Goal: Information Seeking & Learning: Learn about a topic

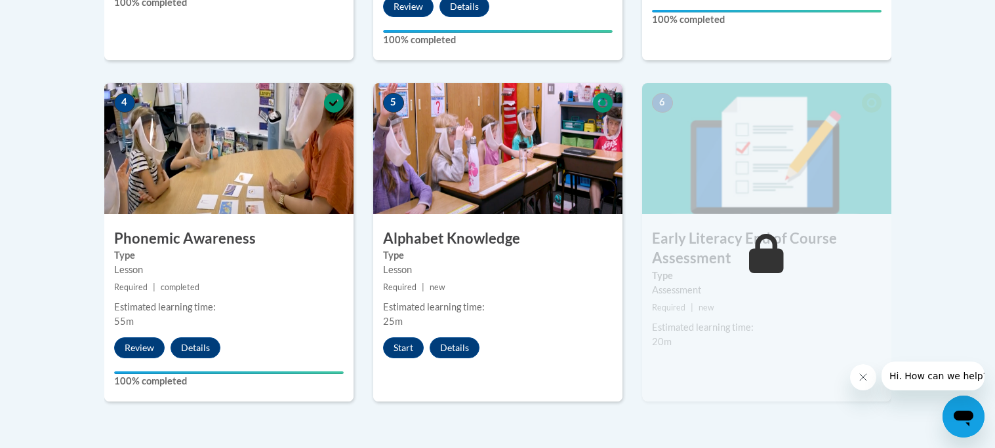
scroll to position [719, 0]
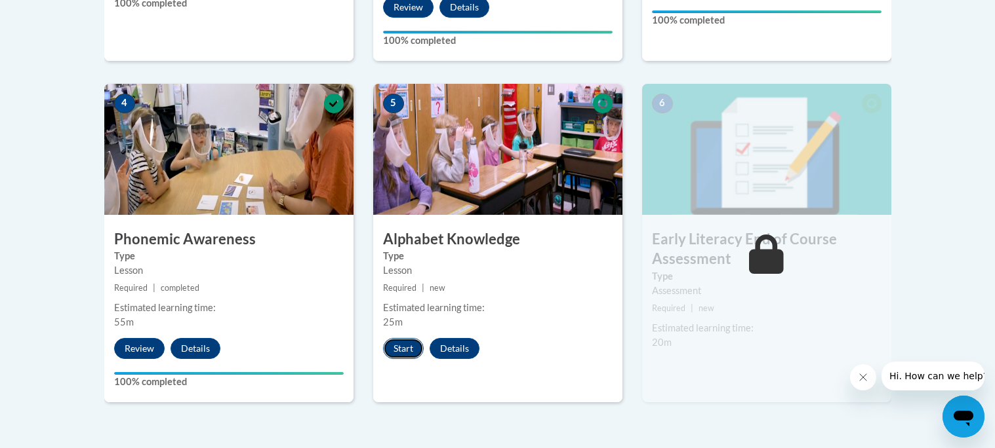
click at [407, 351] on button "Start" at bounding box center [403, 348] width 41 height 21
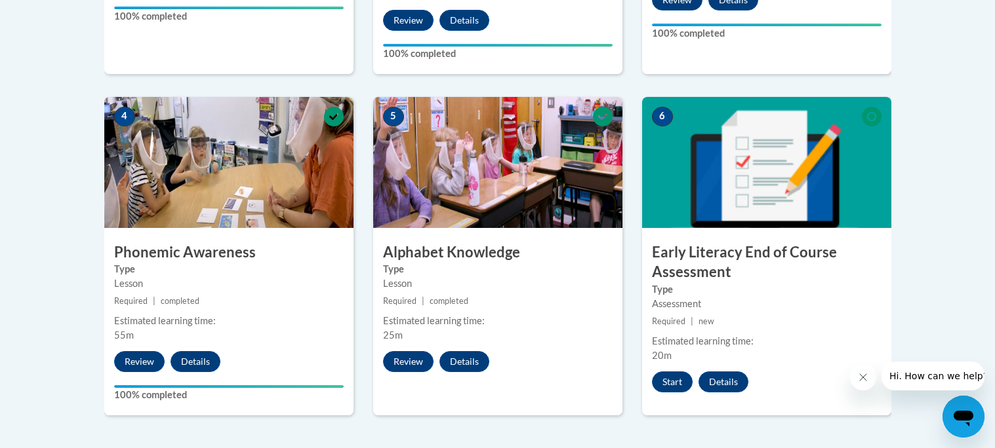
scroll to position [700, 0]
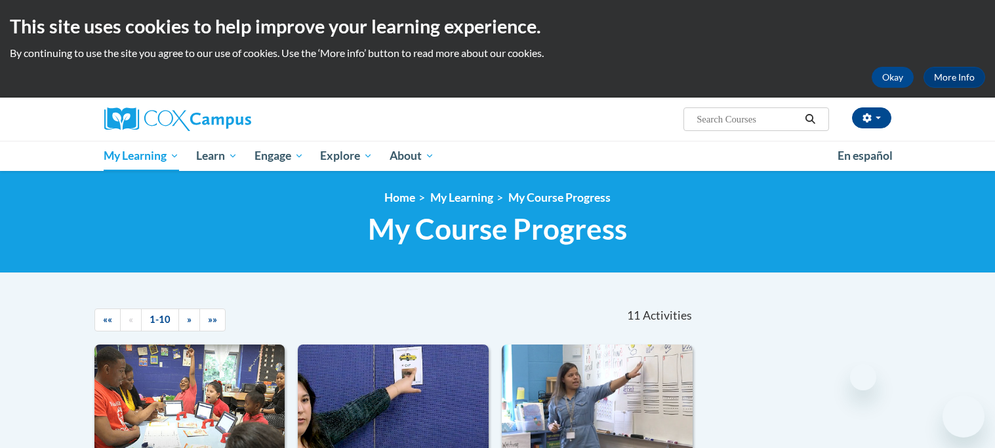
scroll to position [991, 0]
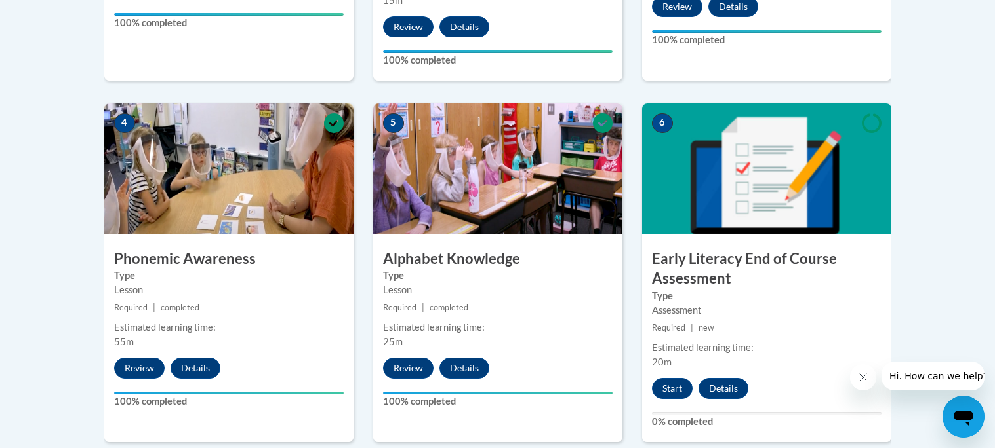
scroll to position [677, 0]
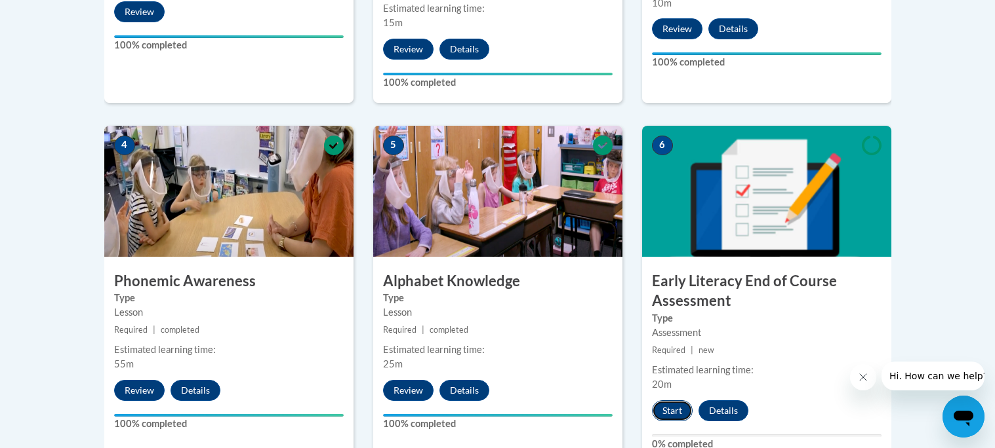
click at [677, 410] on button "Start" at bounding box center [672, 411] width 41 height 21
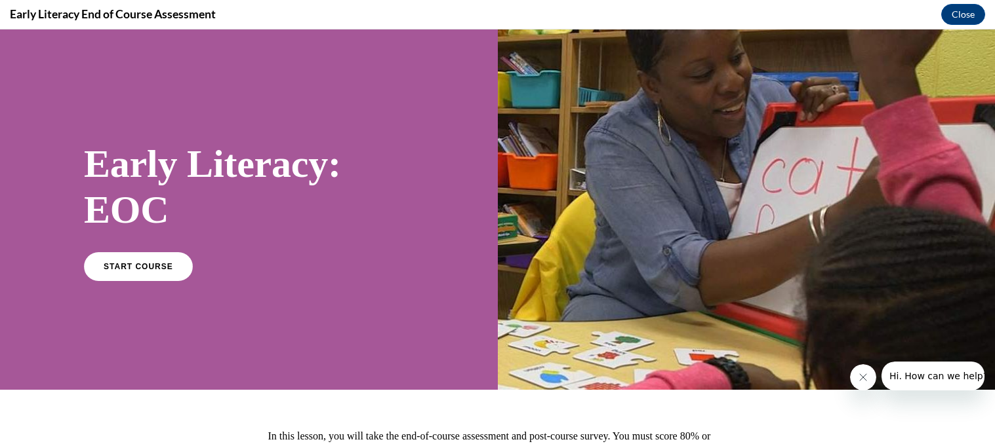
scroll to position [132, 0]
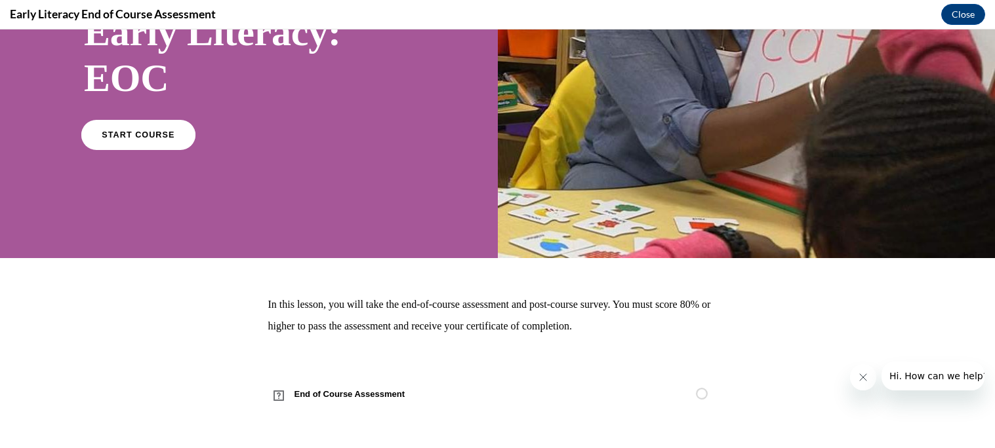
click at [146, 138] on span "START COURSE" at bounding box center [138, 135] width 73 height 10
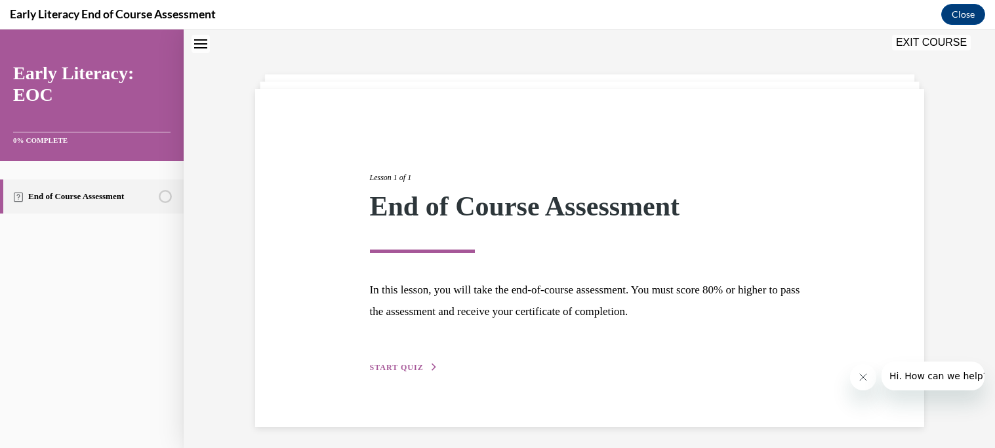
scroll to position [45, 0]
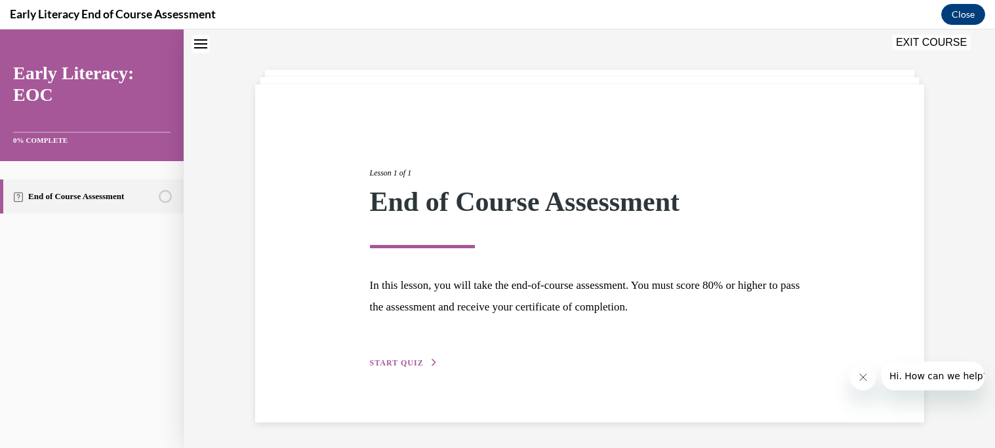
click at [386, 361] on span "START QUIZ" at bounding box center [397, 363] width 54 height 9
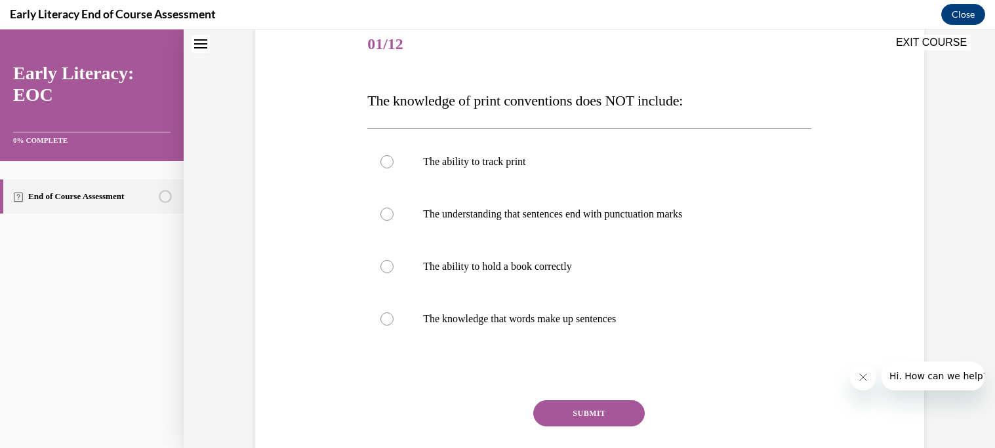
scroll to position [164, 0]
click at [612, 233] on div at bounding box center [589, 214] width 444 height 52
click at [384, 158] on div at bounding box center [386, 161] width 13 height 13
click at [385, 209] on div at bounding box center [386, 213] width 13 height 13
click at [581, 414] on button "SUBMIT" at bounding box center [588, 413] width 111 height 26
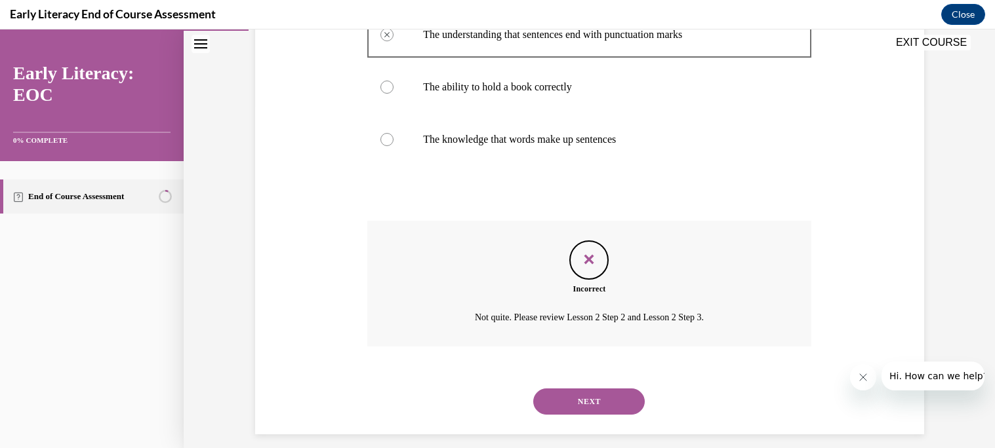
scroll to position [346, 0]
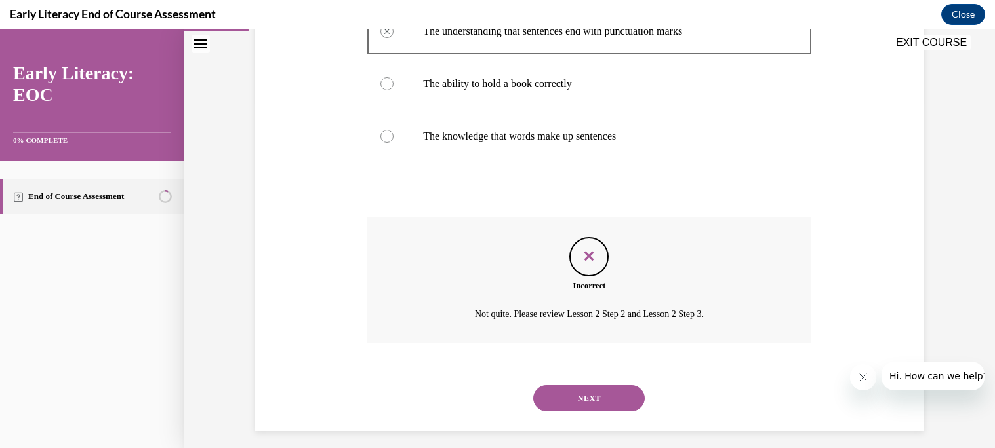
click at [588, 405] on button "NEXT" at bounding box center [588, 399] width 111 height 26
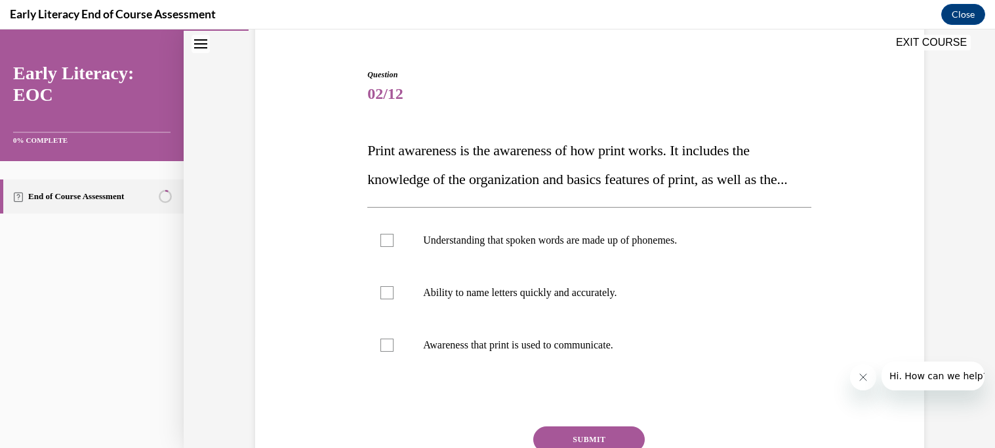
scroll to position [114, 0]
click at [387, 247] on div at bounding box center [386, 239] width 13 height 13
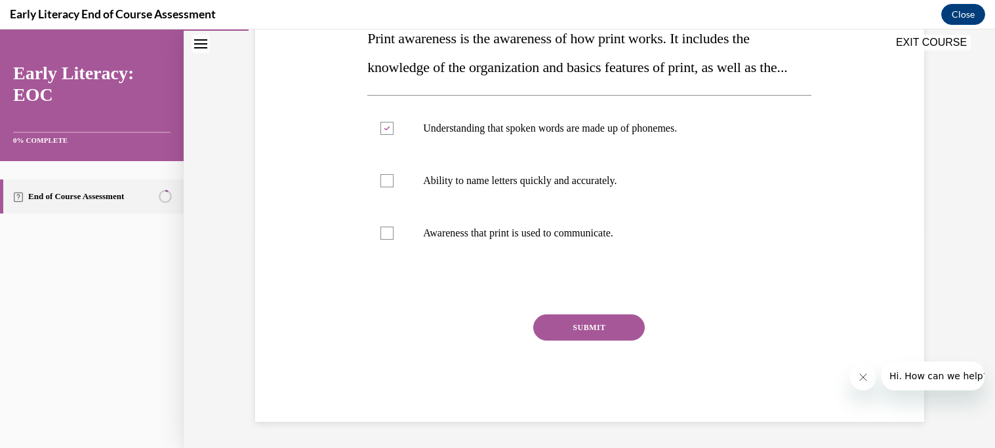
click at [603, 341] on button "SUBMIT" at bounding box center [588, 328] width 111 height 26
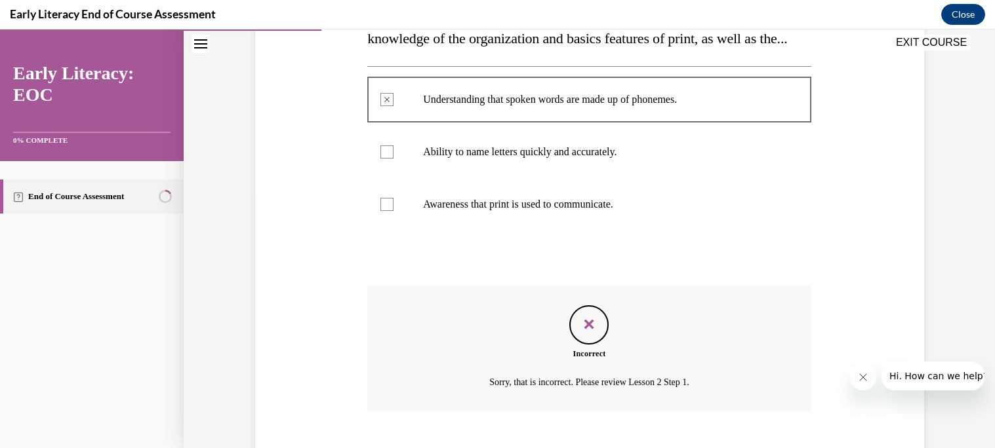
scroll to position [360, 0]
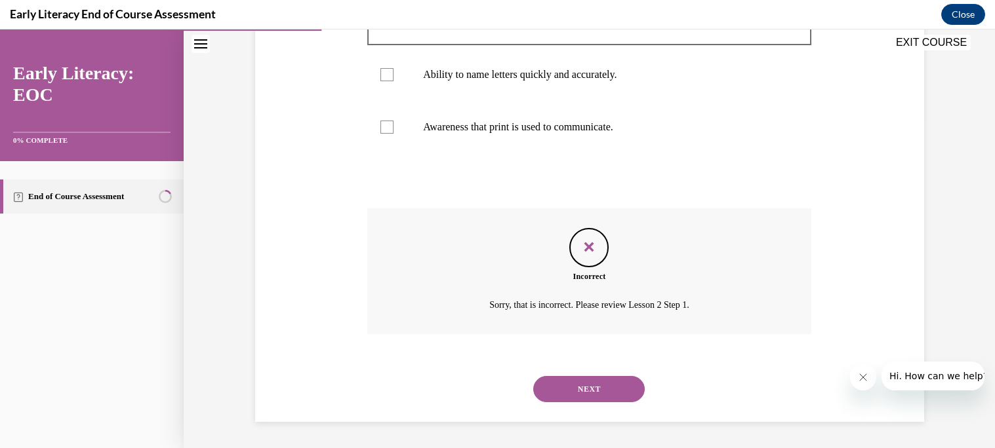
click at [600, 390] on button "NEXT" at bounding box center [588, 389] width 111 height 26
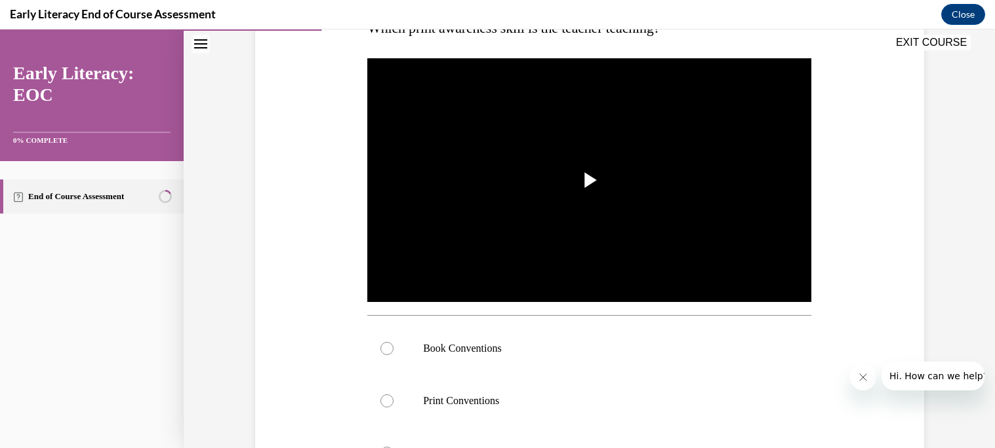
scroll to position [207, 0]
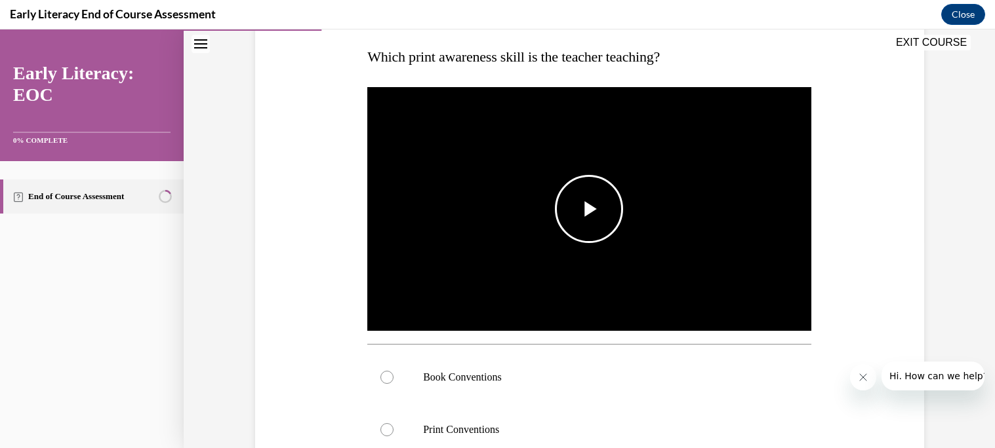
click at [589, 209] on span "Video player" at bounding box center [589, 209] width 0 height 0
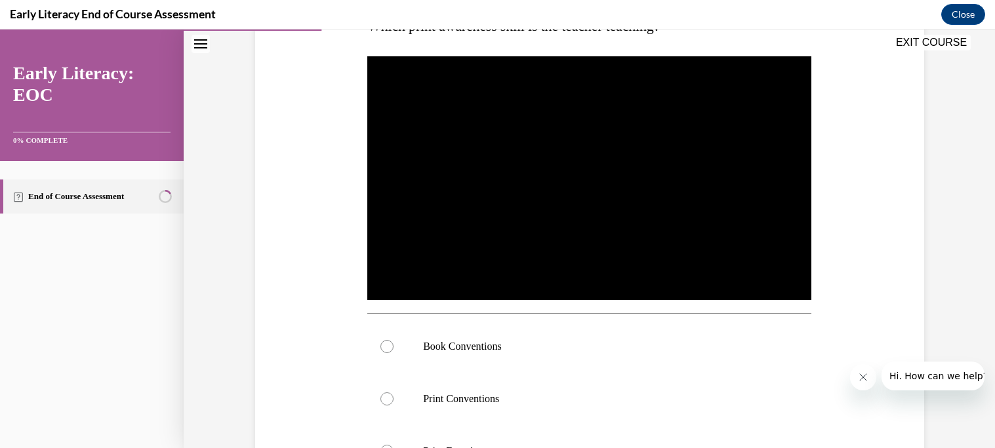
scroll to position [237, 0]
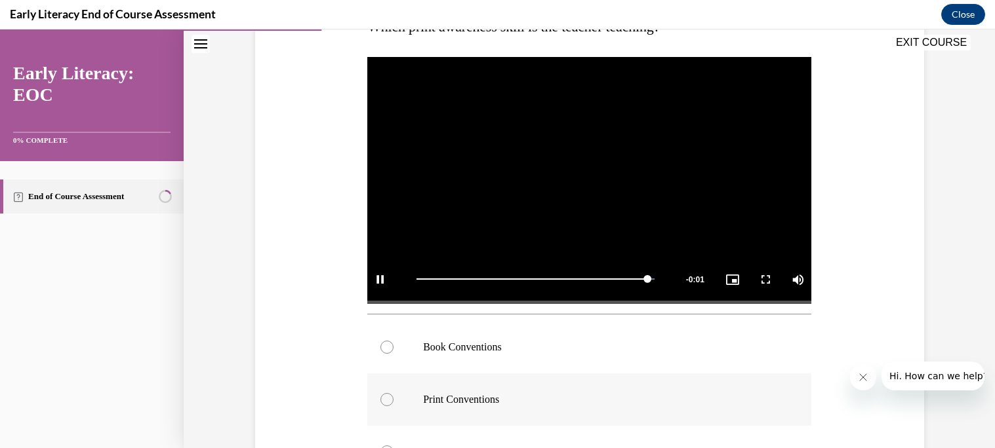
click at [387, 400] on div at bounding box center [386, 399] width 13 height 13
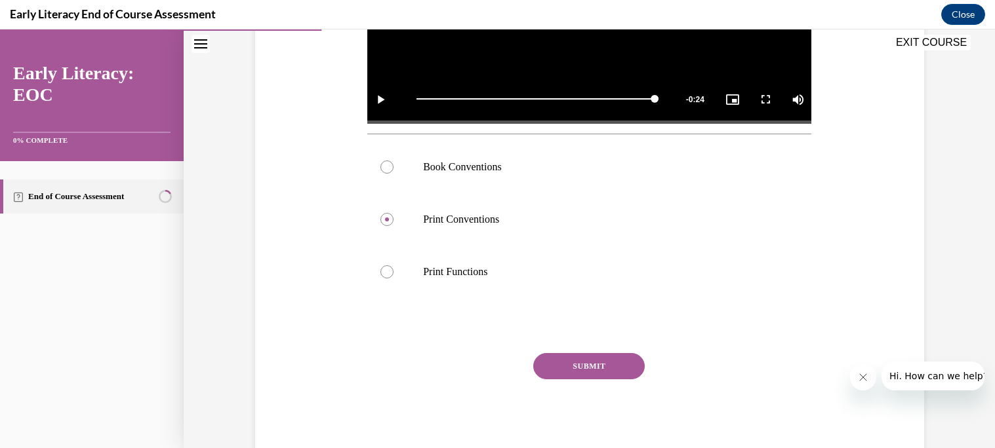
click at [587, 367] on button "SUBMIT" at bounding box center [588, 366] width 111 height 26
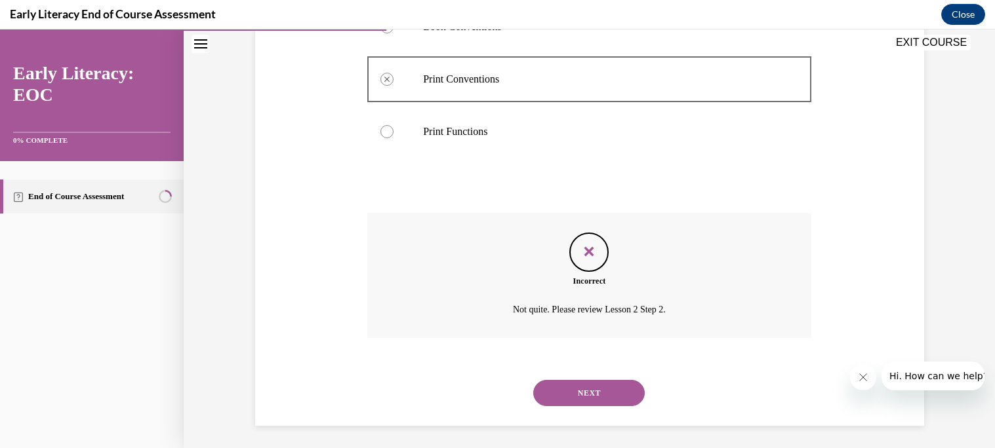
scroll to position [562, 0]
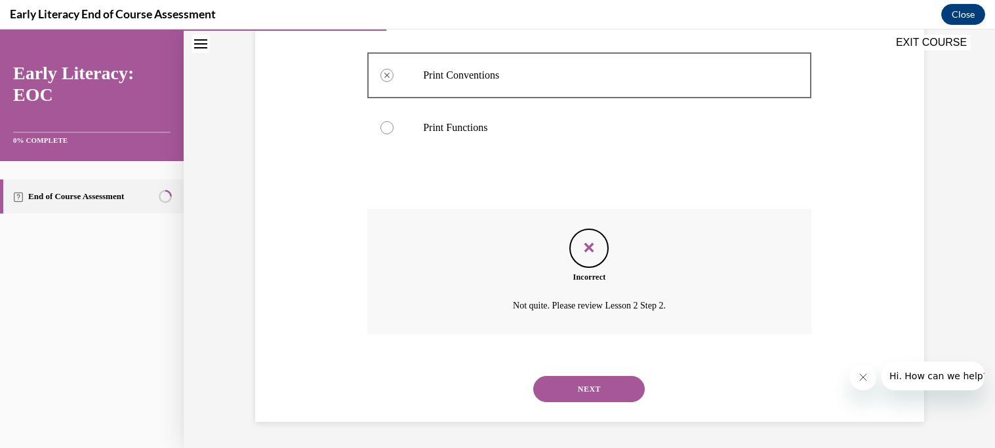
click at [588, 389] on button "NEXT" at bounding box center [588, 389] width 111 height 26
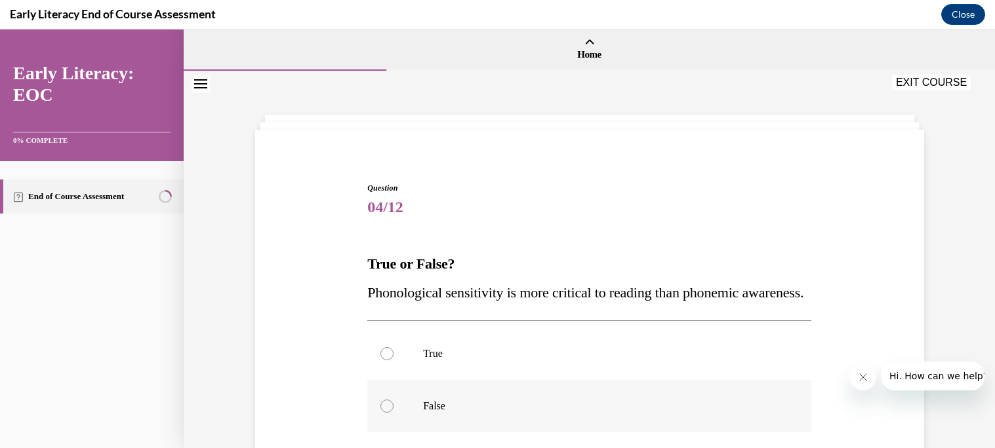
scroll to position [202, 0]
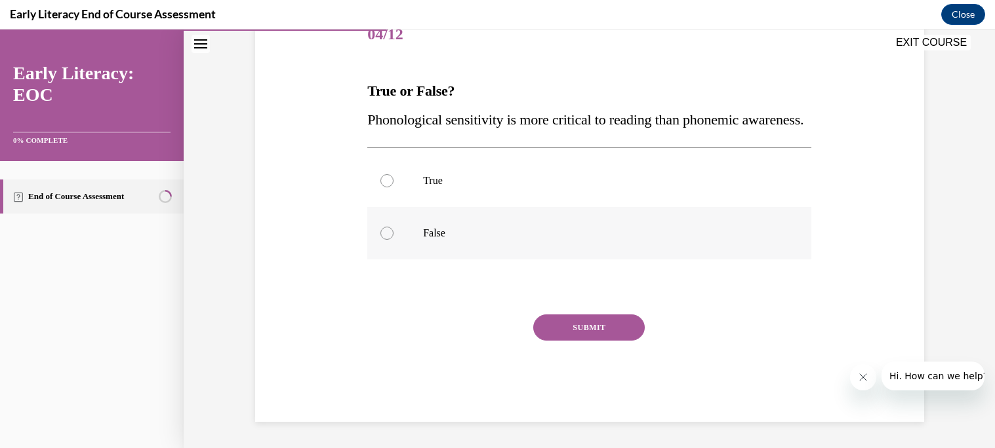
click at [384, 235] on div at bounding box center [386, 233] width 13 height 13
click at [574, 330] on button "SUBMIT" at bounding box center [588, 328] width 111 height 26
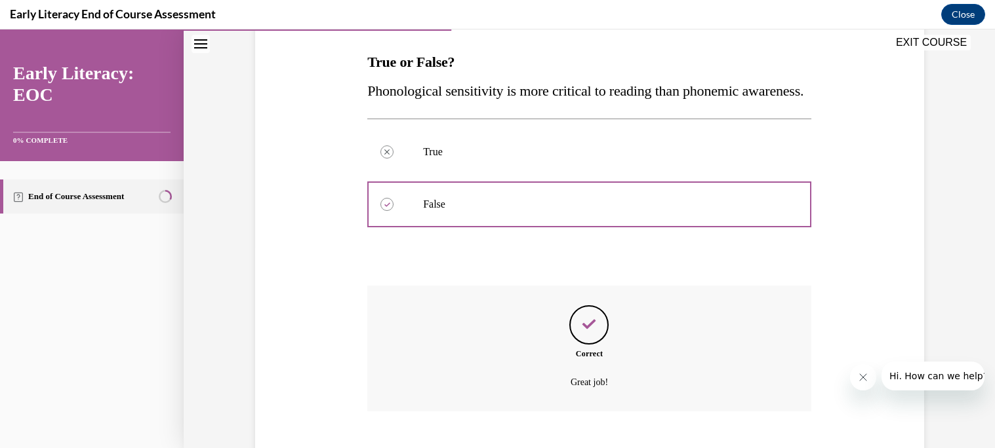
scroll to position [308, 0]
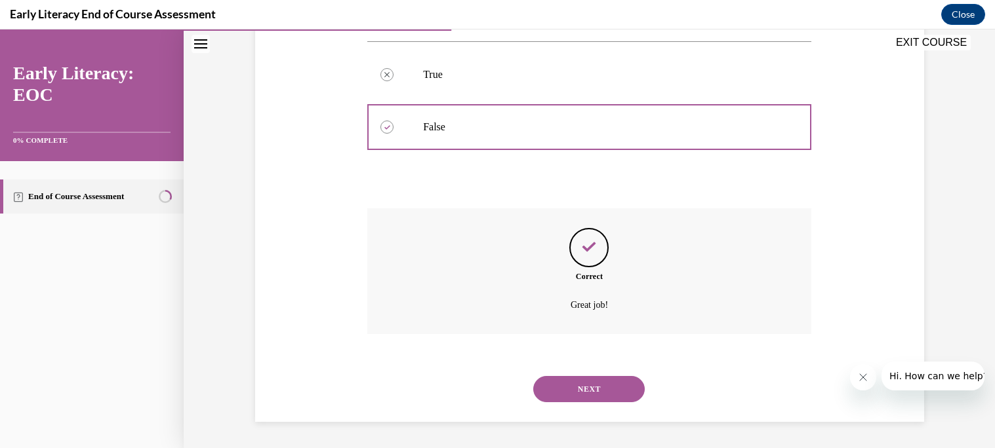
click at [576, 384] on button "NEXT" at bounding box center [588, 389] width 111 height 26
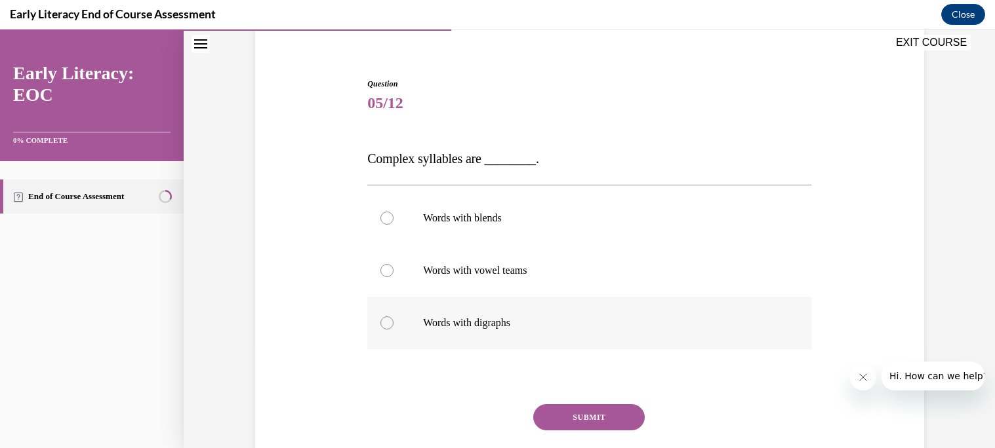
scroll to position [110, 0]
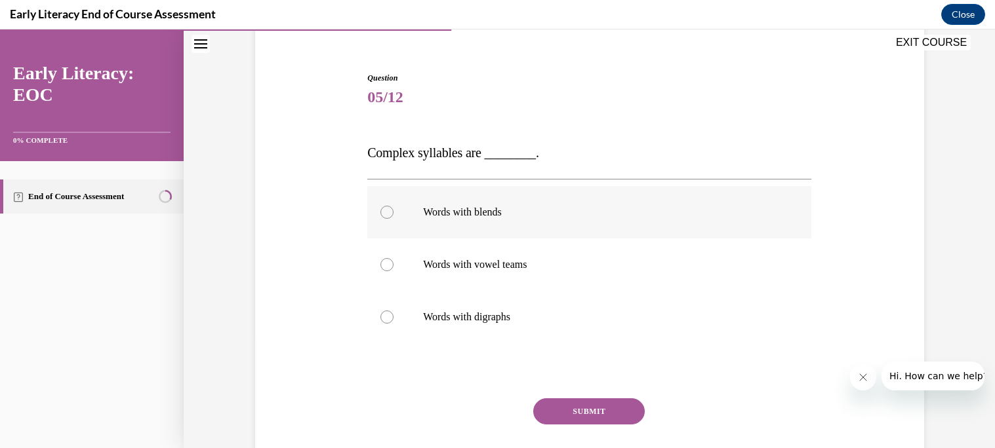
click at [381, 210] on div at bounding box center [386, 212] width 13 height 13
click at [383, 261] on div at bounding box center [386, 264] width 13 height 13
click at [388, 319] on div at bounding box center [386, 317] width 13 height 13
click at [389, 267] on div at bounding box center [386, 264] width 13 height 13
click at [593, 410] on button "SUBMIT" at bounding box center [588, 412] width 111 height 26
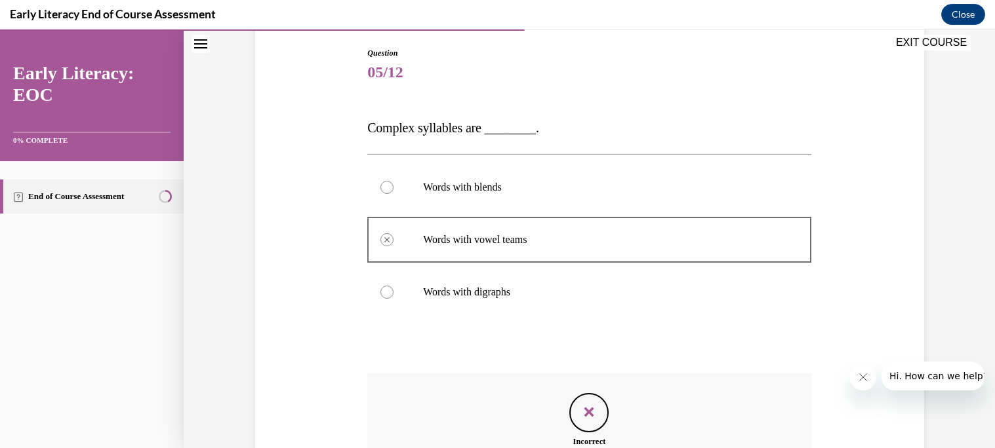
scroll to position [302, 0]
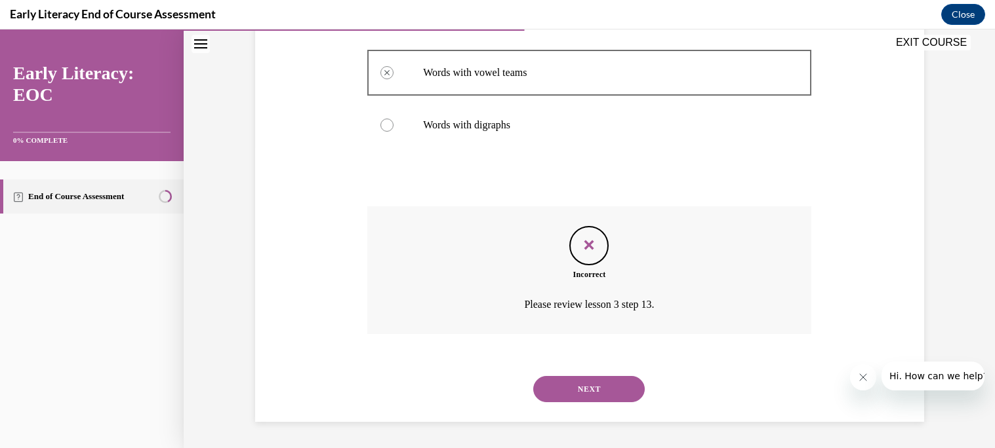
click at [599, 388] on button "NEXT" at bounding box center [588, 389] width 111 height 26
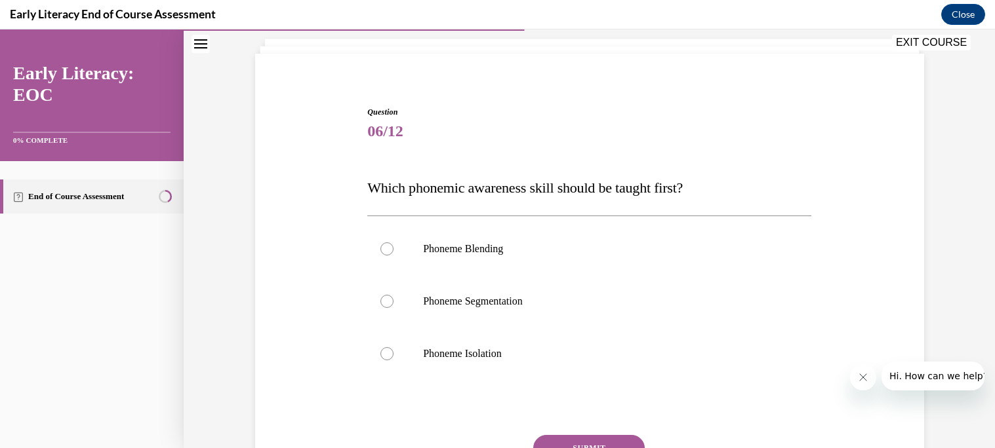
scroll to position [77, 0]
click at [385, 353] on div at bounding box center [386, 353] width 13 height 13
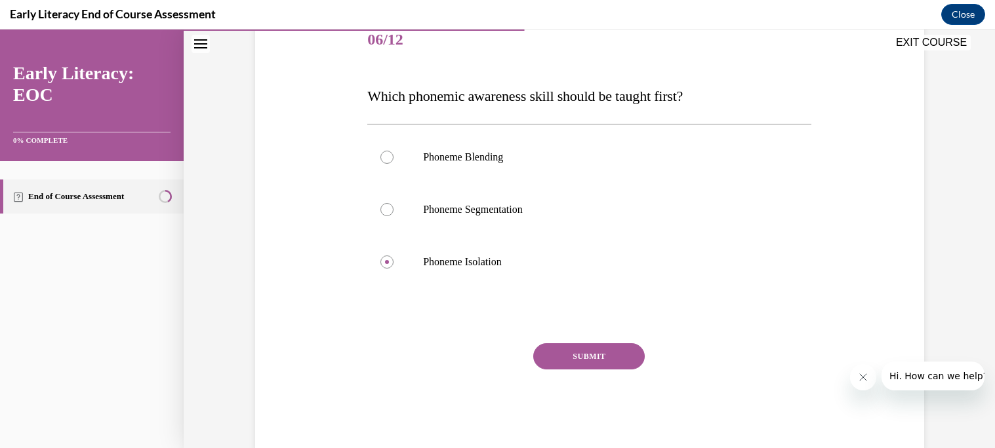
click at [616, 367] on button "SUBMIT" at bounding box center [588, 357] width 111 height 26
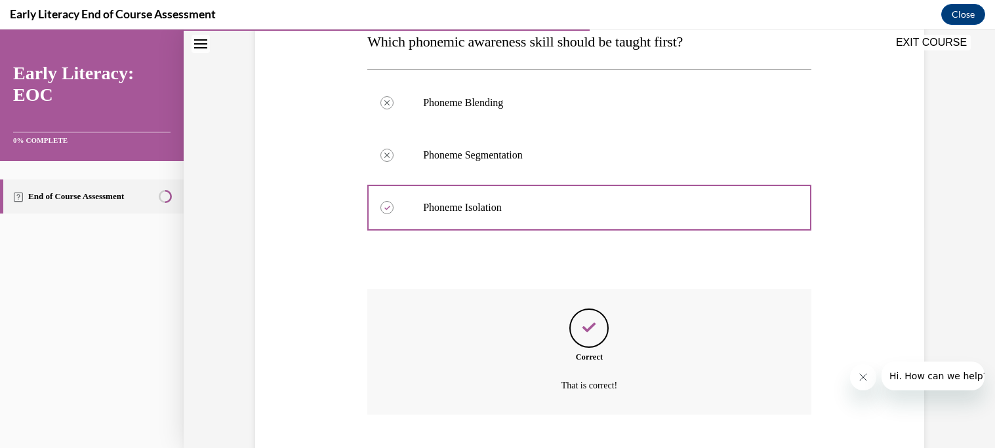
scroll to position [302, 0]
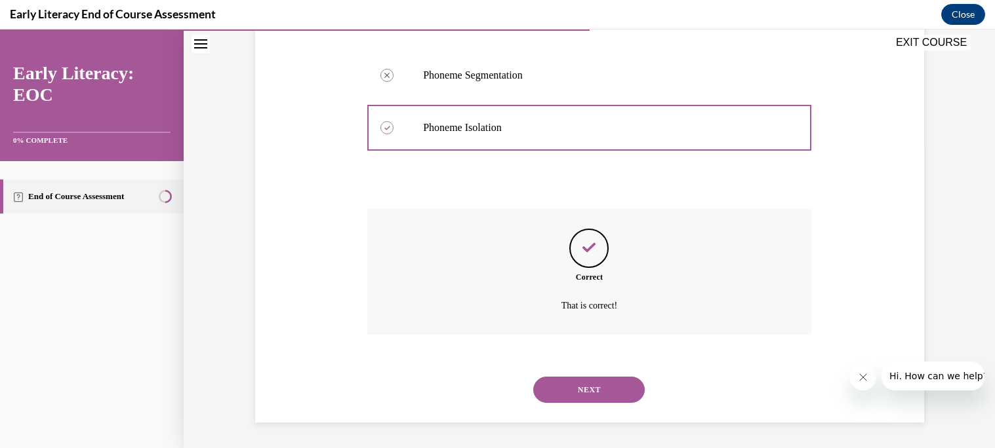
click at [599, 395] on button "NEXT" at bounding box center [588, 390] width 111 height 26
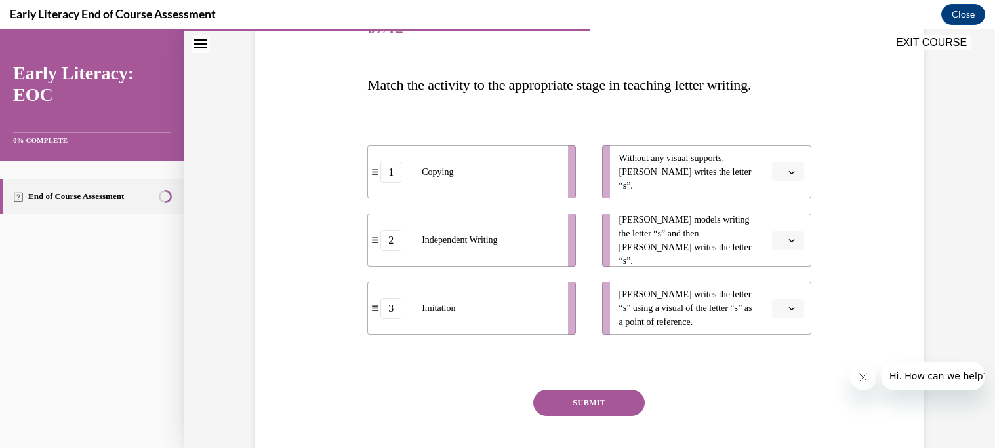
scroll to position [182, 0]
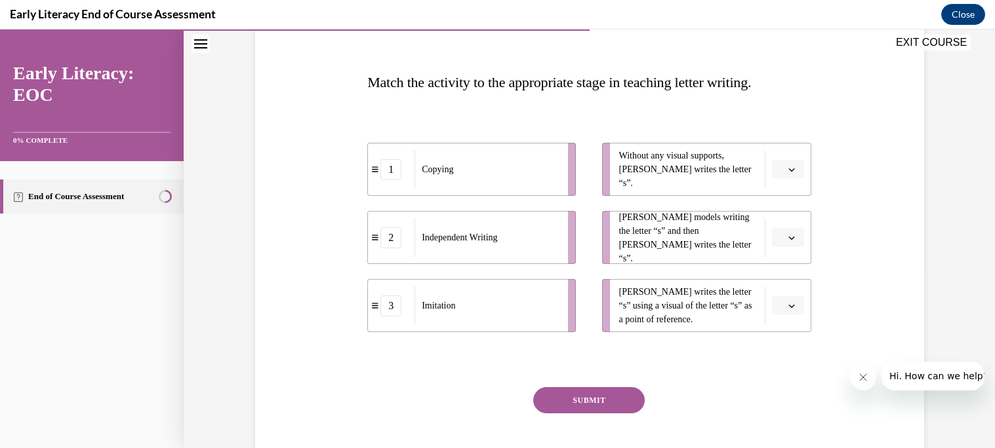
click at [788, 170] on icon "button" at bounding box center [791, 170] width 7 height 7
click at [782, 250] on span "2" at bounding box center [782, 251] width 5 height 10
click at [789, 239] on icon "button" at bounding box center [791, 238] width 7 height 7
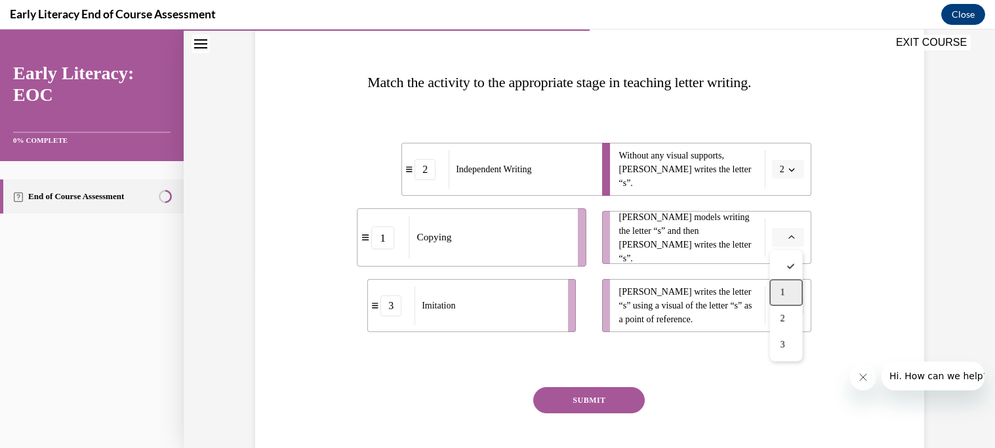
click at [780, 295] on span "1" at bounding box center [782, 293] width 5 height 10
click at [791, 306] on icon "button" at bounding box center [791, 306] width 6 height 3
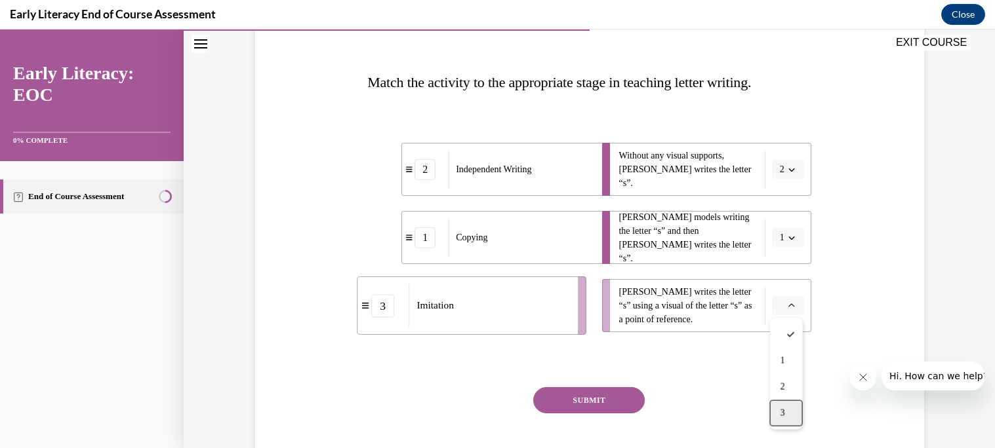
click at [787, 413] on div "3" at bounding box center [786, 414] width 33 height 26
click at [600, 401] on button "SUBMIT" at bounding box center [588, 401] width 111 height 26
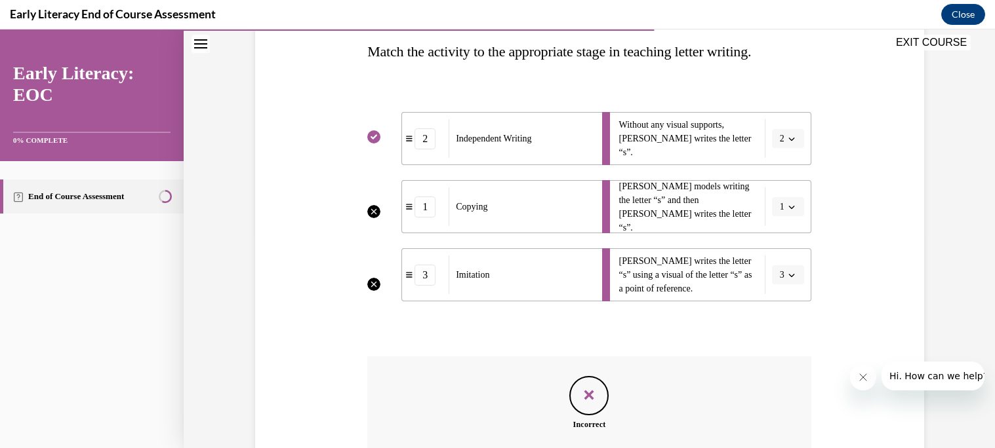
scroll to position [360, 0]
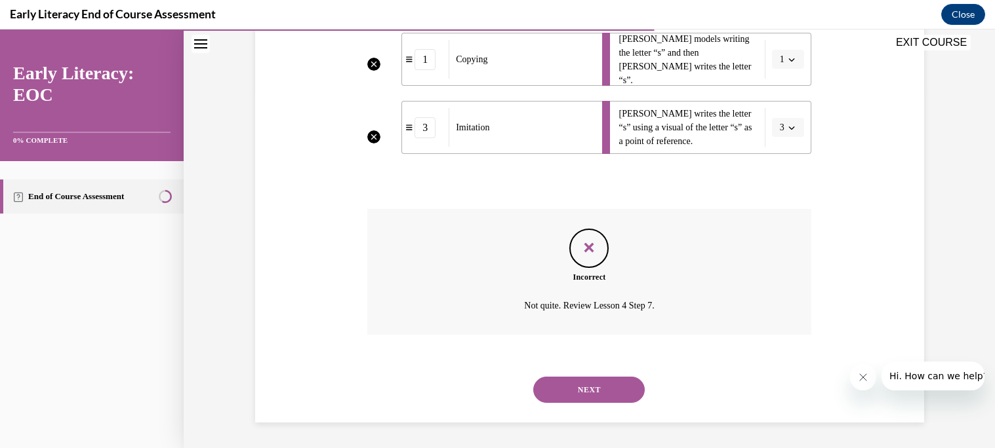
click at [599, 384] on button "NEXT" at bounding box center [588, 390] width 111 height 26
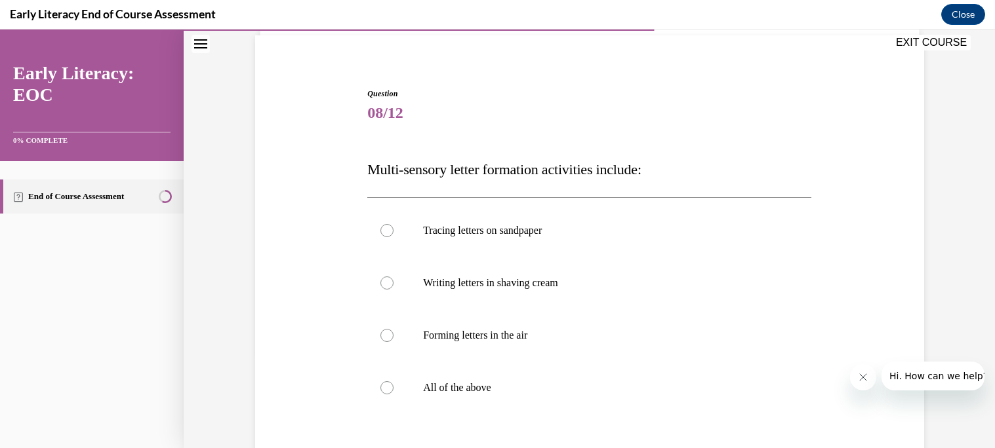
scroll to position [96, 0]
click at [383, 387] on div at bounding box center [386, 386] width 13 height 13
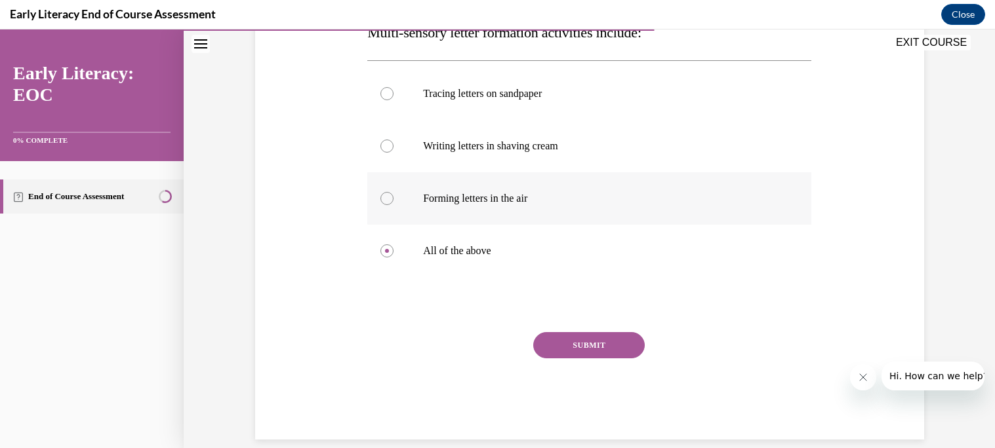
scroll to position [233, 0]
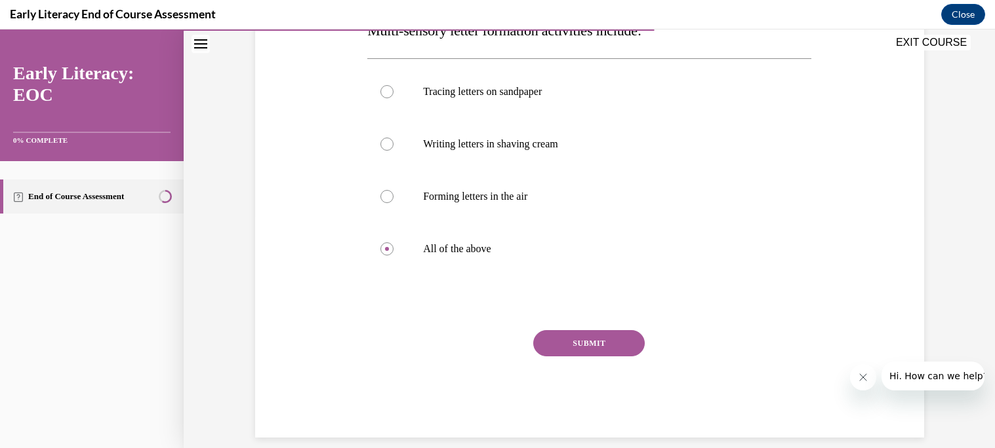
click at [568, 349] on button "SUBMIT" at bounding box center [588, 343] width 111 height 26
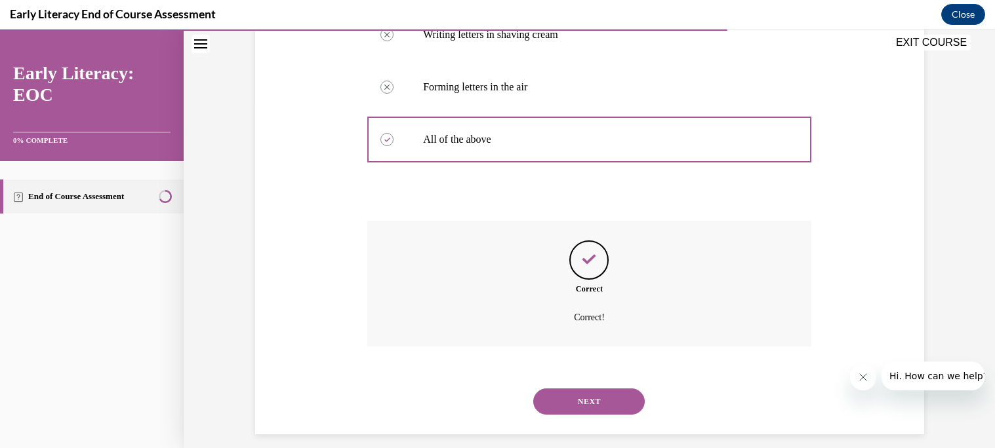
scroll to position [344, 0]
click at [575, 396] on button "NEXT" at bounding box center [588, 401] width 111 height 26
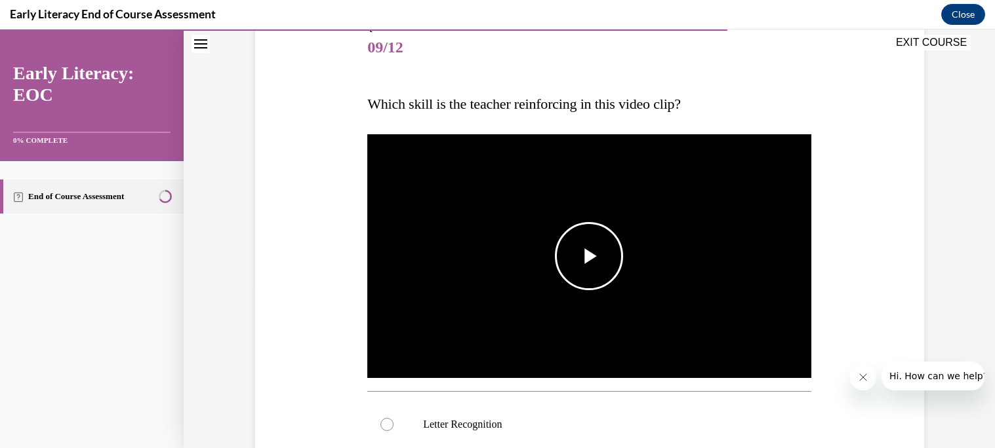
scroll to position [162, 0]
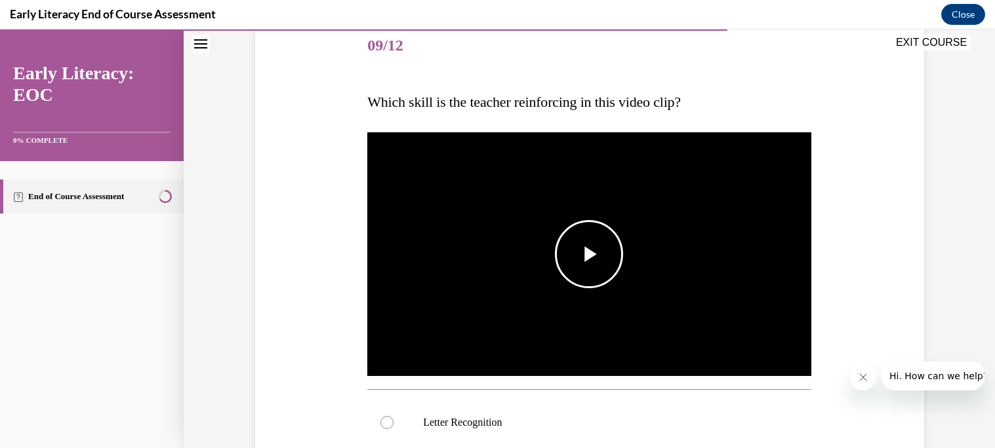
click at [589, 254] on span "Video player" at bounding box center [589, 254] width 0 height 0
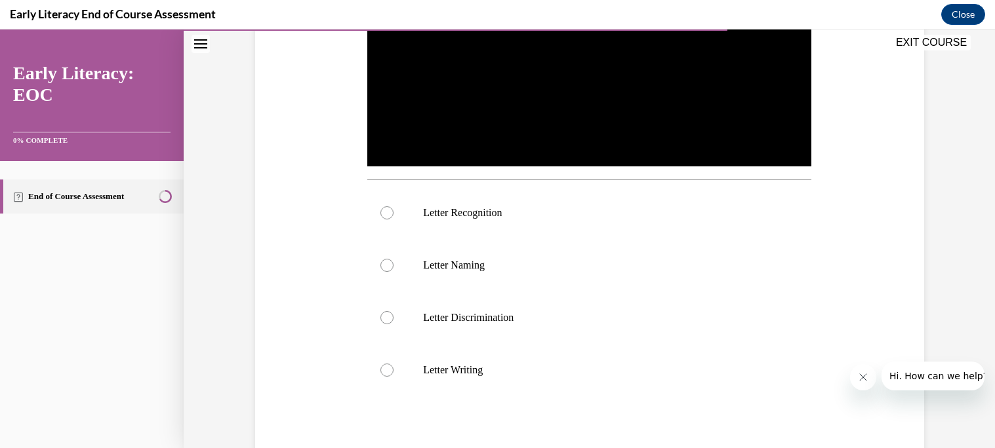
scroll to position [378, 0]
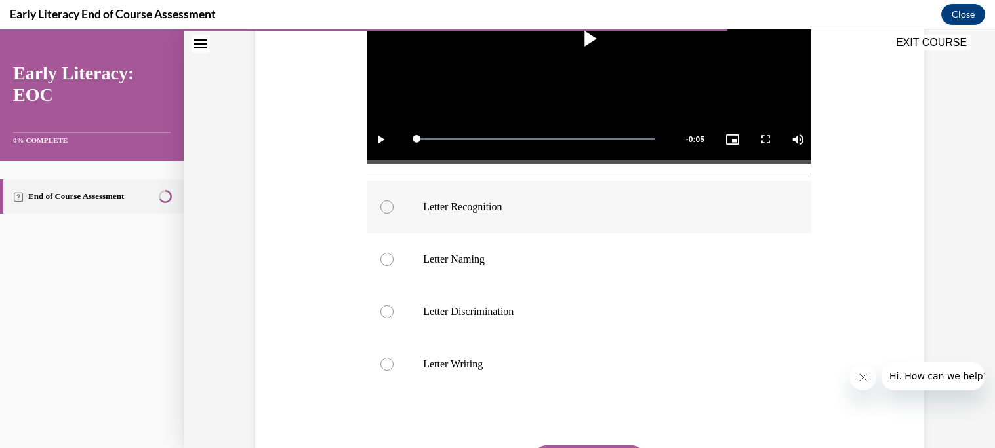
click at [385, 206] on div at bounding box center [386, 207] width 13 height 13
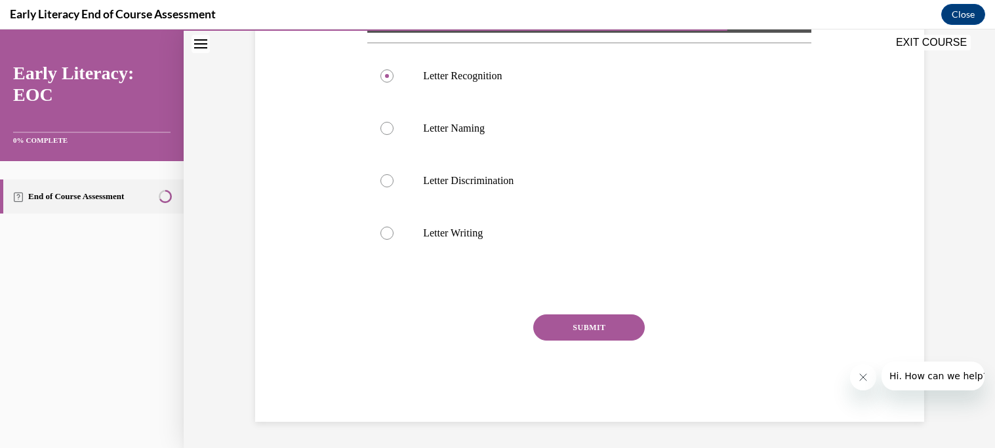
click at [598, 329] on button "SUBMIT" at bounding box center [588, 328] width 111 height 26
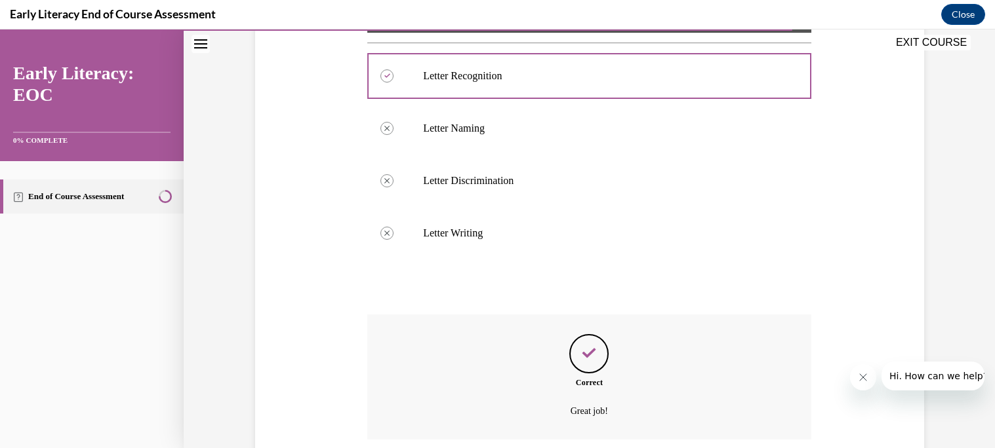
scroll to position [614, 0]
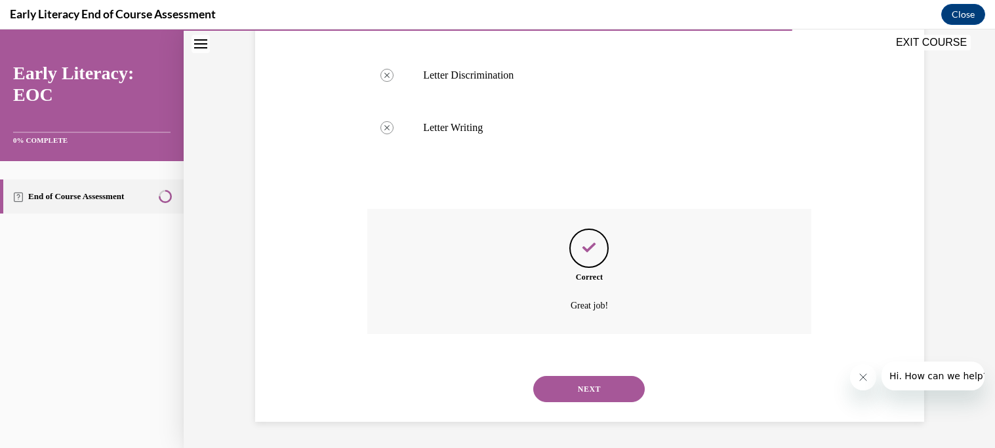
click at [607, 390] on button "NEXT" at bounding box center [588, 389] width 111 height 26
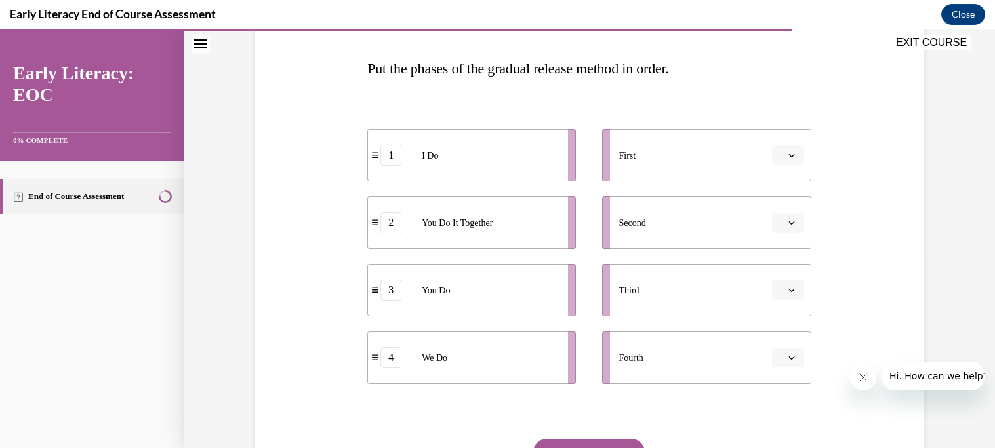
scroll to position [198, 0]
click at [791, 153] on icon "button" at bounding box center [791, 152] width 6 height 3
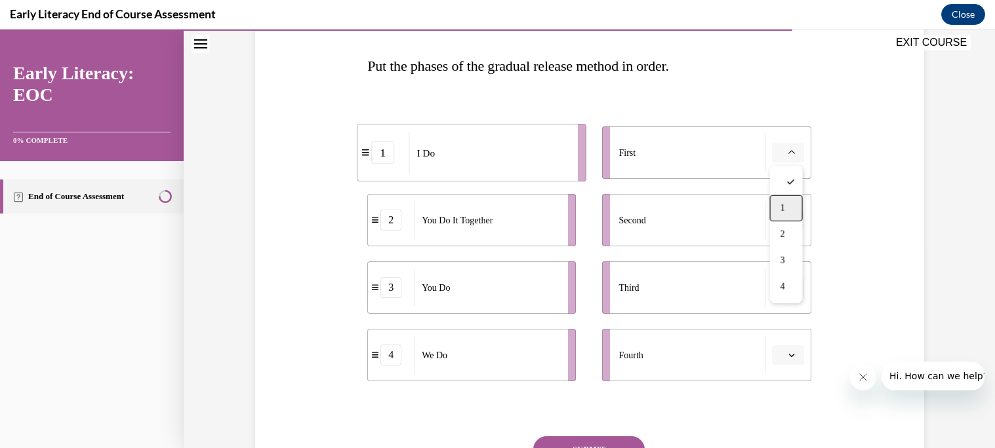
click at [783, 207] on span "1" at bounding box center [782, 208] width 5 height 10
click at [794, 361] on button "button" at bounding box center [788, 356] width 32 height 20
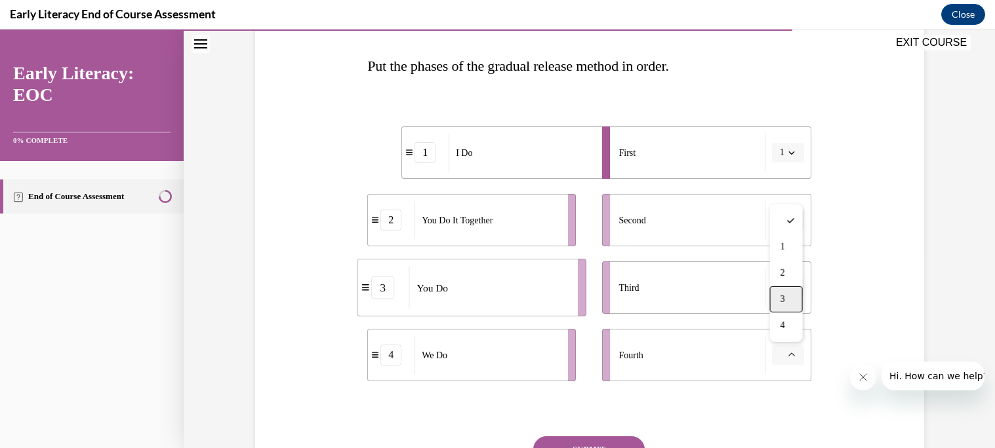
click at [791, 303] on div "3" at bounding box center [786, 300] width 33 height 26
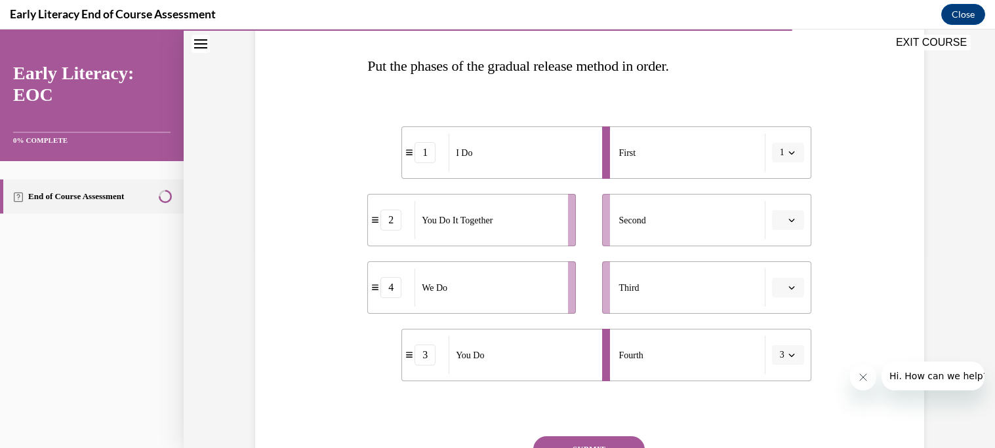
click at [787, 221] on span "button" at bounding box center [791, 220] width 9 height 9
click at [784, 353] on span "4" at bounding box center [782, 354] width 5 height 10
click at [794, 286] on icon "button" at bounding box center [791, 288] width 7 height 7
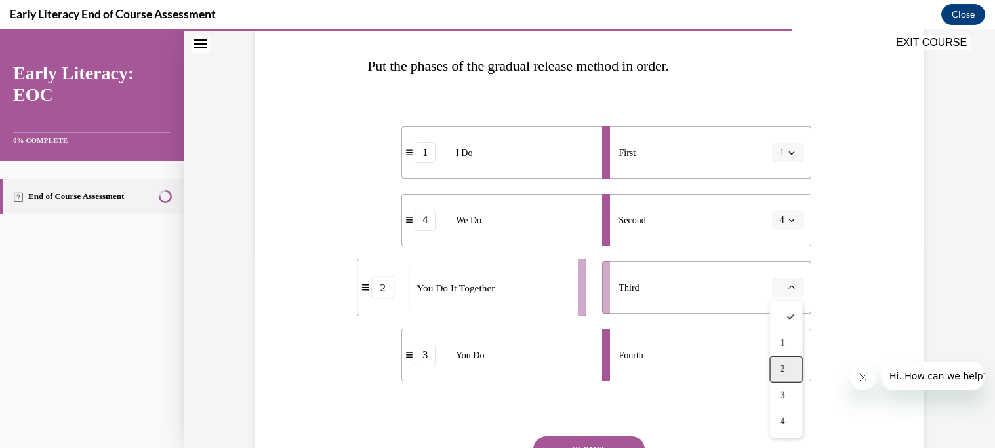
click at [787, 366] on div "2" at bounding box center [786, 370] width 33 height 26
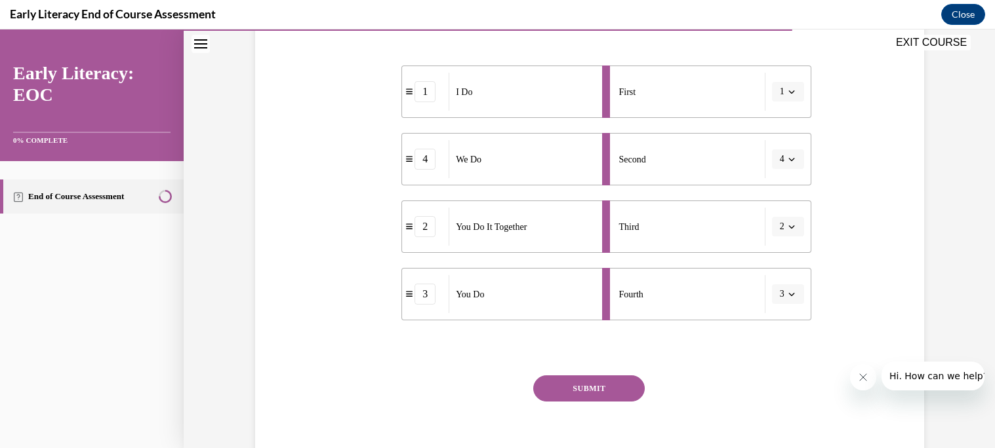
click at [605, 394] on button "SUBMIT" at bounding box center [588, 389] width 111 height 26
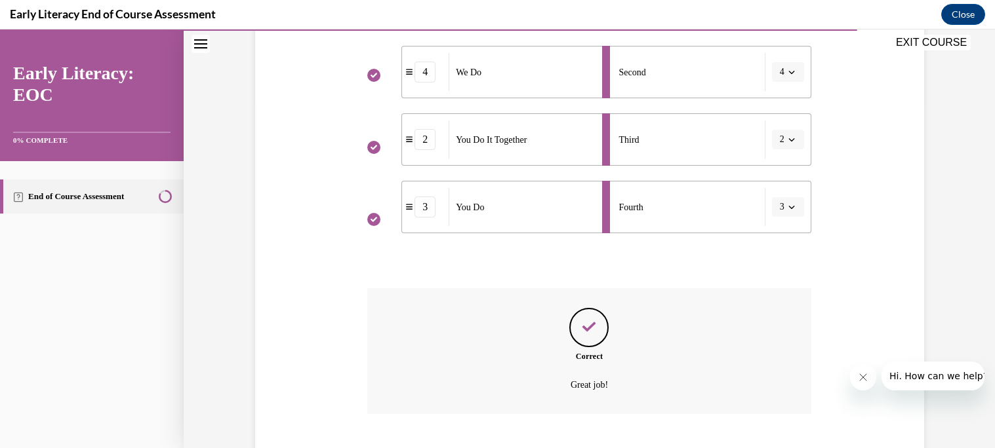
scroll to position [426, 0]
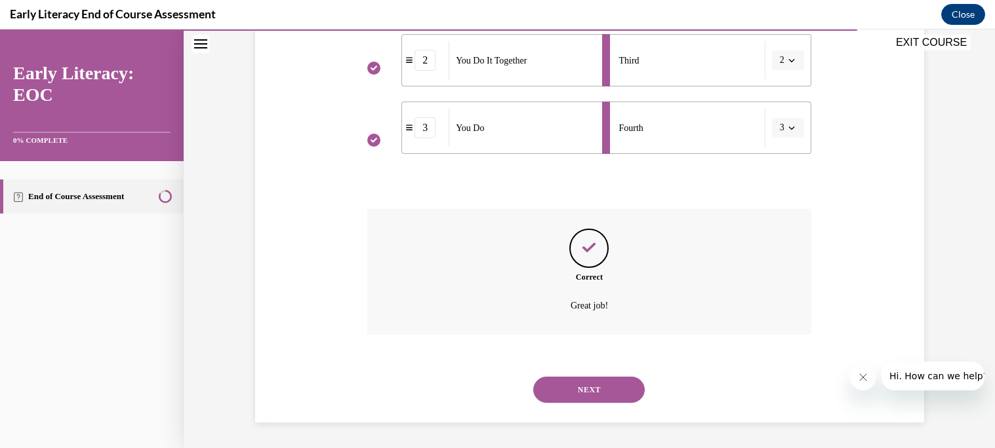
click at [605, 394] on button "NEXT" at bounding box center [588, 390] width 111 height 26
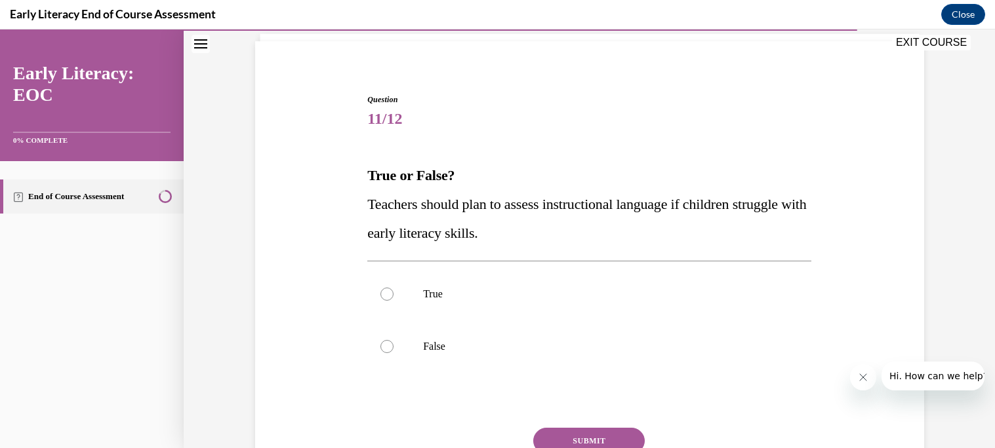
scroll to position [90, 0]
click at [386, 292] on div at bounding box center [386, 292] width 13 height 13
click at [570, 438] on button "SUBMIT" at bounding box center [588, 439] width 111 height 26
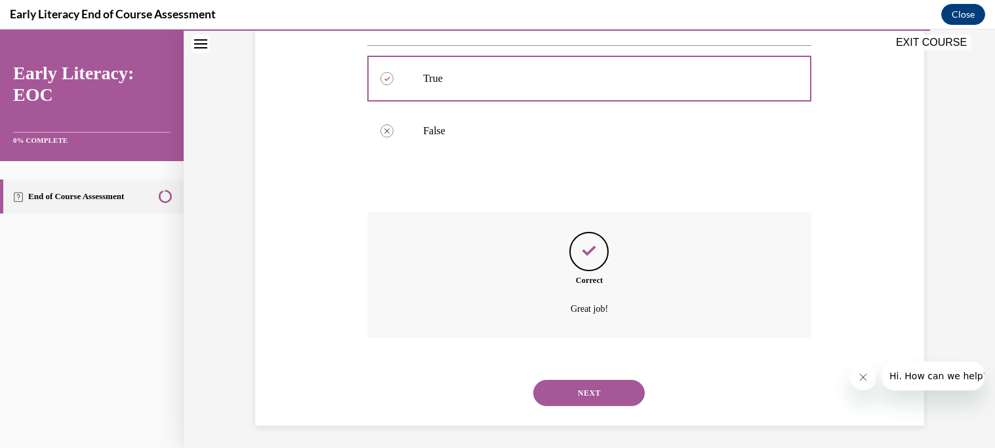
scroll to position [308, 0]
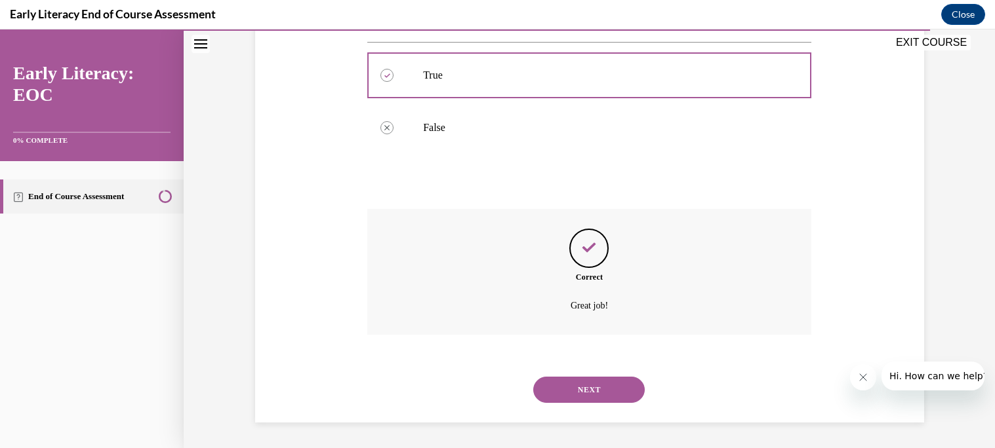
click at [586, 394] on button "NEXT" at bounding box center [588, 390] width 111 height 26
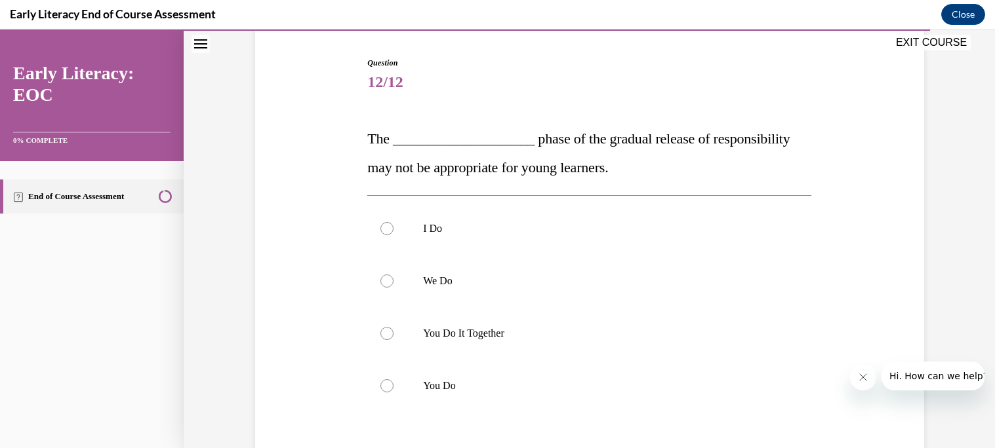
scroll to position [128, 0]
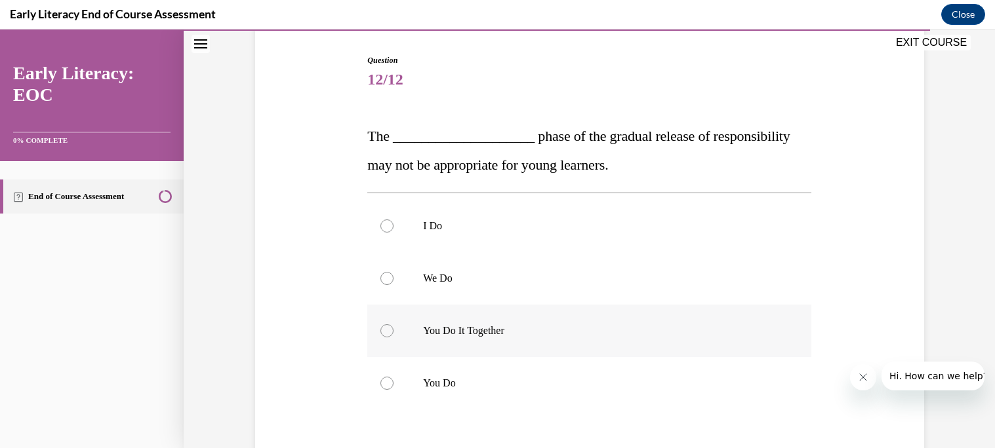
click at [388, 334] on div at bounding box center [386, 331] width 13 height 13
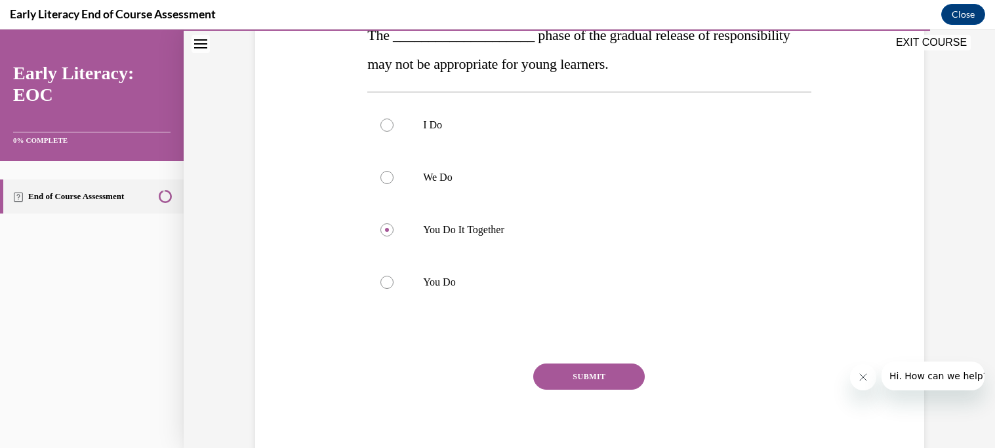
click at [568, 378] on button "SUBMIT" at bounding box center [588, 377] width 111 height 26
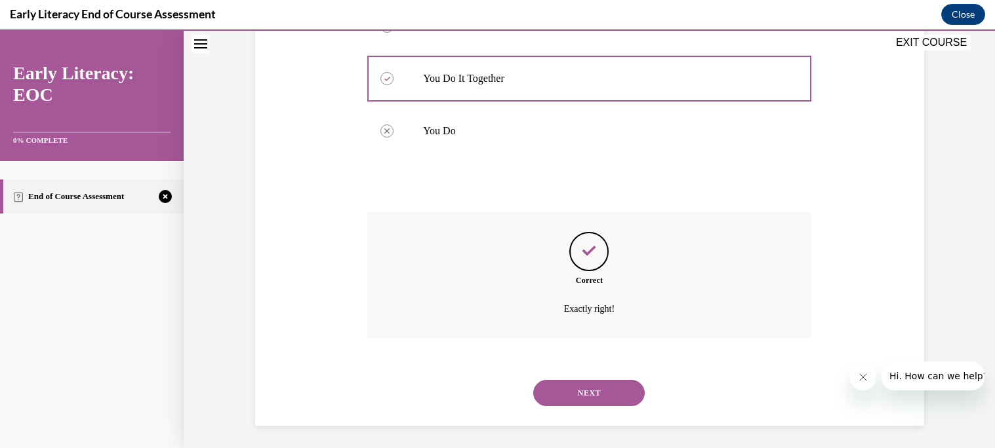
scroll to position [384, 0]
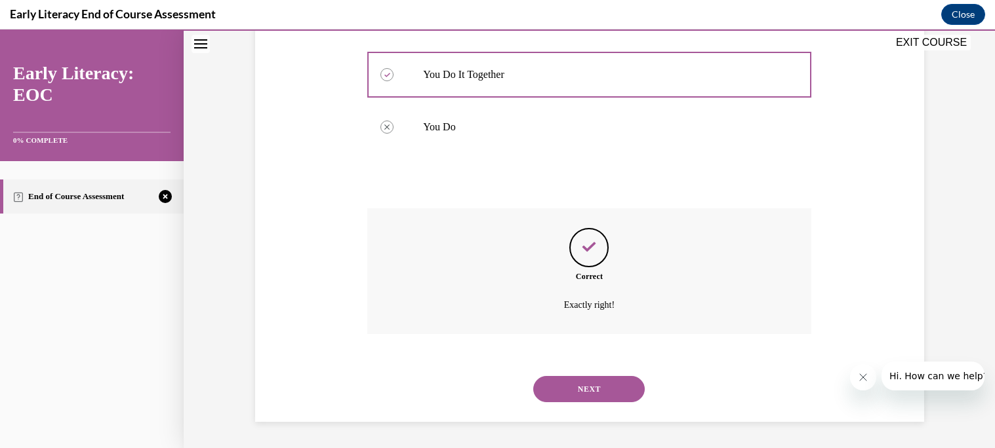
click at [570, 395] on button "NEXT" at bounding box center [588, 389] width 111 height 26
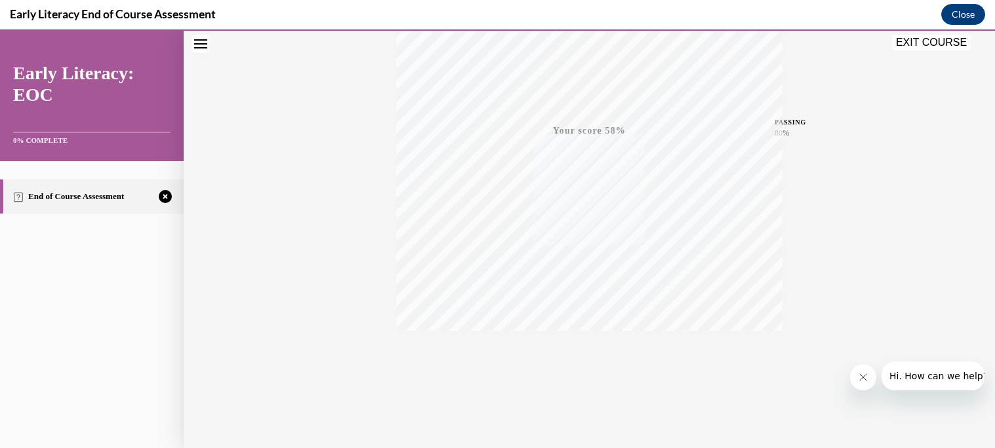
scroll to position [253, 0]
click at [595, 348] on span "TAKE AGAIN" at bounding box center [589, 349] width 47 height 7
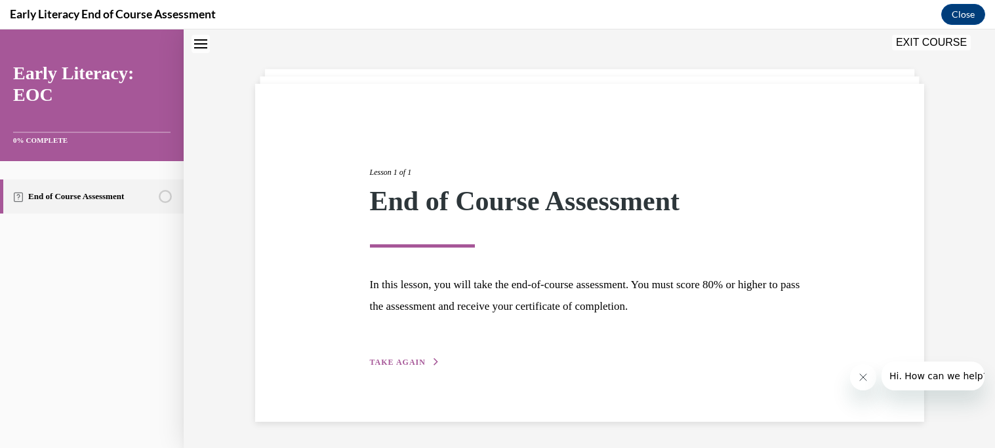
scroll to position [45, 0]
click at [402, 364] on span "TAKE AGAIN" at bounding box center [398, 363] width 56 height 9
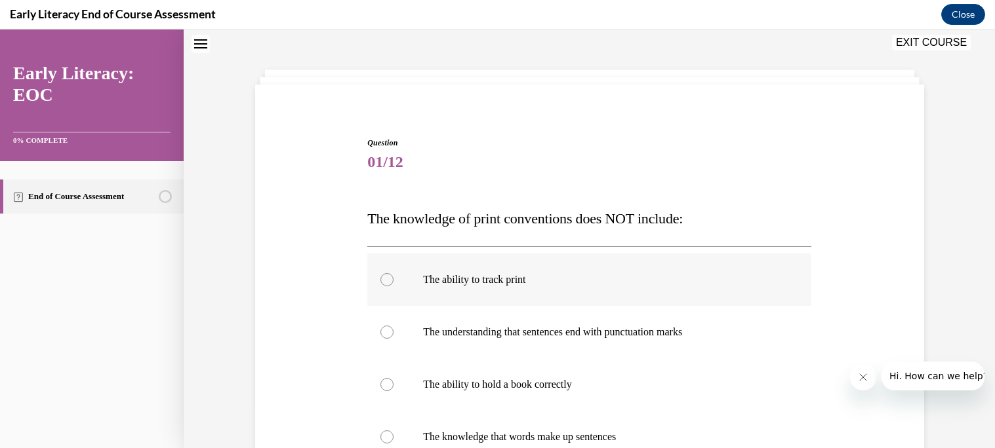
click at [385, 277] on div at bounding box center [386, 279] width 13 height 13
click at [386, 384] on div at bounding box center [386, 384] width 13 height 13
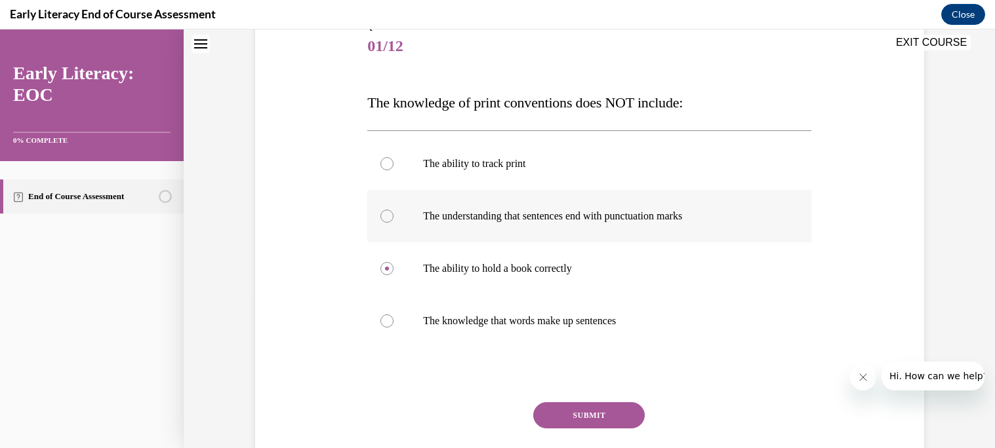
scroll to position [167, 0]
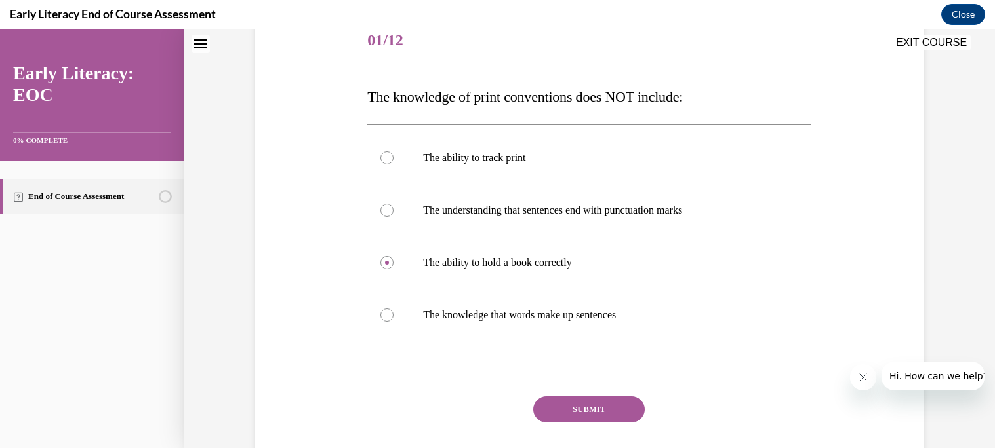
click at [601, 405] on button "SUBMIT" at bounding box center [588, 410] width 111 height 26
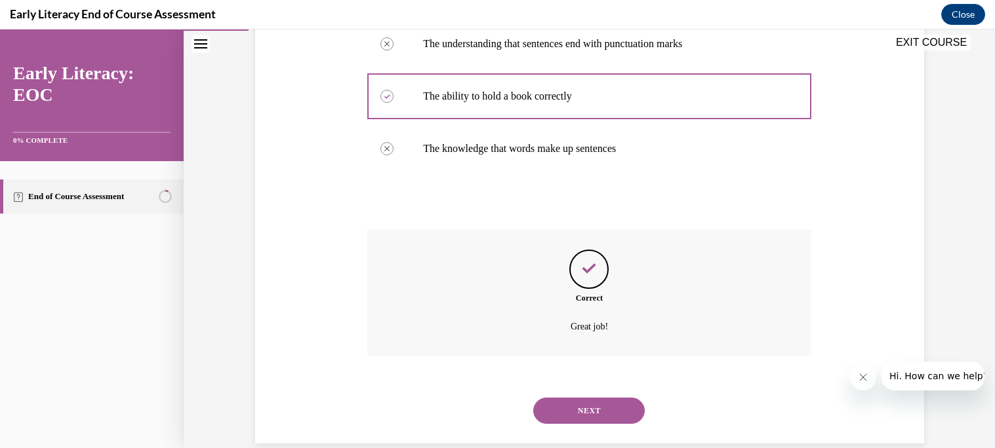
scroll to position [355, 0]
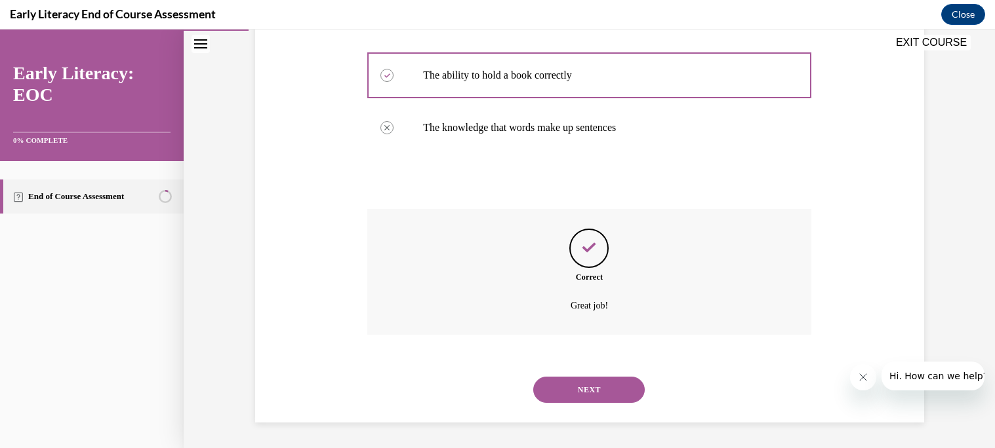
click at [593, 387] on button "NEXT" at bounding box center [588, 390] width 111 height 26
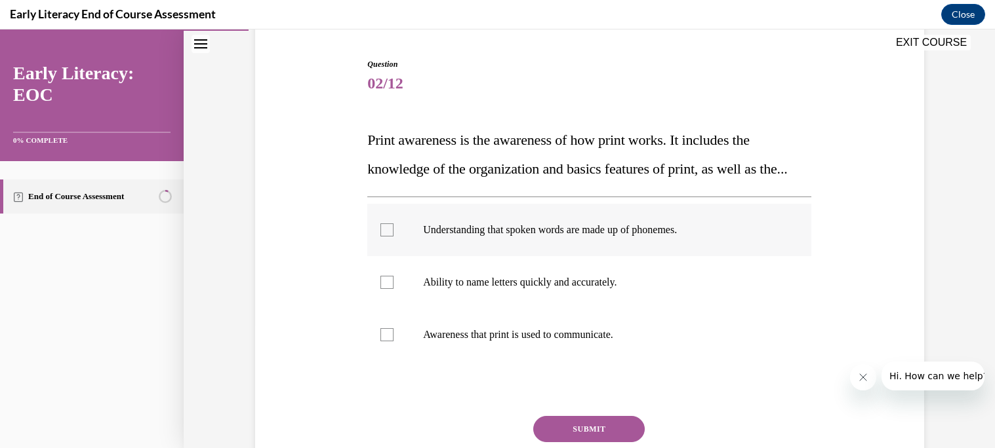
scroll to position [125, 0]
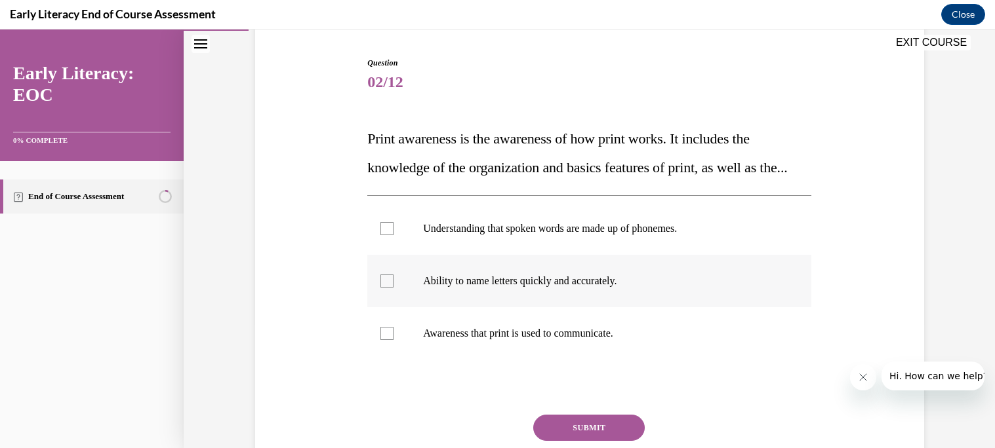
click at [387, 288] on div at bounding box center [386, 281] width 13 height 13
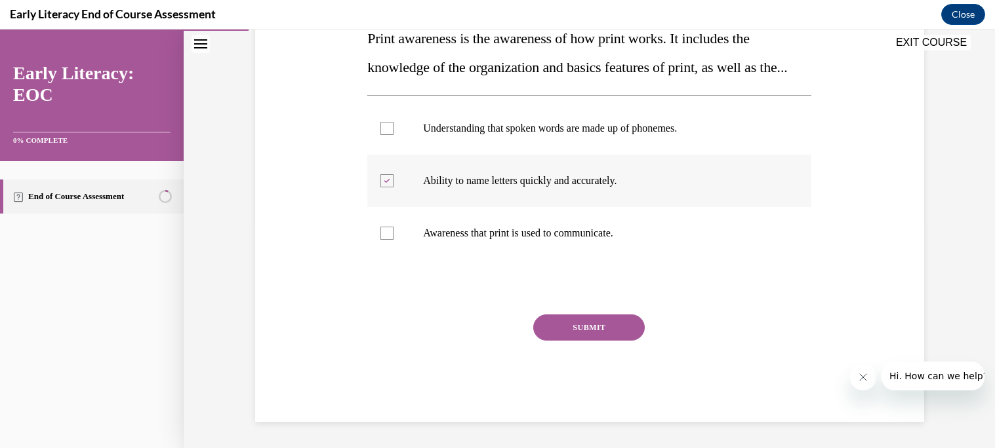
scroll to position [239, 0]
click at [593, 341] on button "SUBMIT" at bounding box center [588, 328] width 111 height 26
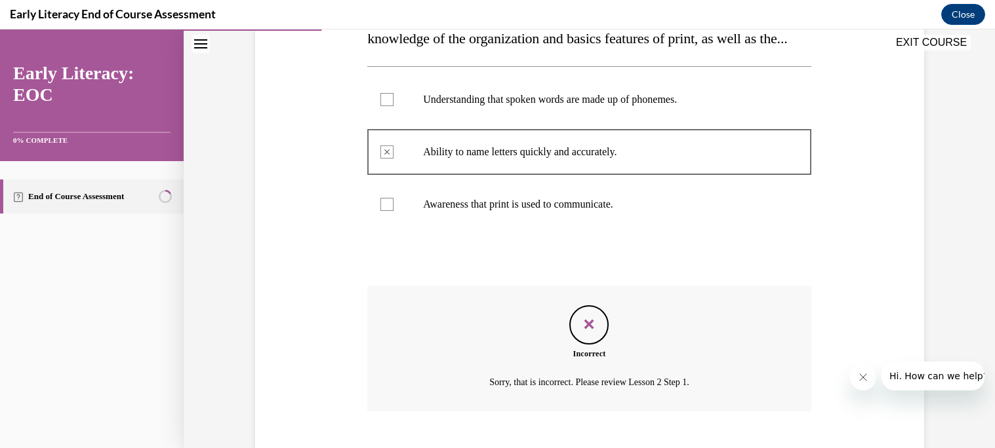
scroll to position [360, 0]
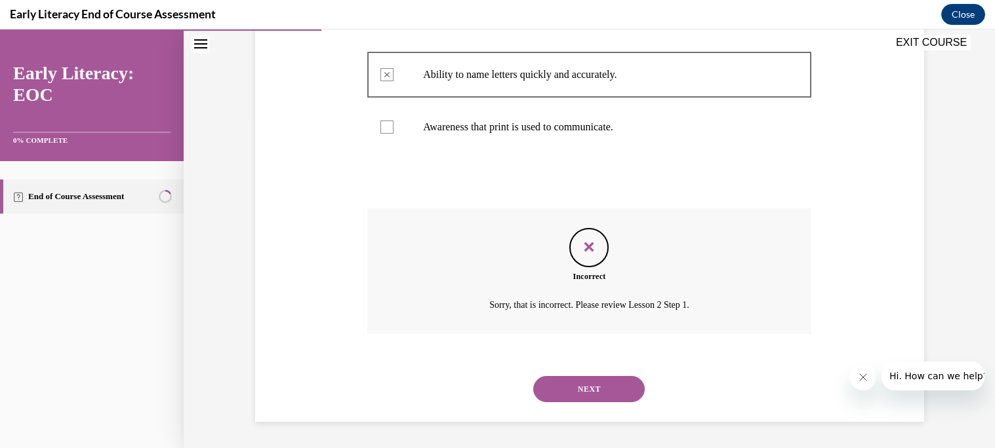
click at [580, 392] on button "NEXT" at bounding box center [588, 389] width 111 height 26
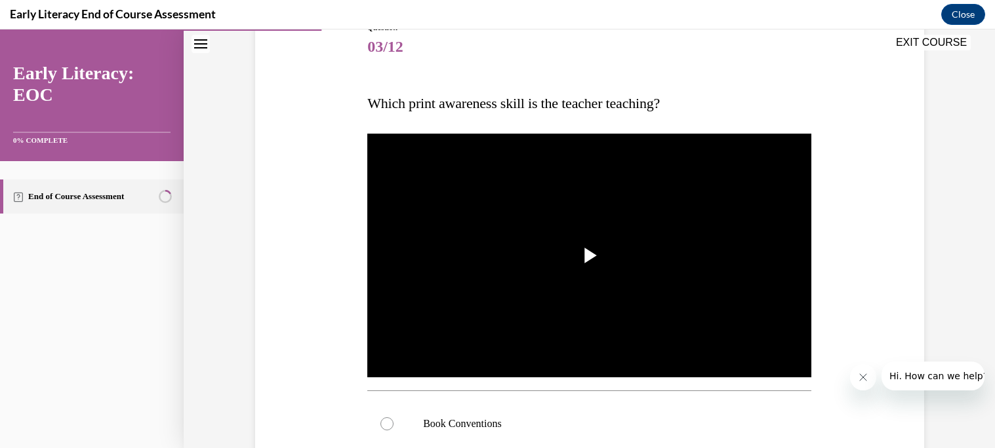
scroll to position [167, 0]
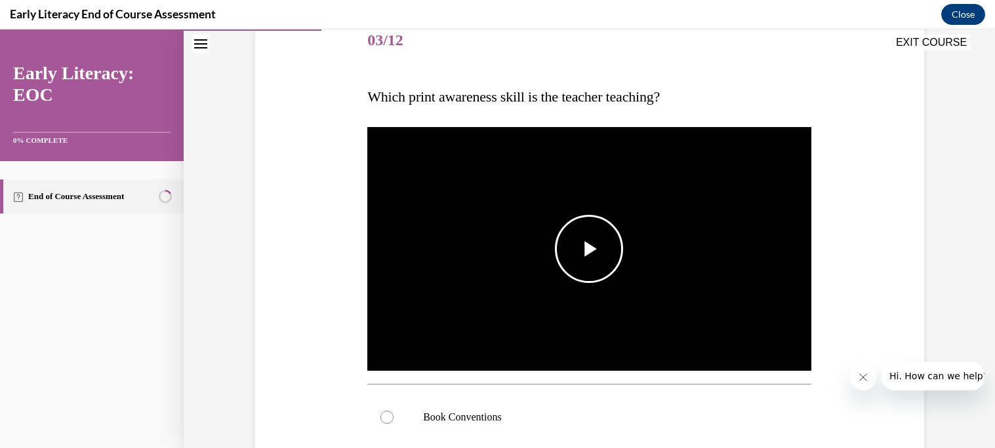
click at [589, 249] on span "Video player" at bounding box center [589, 249] width 0 height 0
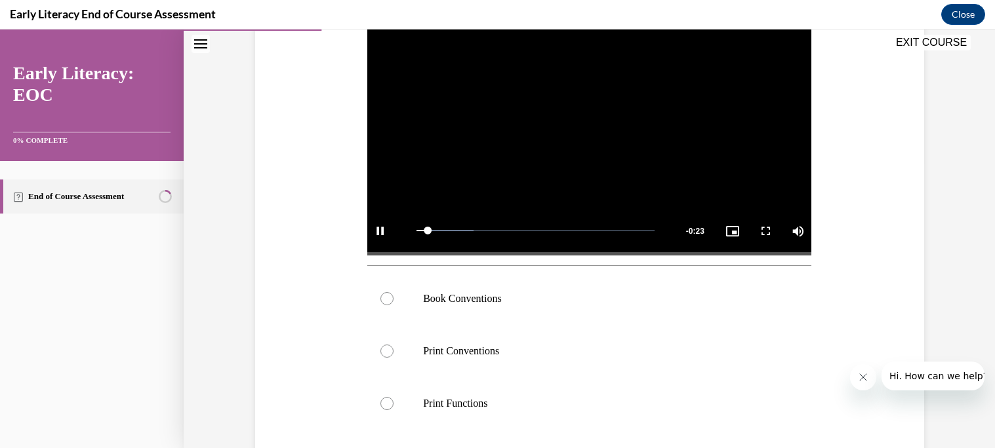
scroll to position [289, 0]
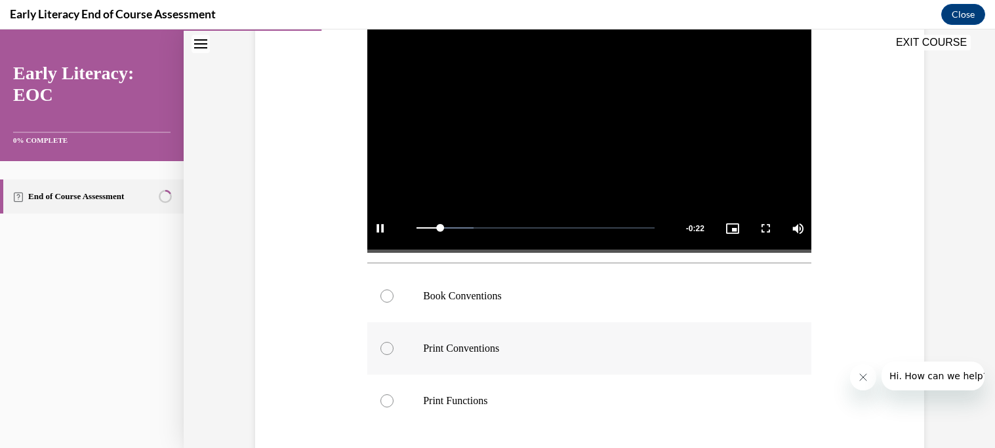
click at [386, 351] on div at bounding box center [386, 348] width 13 height 13
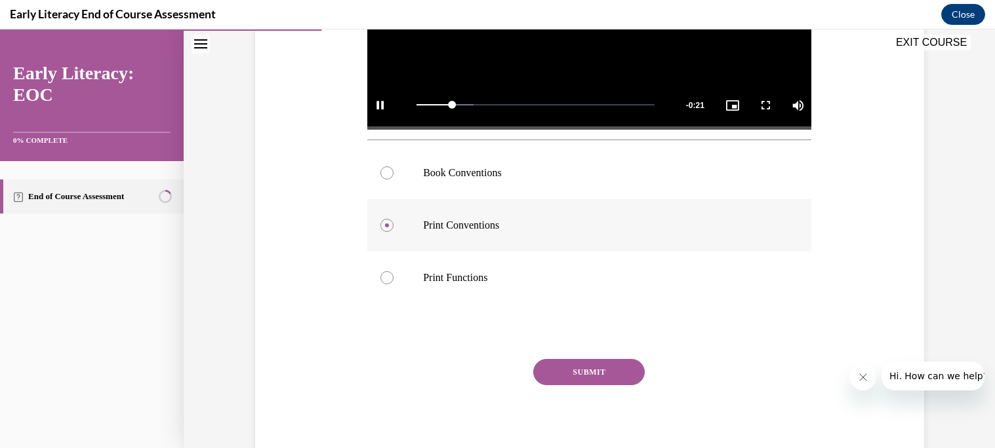
scroll to position [423, 0]
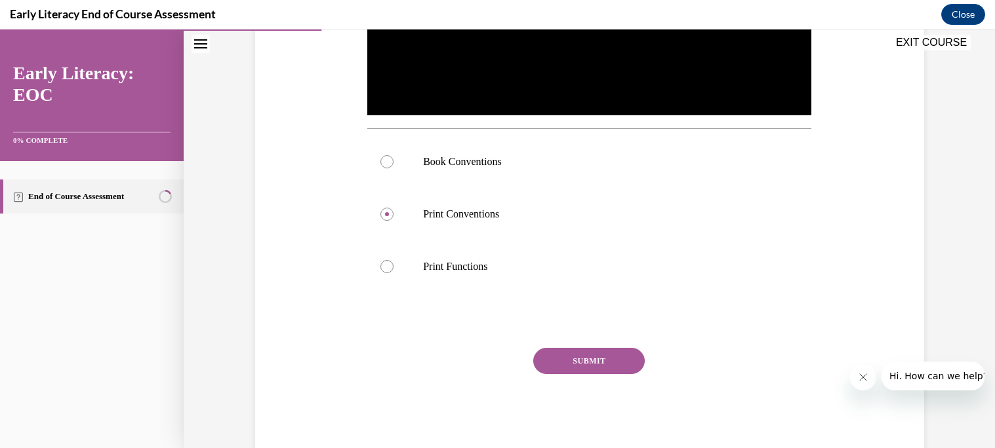
click at [572, 360] on button "SUBMIT" at bounding box center [588, 361] width 111 height 26
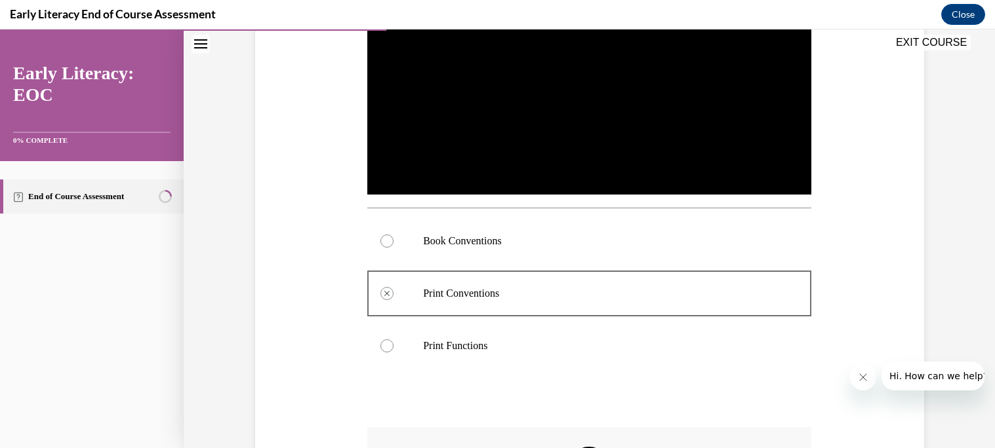
scroll to position [347, 0]
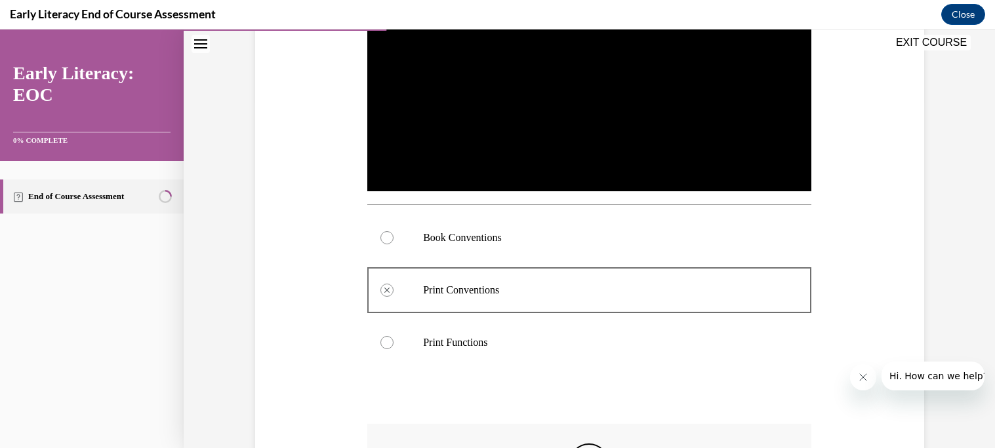
click at [388, 239] on div at bounding box center [386, 237] width 13 height 13
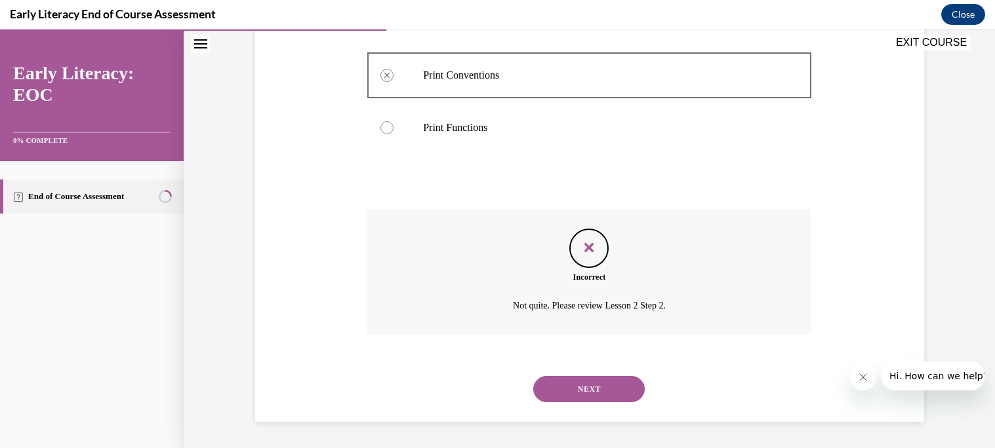
click at [584, 393] on button "NEXT" at bounding box center [588, 389] width 111 height 26
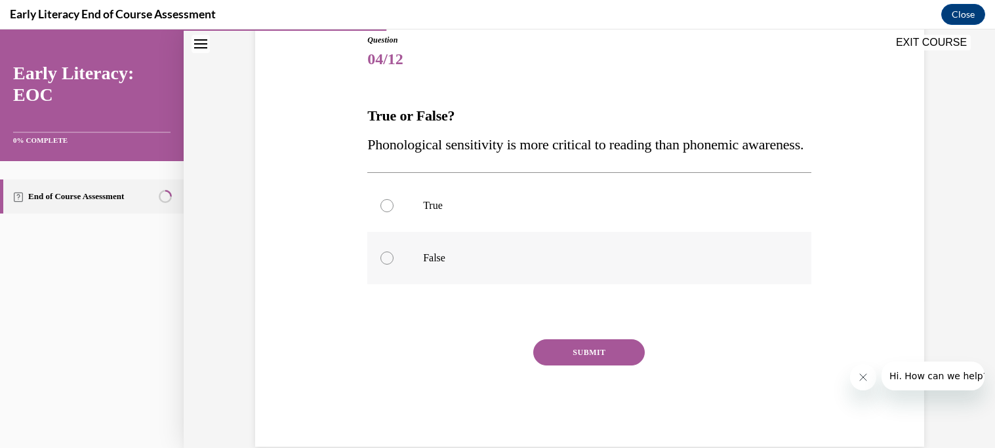
scroll to position [151, 0]
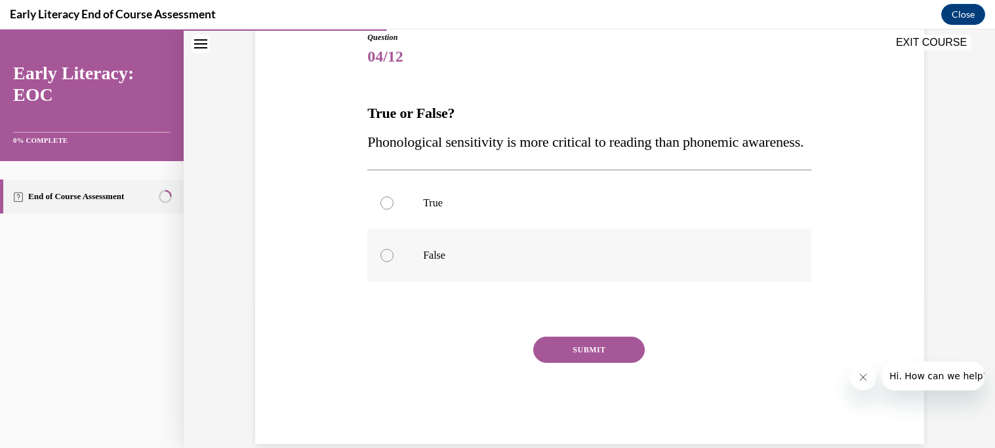
click at [386, 262] on div at bounding box center [386, 255] width 13 height 13
click at [587, 363] on button "SUBMIT" at bounding box center [588, 350] width 111 height 26
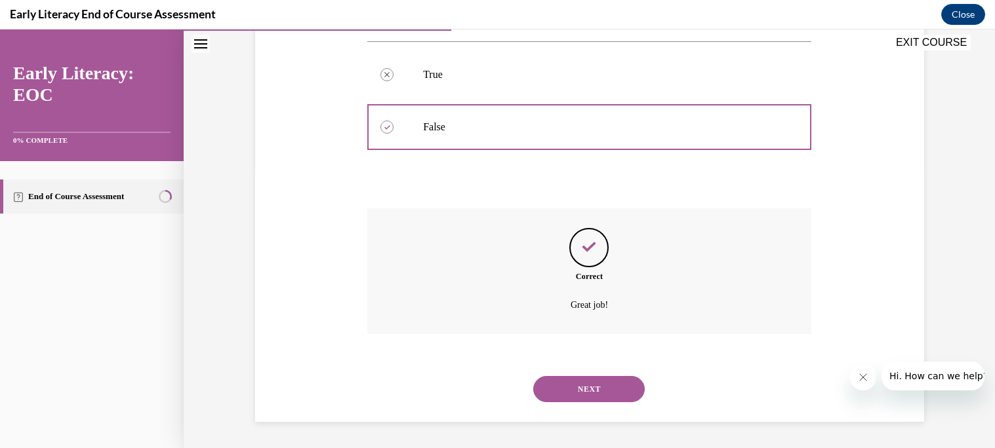
scroll to position [308, 0]
click at [587, 391] on button "NEXT" at bounding box center [588, 389] width 111 height 26
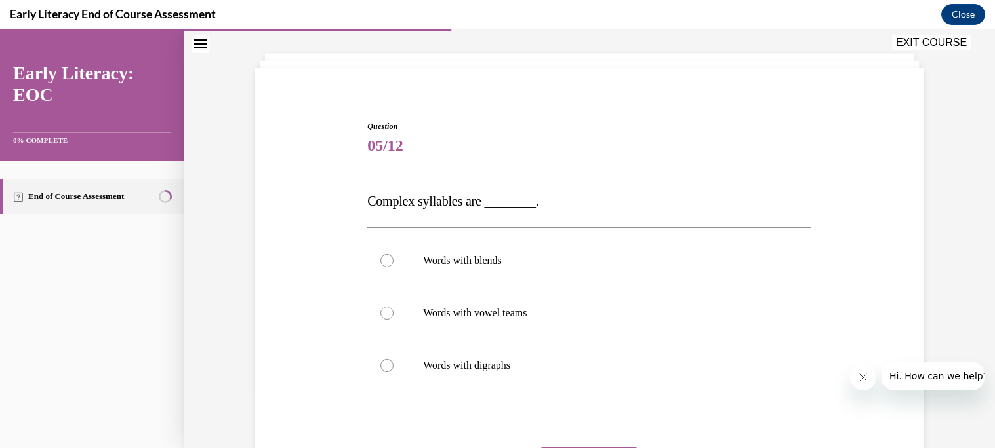
scroll to position [69, 0]
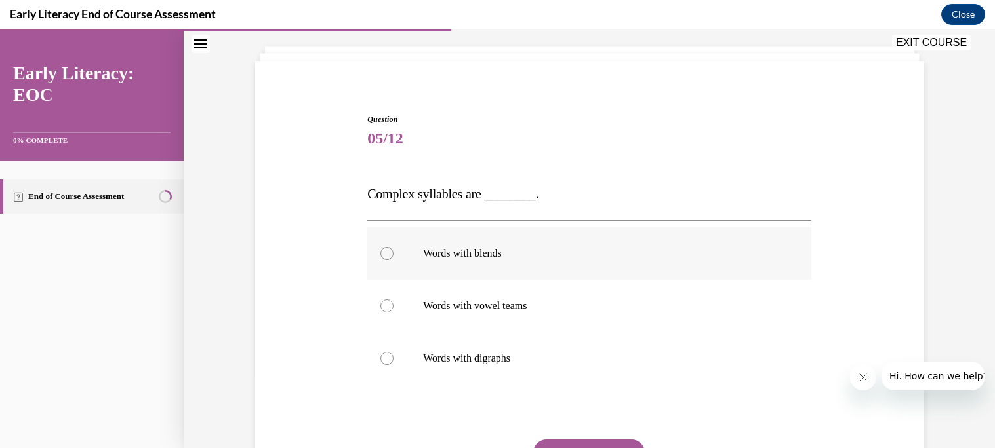
click at [386, 254] on div at bounding box center [386, 253] width 13 height 13
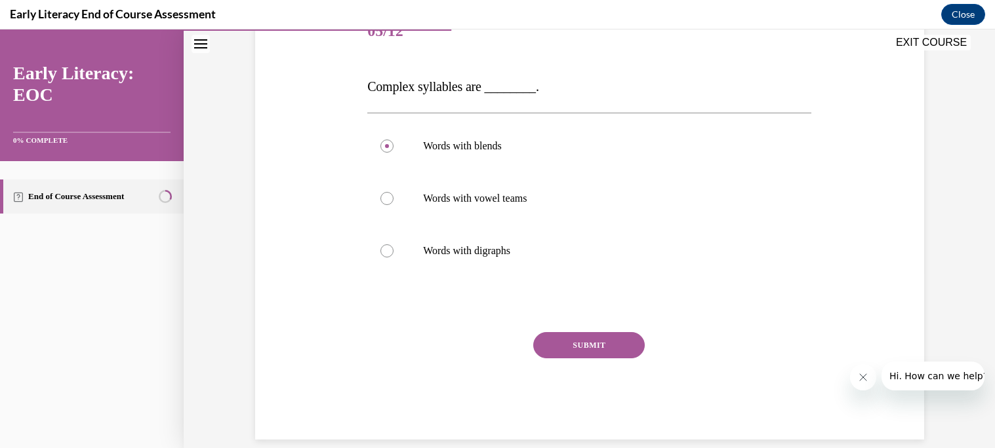
click at [591, 343] on button "SUBMIT" at bounding box center [588, 345] width 111 height 26
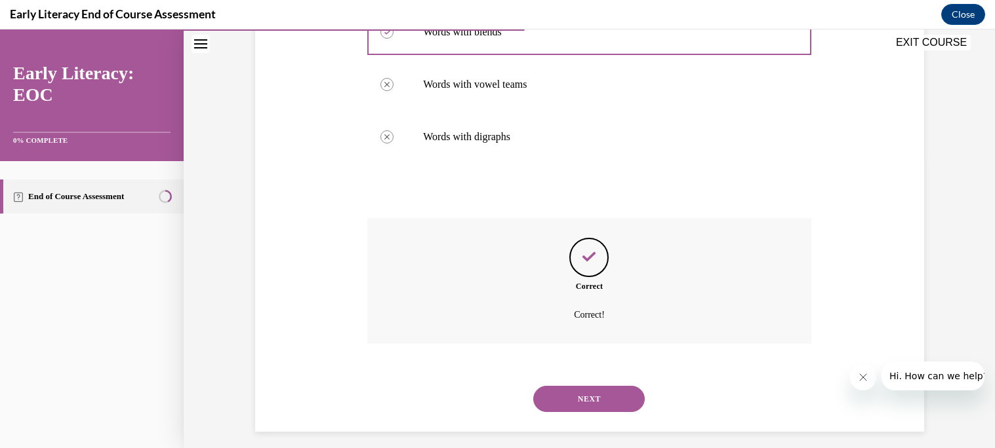
scroll to position [300, 0]
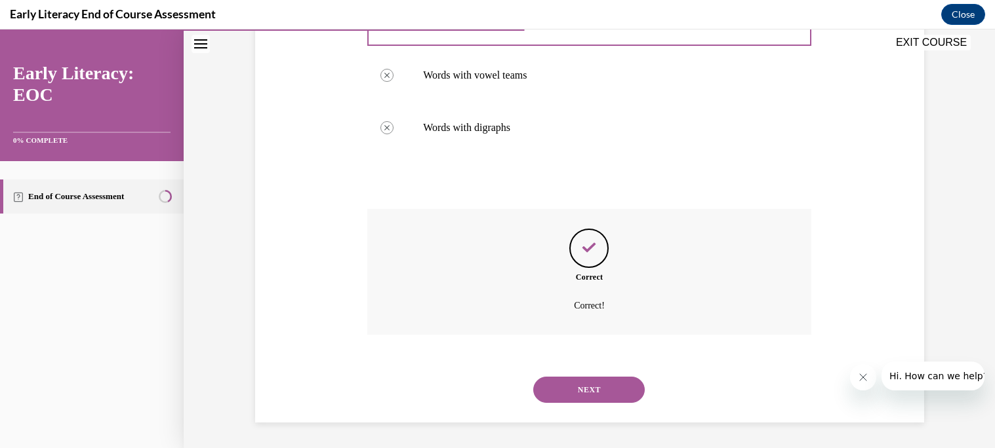
click at [589, 384] on button "NEXT" at bounding box center [588, 390] width 111 height 26
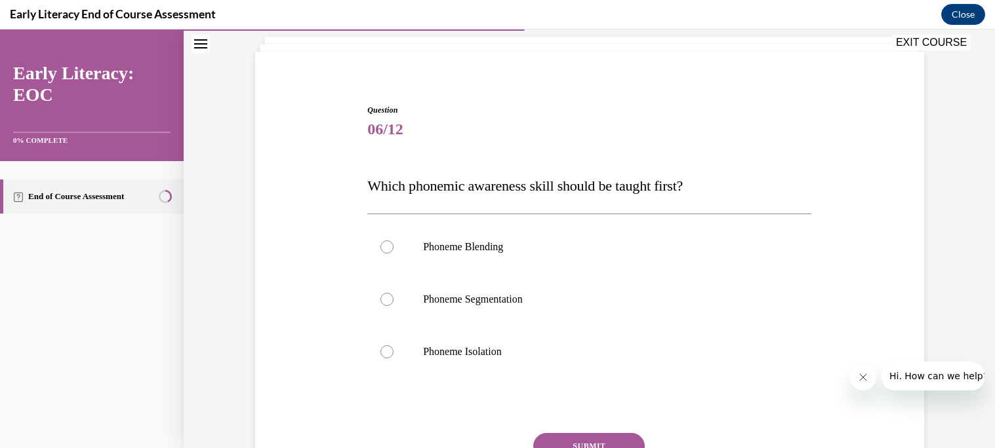
scroll to position [83, 0]
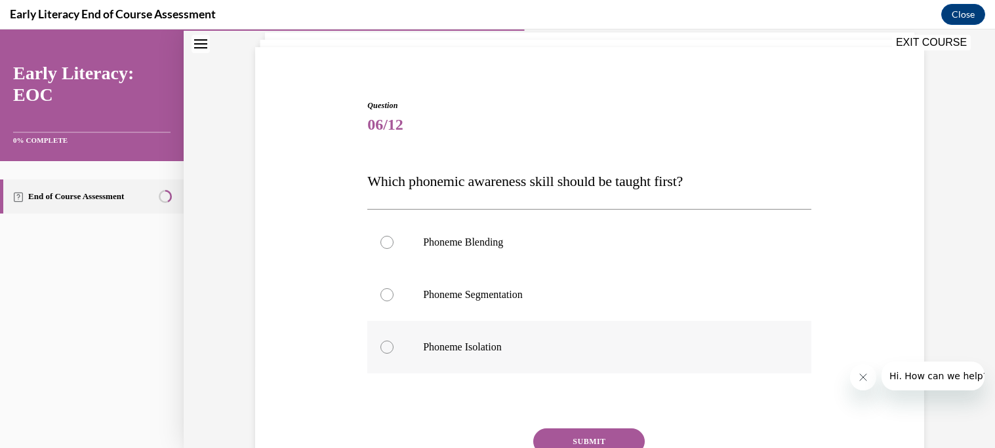
click at [386, 350] on div at bounding box center [386, 347] width 13 height 13
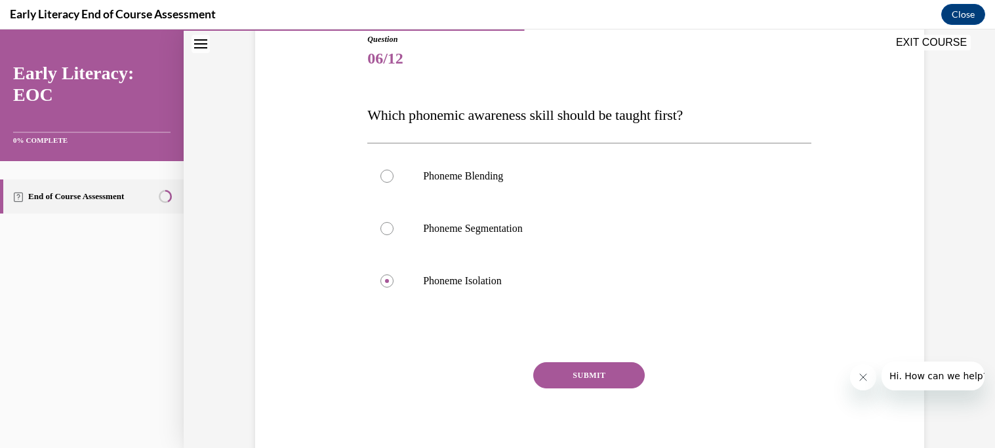
click at [593, 384] on button "SUBMIT" at bounding box center [588, 376] width 111 height 26
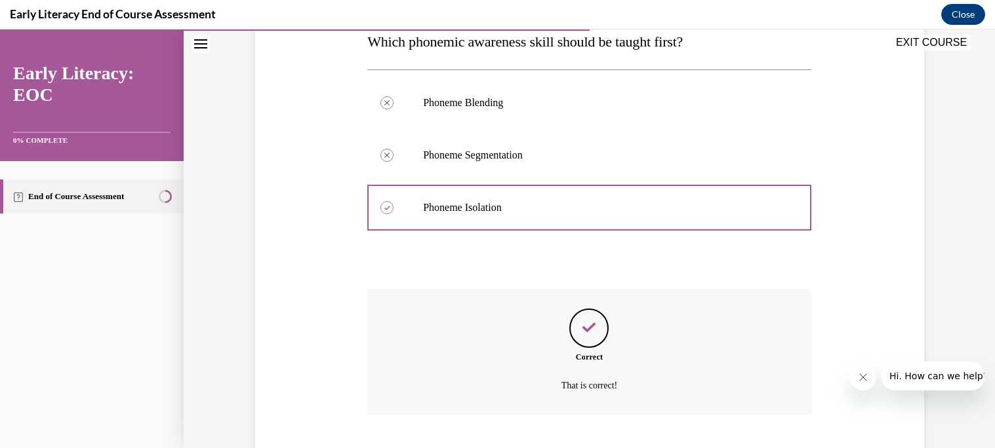
scroll to position [302, 0]
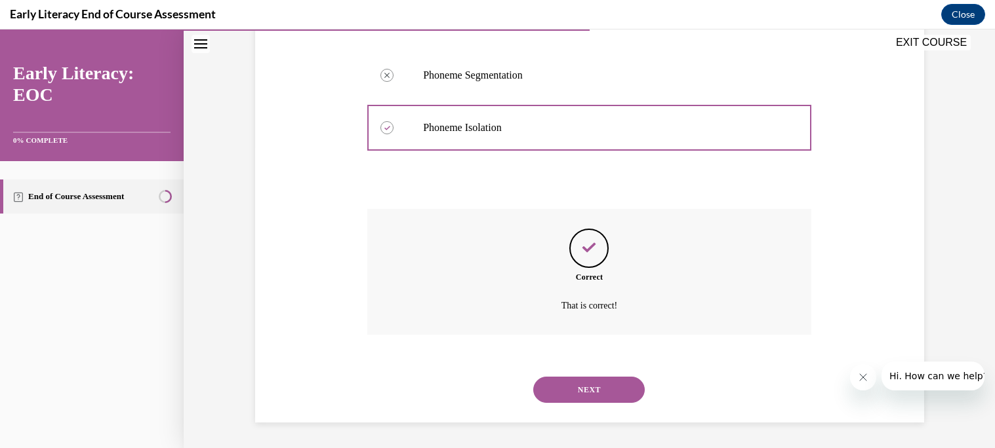
click at [596, 391] on button "NEXT" at bounding box center [588, 390] width 111 height 26
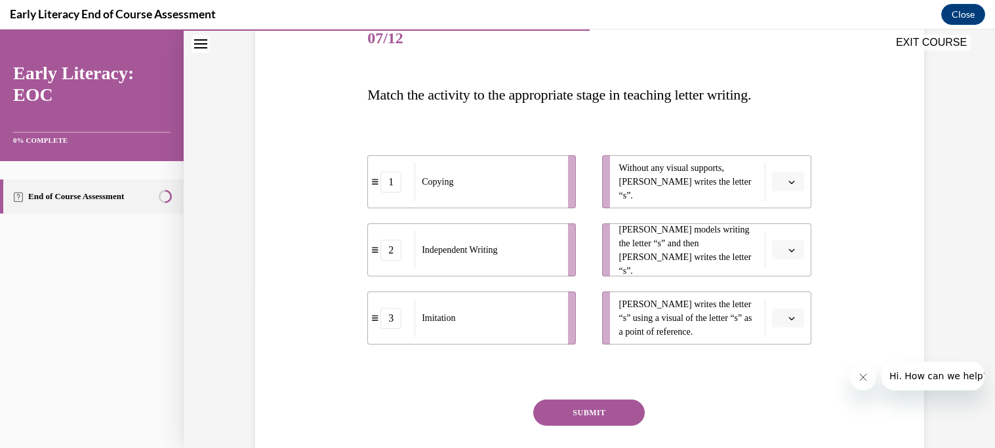
scroll to position [170, 0]
click at [788, 180] on icon "button" at bounding box center [791, 181] width 7 height 7
click at [786, 264] on div "2" at bounding box center [786, 262] width 33 height 26
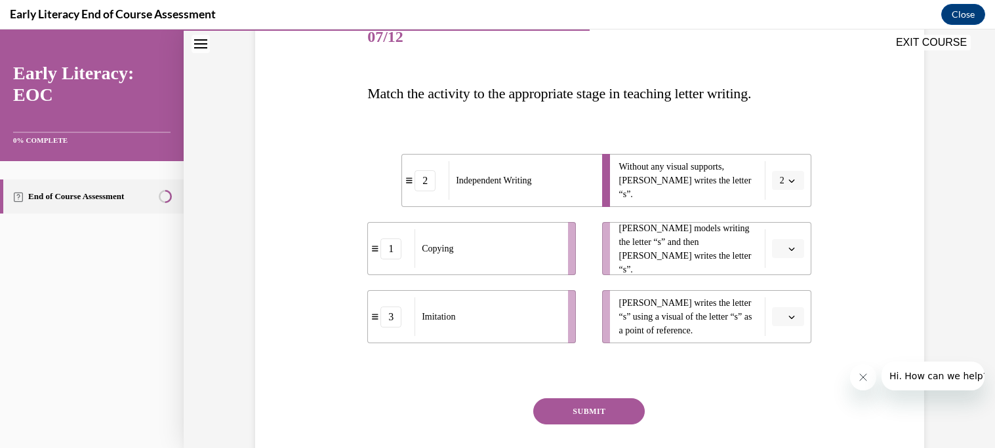
click at [789, 249] on icon "button" at bounding box center [791, 249] width 7 height 7
click at [786, 352] on div "3" at bounding box center [786, 356] width 33 height 26
click at [789, 317] on icon "button" at bounding box center [791, 317] width 7 height 7
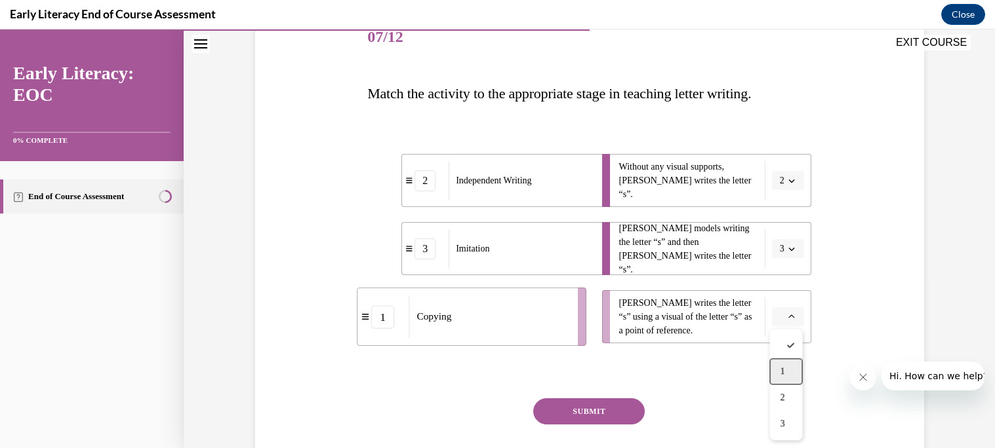
click at [785, 366] on div "1" at bounding box center [786, 372] width 33 height 26
click at [607, 414] on button "SUBMIT" at bounding box center [588, 412] width 111 height 26
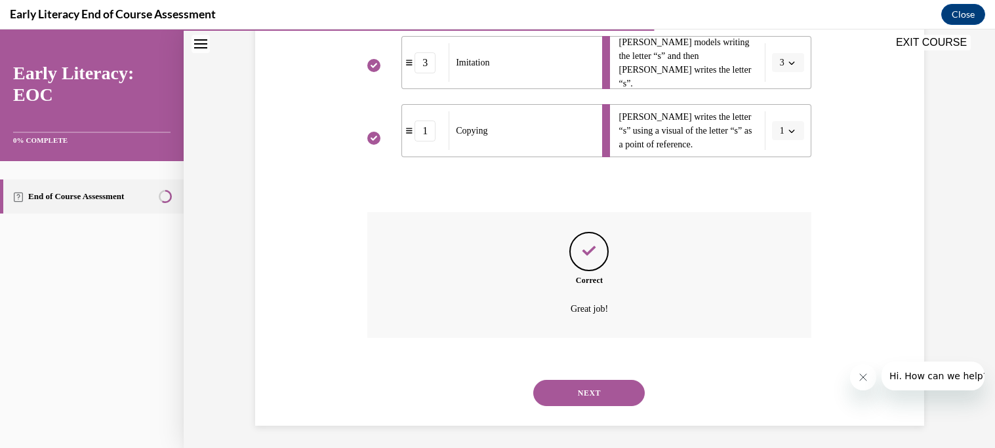
scroll to position [360, 0]
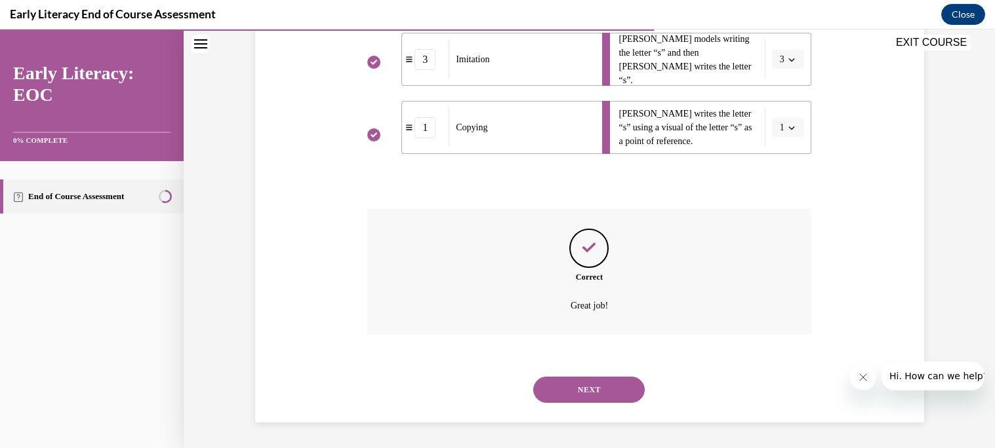
click at [606, 395] on button "NEXT" at bounding box center [588, 390] width 111 height 26
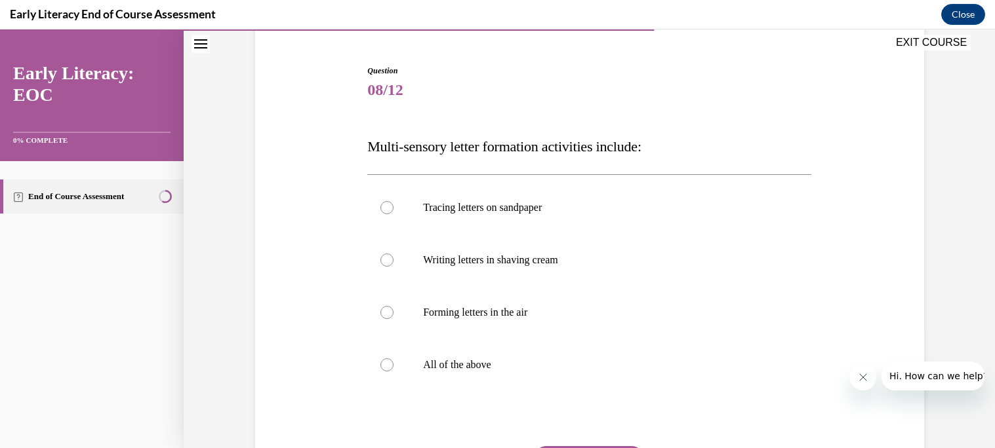
scroll to position [120, 0]
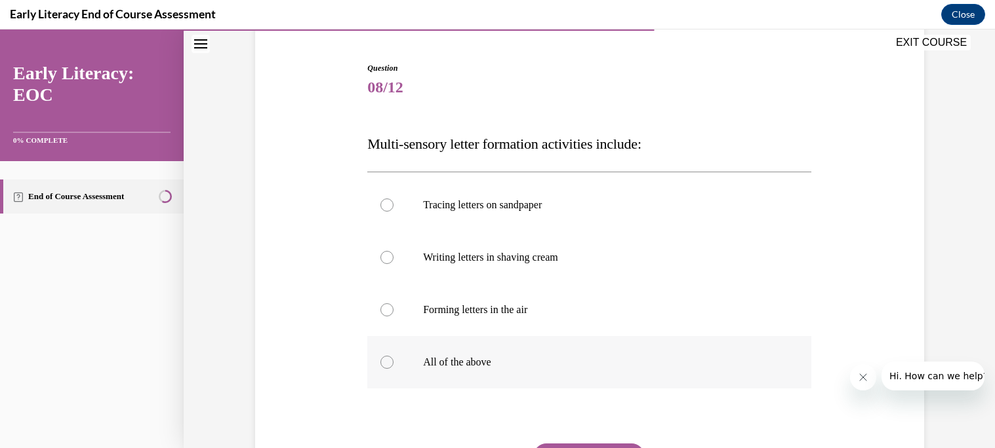
click at [384, 365] on div at bounding box center [386, 362] width 13 height 13
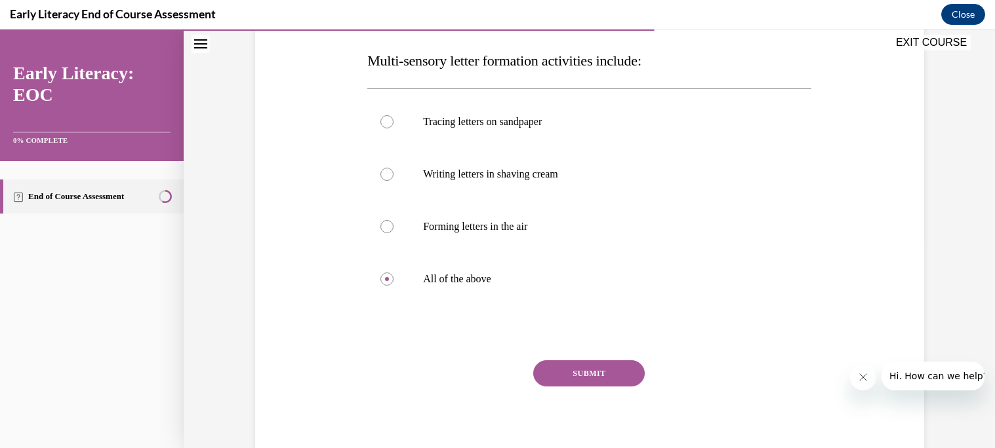
click at [559, 371] on button "SUBMIT" at bounding box center [588, 374] width 111 height 26
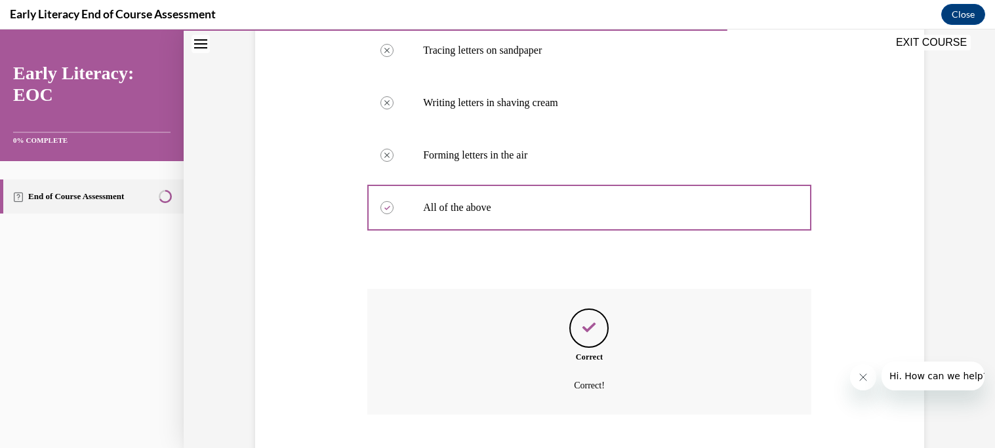
scroll to position [355, 0]
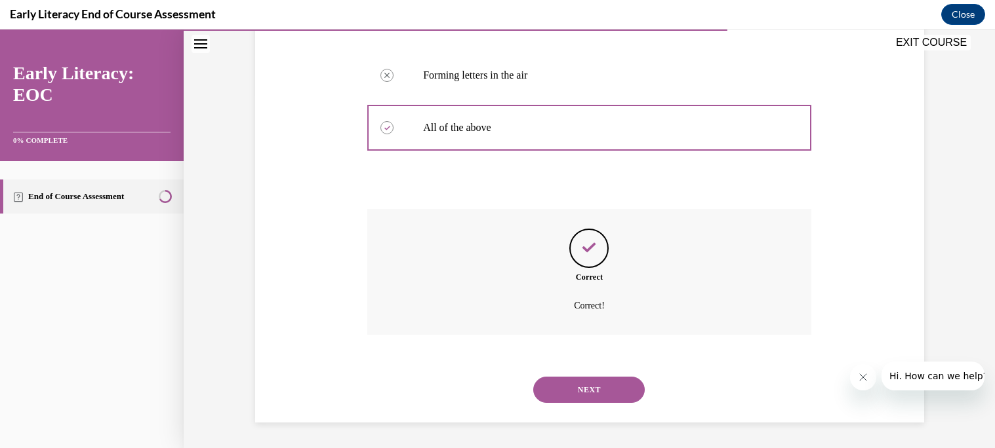
click at [563, 386] on button "NEXT" at bounding box center [588, 390] width 111 height 26
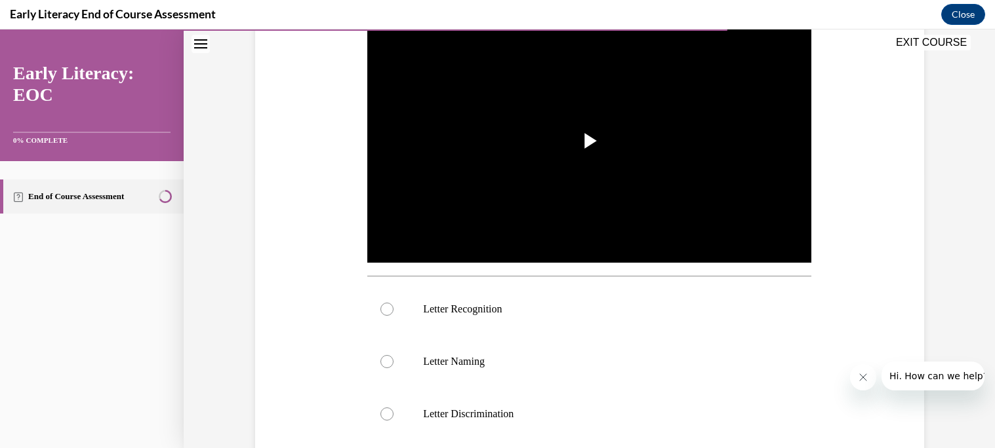
scroll to position [281, 0]
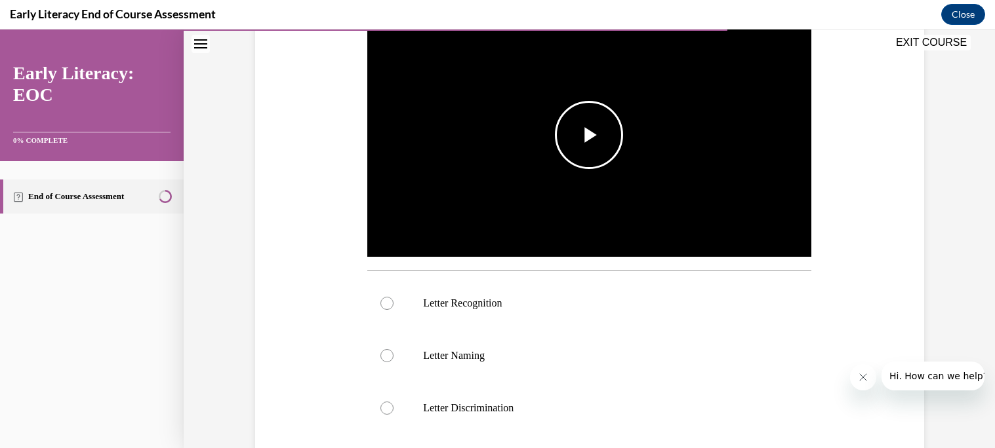
click at [589, 135] on span "Video player" at bounding box center [589, 135] width 0 height 0
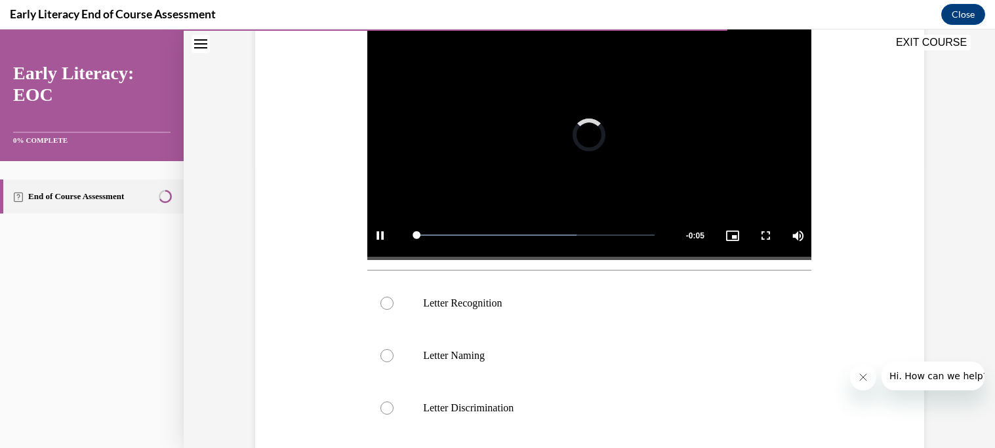
scroll to position [262, 0]
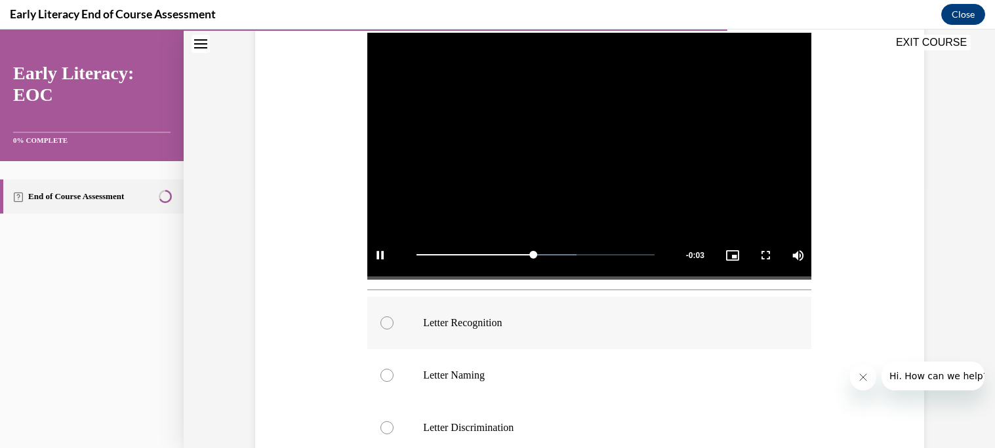
click at [391, 322] on div at bounding box center [386, 323] width 13 height 13
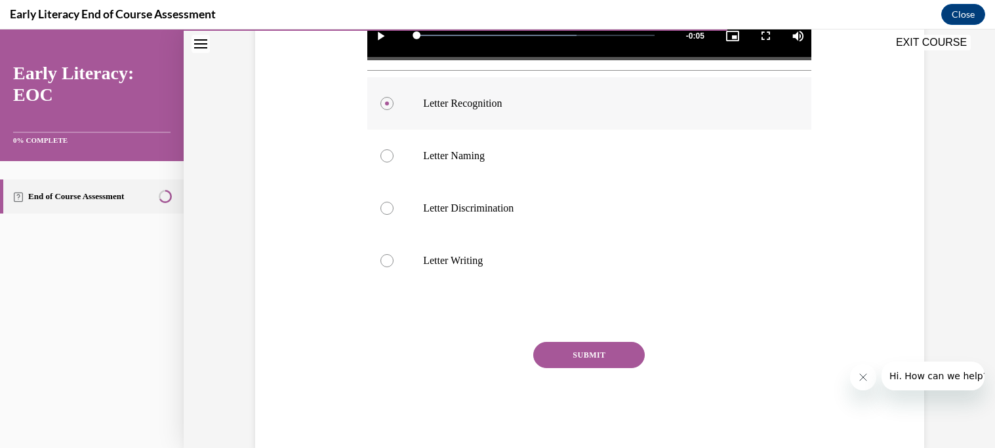
scroll to position [485, 0]
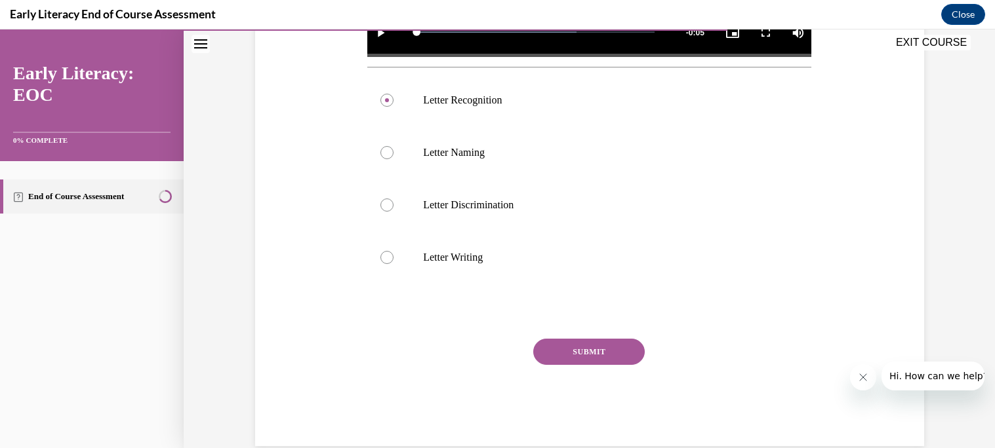
click at [565, 350] on button "SUBMIT" at bounding box center [588, 352] width 111 height 26
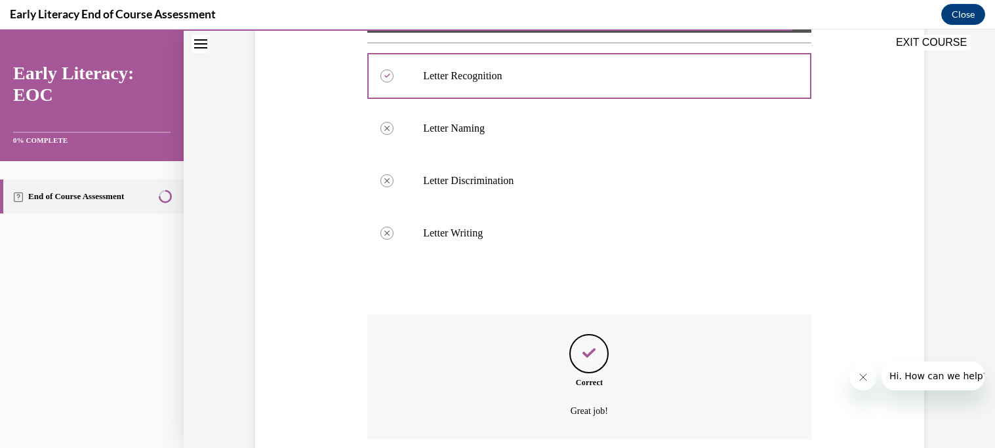
scroll to position [614, 0]
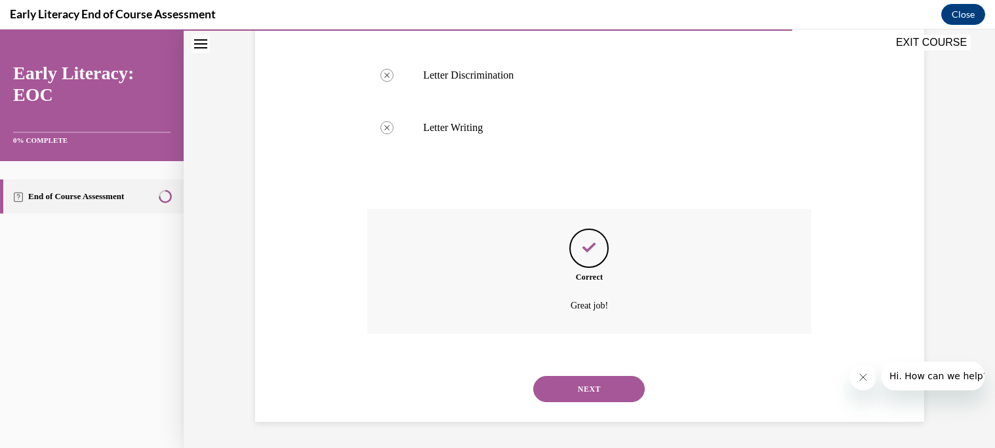
click at [573, 391] on button "NEXT" at bounding box center [588, 389] width 111 height 26
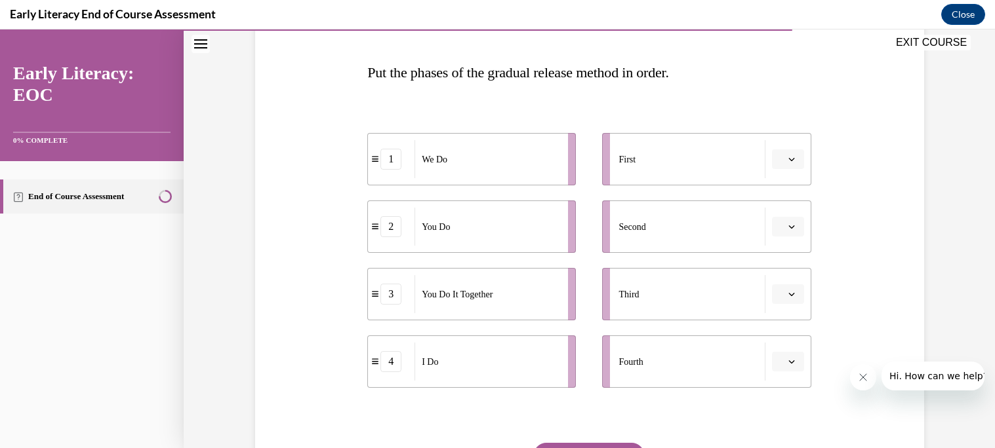
scroll to position [192, 0]
click at [793, 160] on icon "button" at bounding box center [791, 158] width 7 height 7
click at [791, 290] on div "4" at bounding box center [786, 293] width 33 height 26
click at [791, 223] on icon "button" at bounding box center [791, 226] width 7 height 7
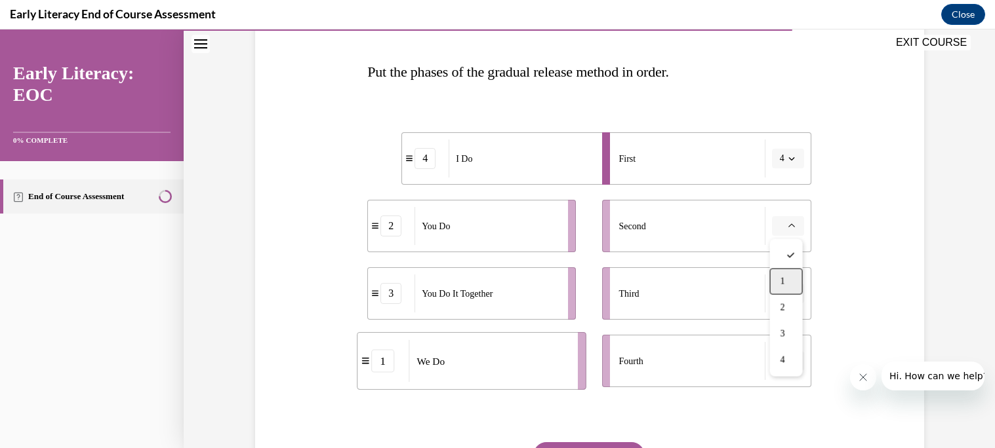
click at [787, 288] on div "1" at bounding box center [786, 282] width 33 height 26
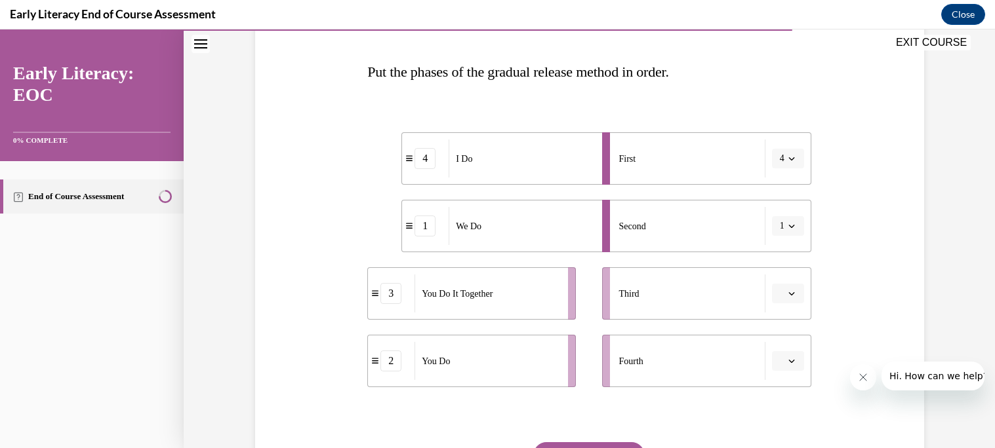
click at [791, 300] on button "button" at bounding box center [788, 294] width 32 height 20
click at [787, 397] on div "3" at bounding box center [786, 402] width 33 height 26
click at [793, 360] on icon "button" at bounding box center [791, 361] width 6 height 3
click at [781, 330] on span "4" at bounding box center [782, 332] width 5 height 10
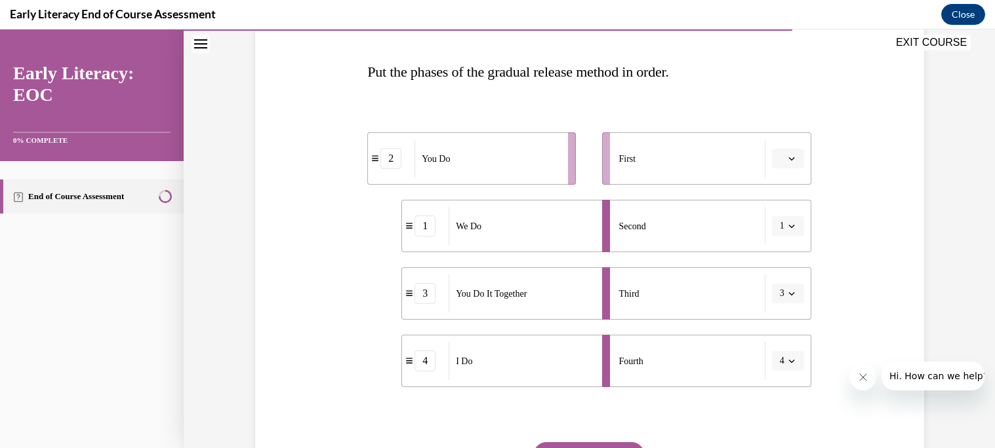
click at [791, 156] on icon "button" at bounding box center [791, 158] width 7 height 7
click at [784, 290] on span "4" at bounding box center [782, 293] width 5 height 10
click at [791, 361] on icon "button" at bounding box center [791, 361] width 7 height 7
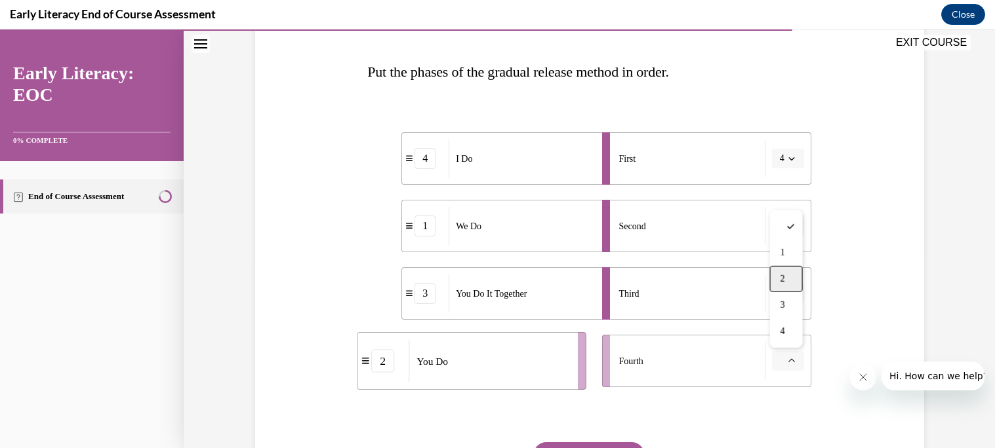
click at [793, 286] on div "2" at bounding box center [786, 279] width 33 height 26
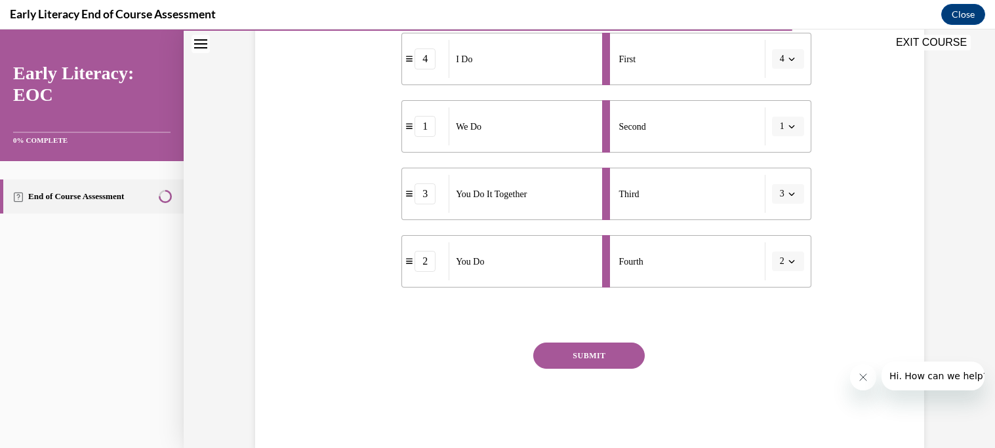
click at [599, 361] on button "SUBMIT" at bounding box center [588, 356] width 111 height 26
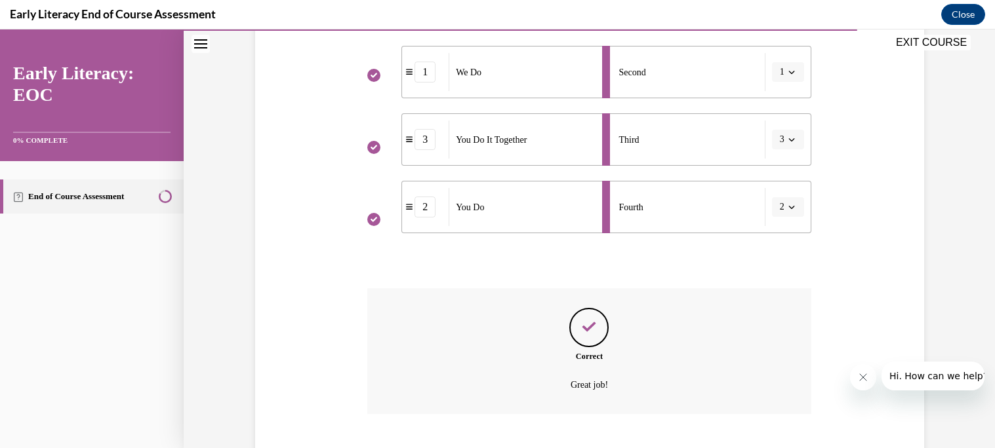
scroll to position [426, 0]
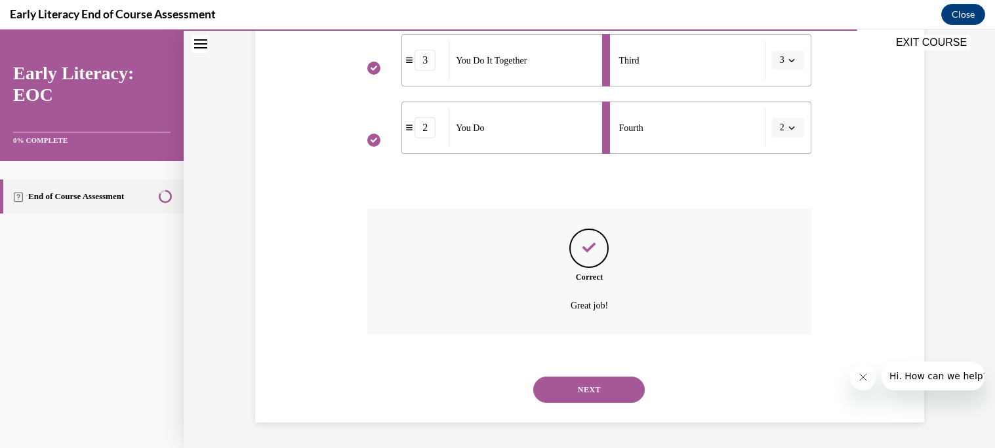
click at [595, 389] on button "NEXT" at bounding box center [588, 390] width 111 height 26
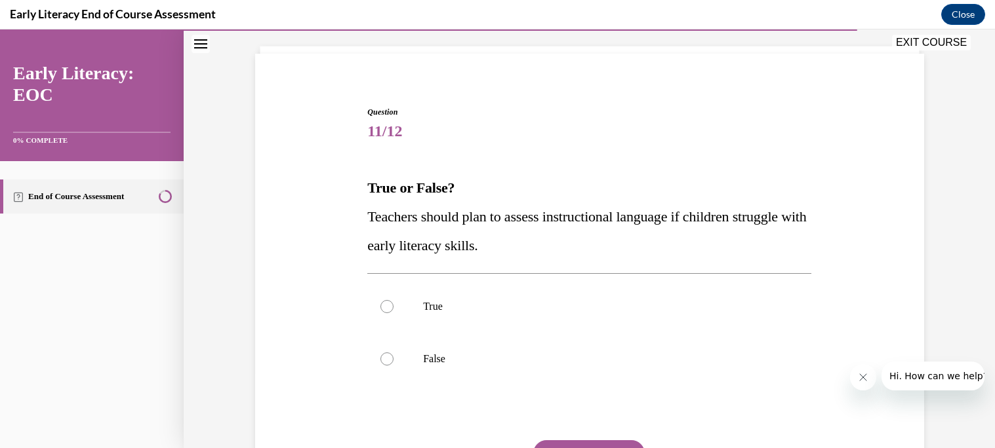
scroll to position [77, 0]
click at [386, 309] on div at bounding box center [386, 306] width 13 height 13
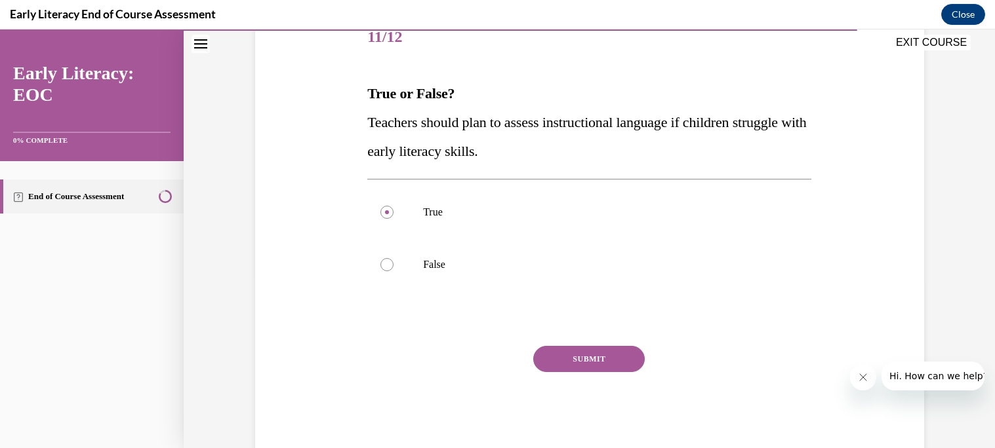
click at [567, 351] on button "SUBMIT" at bounding box center [588, 359] width 111 height 26
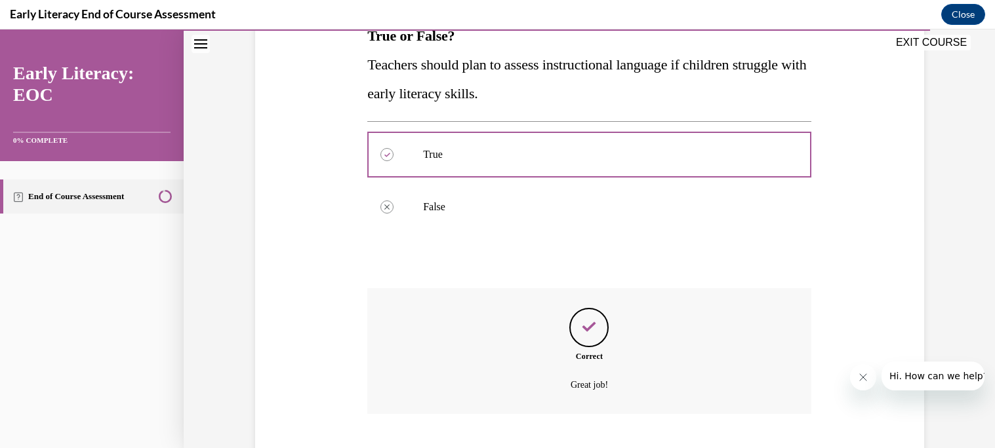
scroll to position [308, 0]
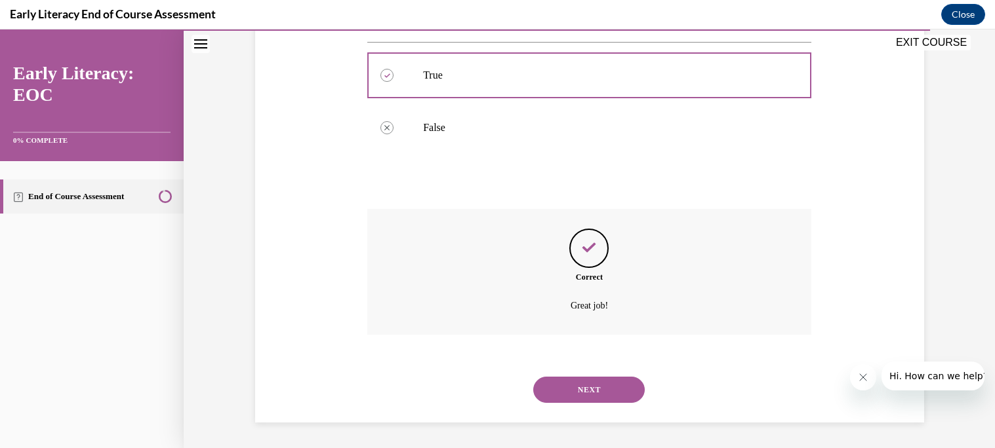
click at [586, 399] on button "NEXT" at bounding box center [588, 390] width 111 height 26
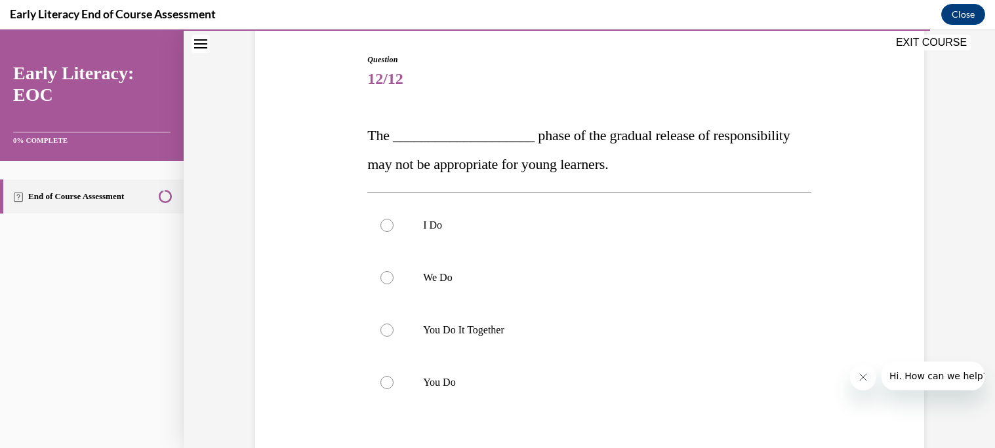
scroll to position [132, 0]
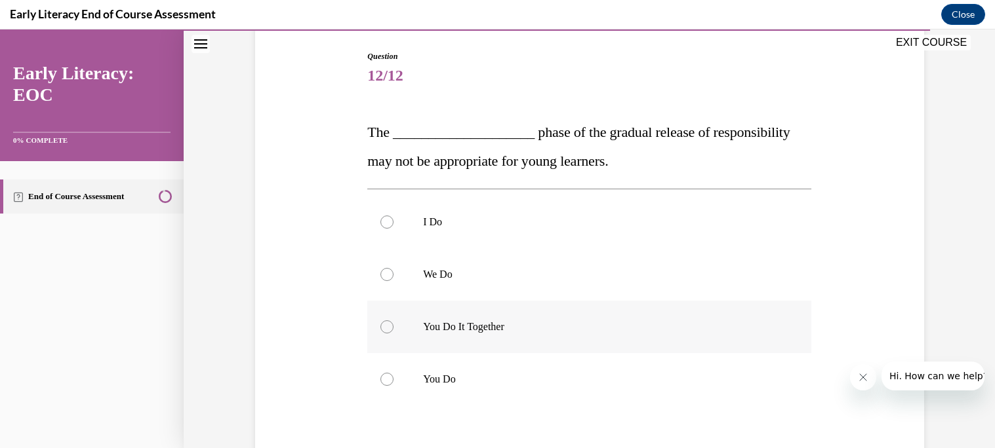
click at [384, 330] on div at bounding box center [386, 327] width 13 height 13
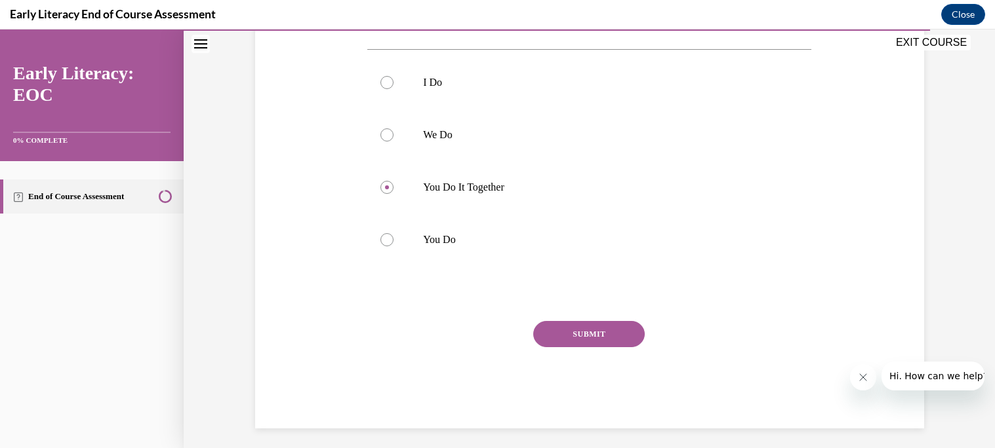
click at [570, 339] on button "SUBMIT" at bounding box center [588, 334] width 111 height 26
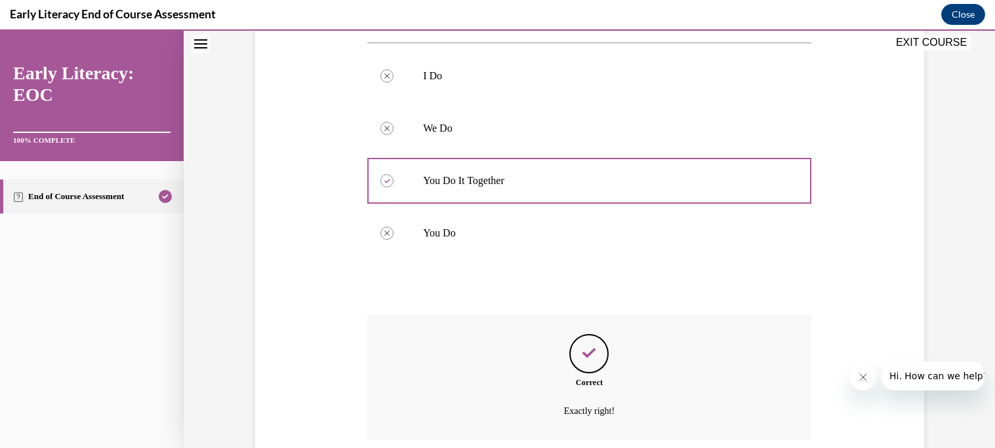
scroll to position [384, 0]
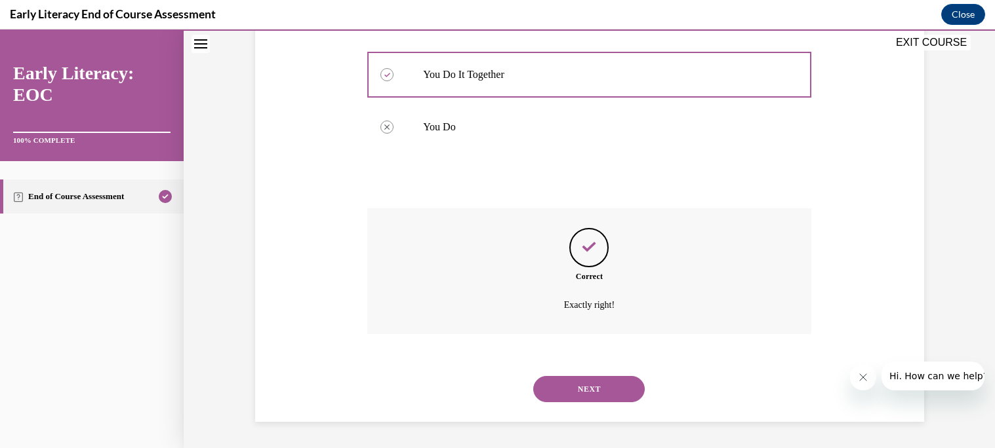
click at [583, 401] on button "NEXT" at bounding box center [588, 389] width 111 height 26
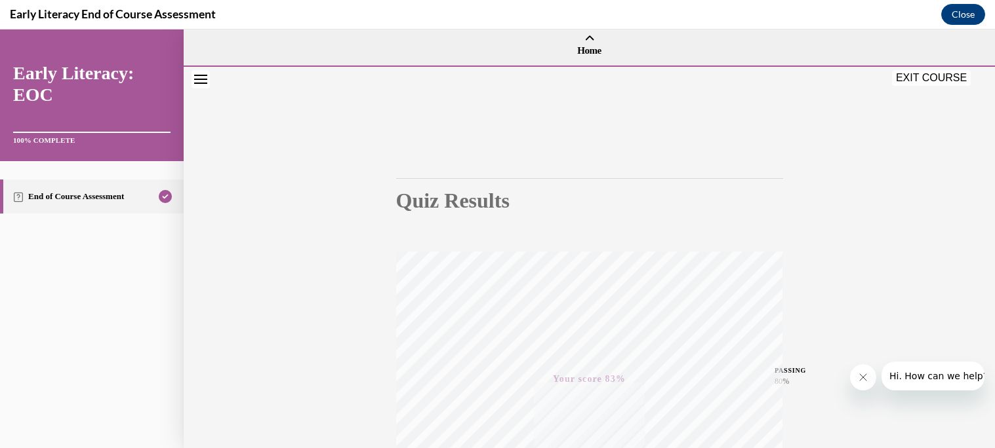
scroll to position [0, 0]
click at [957, 10] on button "Close" at bounding box center [963, 14] width 44 height 21
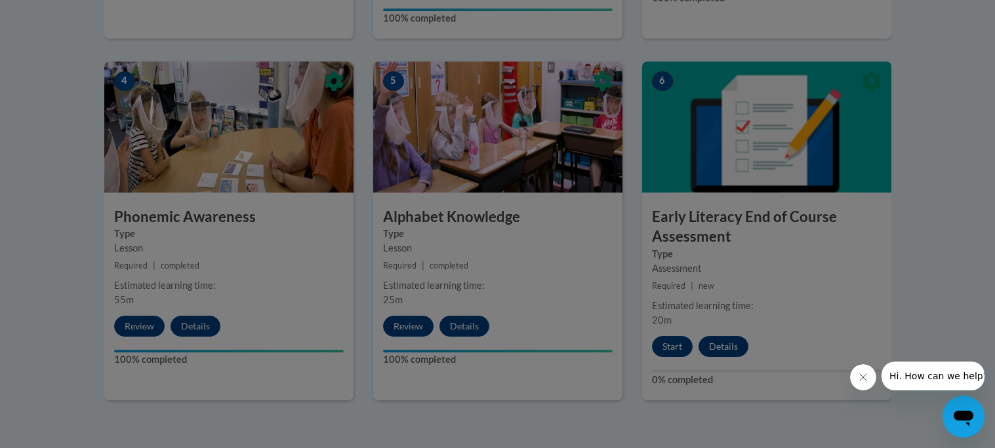
scroll to position [742, 0]
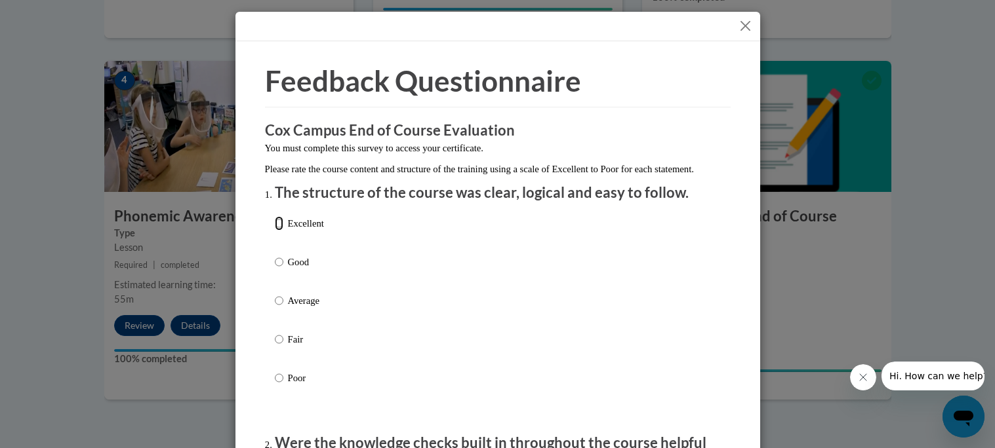
click at [278, 231] on input "Excellent" at bounding box center [279, 223] width 9 height 14
radio input "true"
click at [279, 269] on input "Good" at bounding box center [279, 262] width 9 height 14
radio input "true"
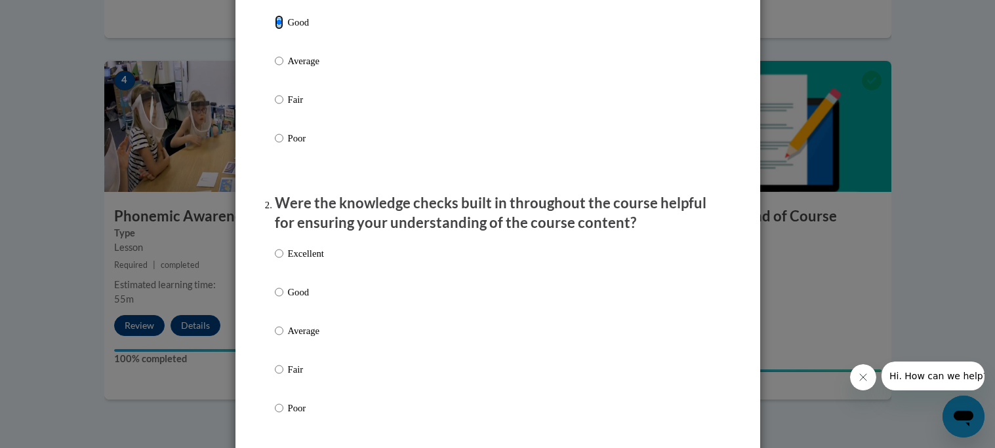
scroll to position [297, 0]
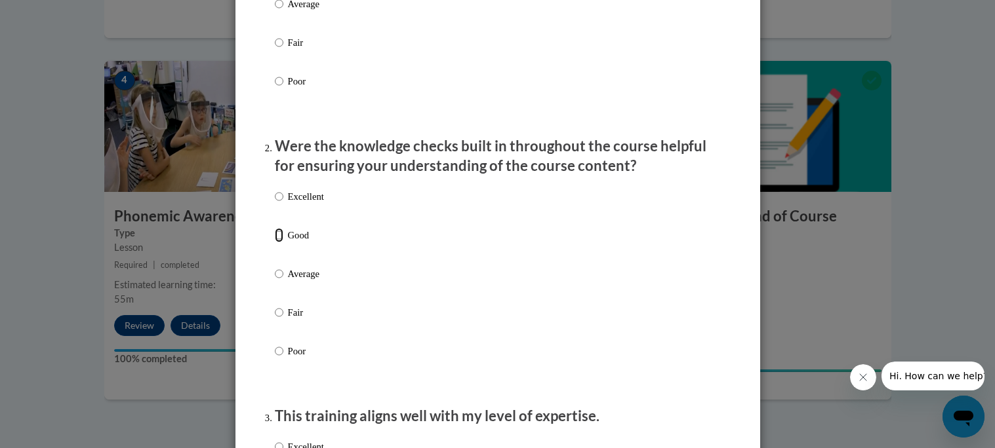
click at [278, 243] on input "Good" at bounding box center [279, 235] width 9 height 14
radio input "true"
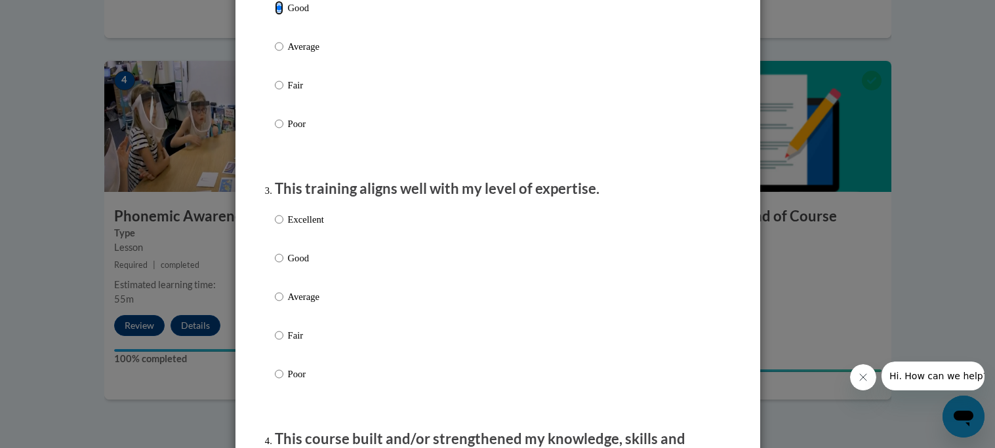
scroll to position [538, 0]
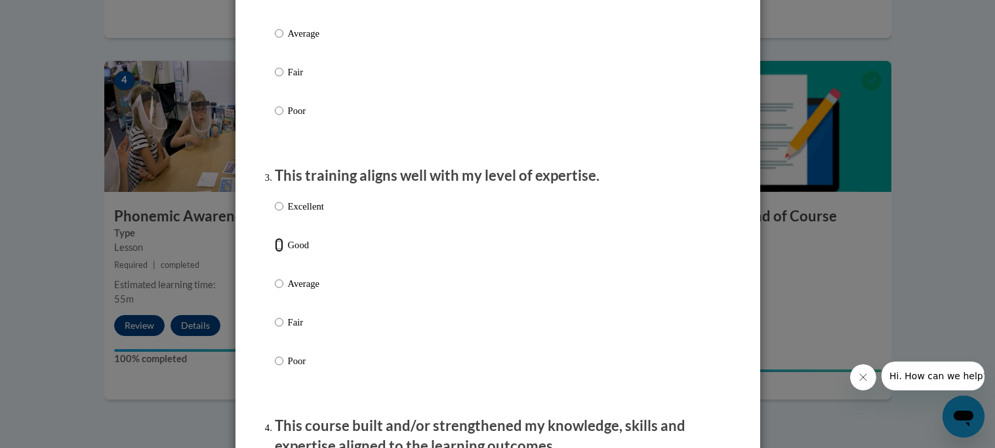
click at [279, 252] on input "Good" at bounding box center [279, 245] width 9 height 14
radio input "true"
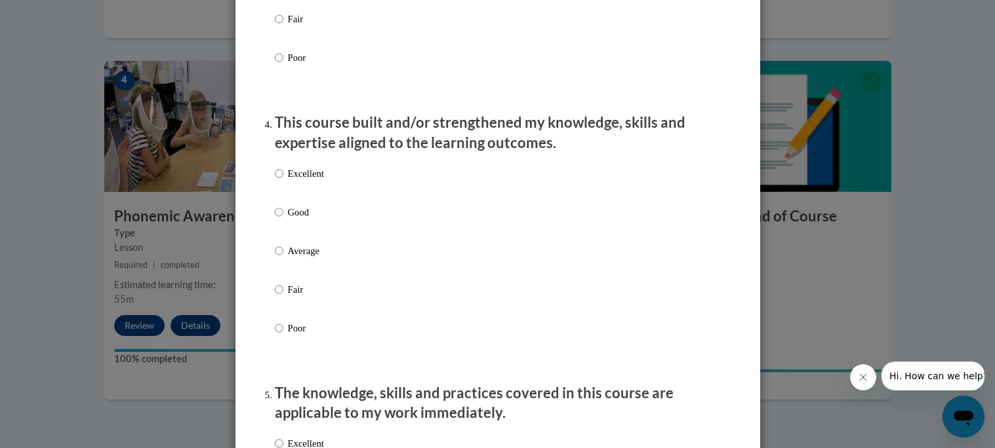
scroll to position [843, 0]
click at [278, 218] on input "Good" at bounding box center [279, 210] width 9 height 14
radio input "true"
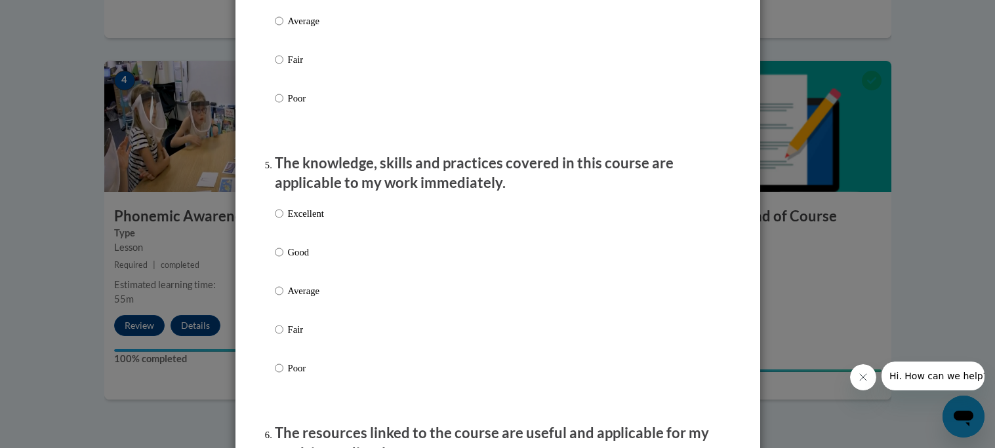
scroll to position [1073, 0]
click at [277, 220] on input "Excellent" at bounding box center [279, 212] width 9 height 14
radio input "true"
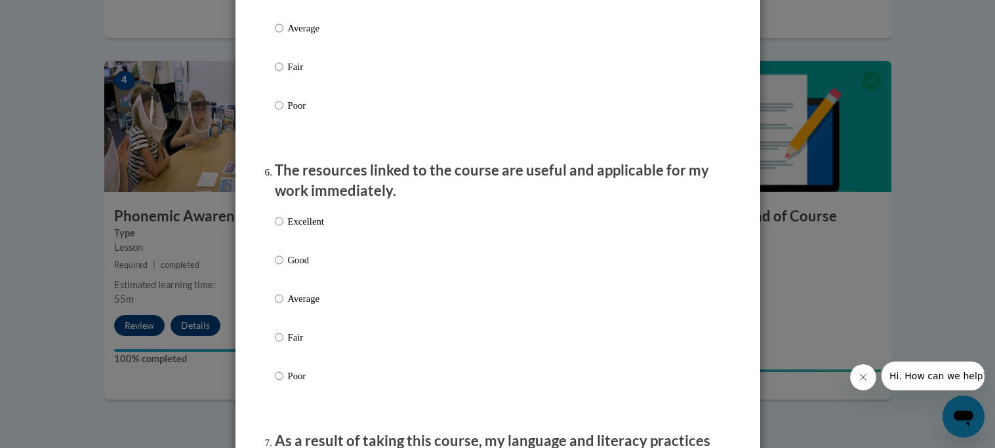
scroll to position [1335, 0]
click at [279, 228] on input "Excellent" at bounding box center [279, 221] width 9 height 14
radio input "true"
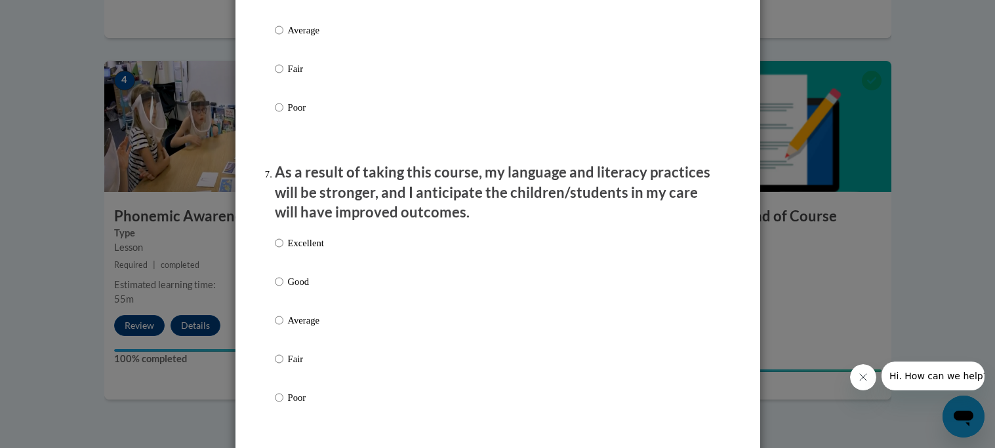
scroll to position [1605, 0]
click at [278, 287] on input "Good" at bounding box center [279, 280] width 9 height 14
radio input "true"
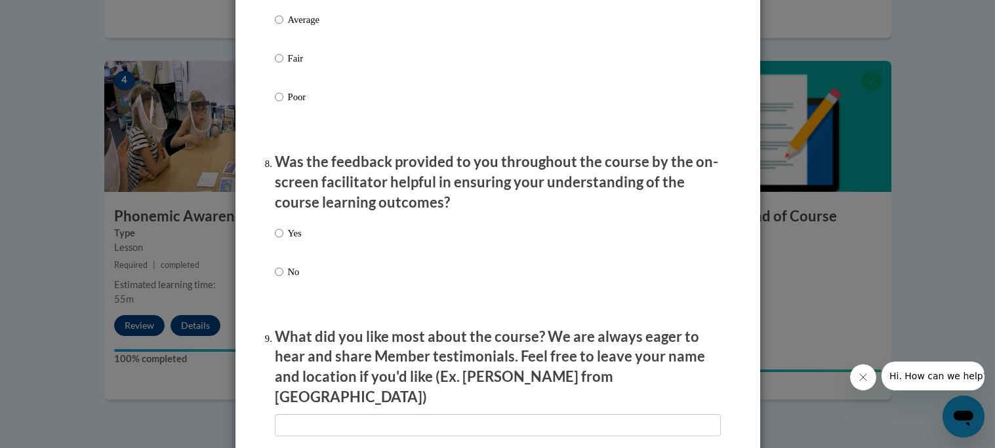
scroll to position [1905, 0]
click at [281, 240] on input "Yes" at bounding box center [279, 233] width 9 height 14
radio input "true"
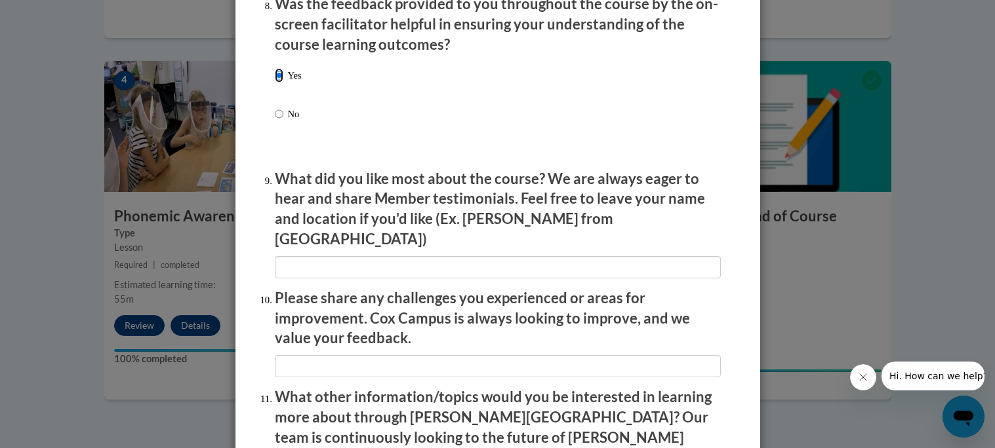
scroll to position [2065, 0]
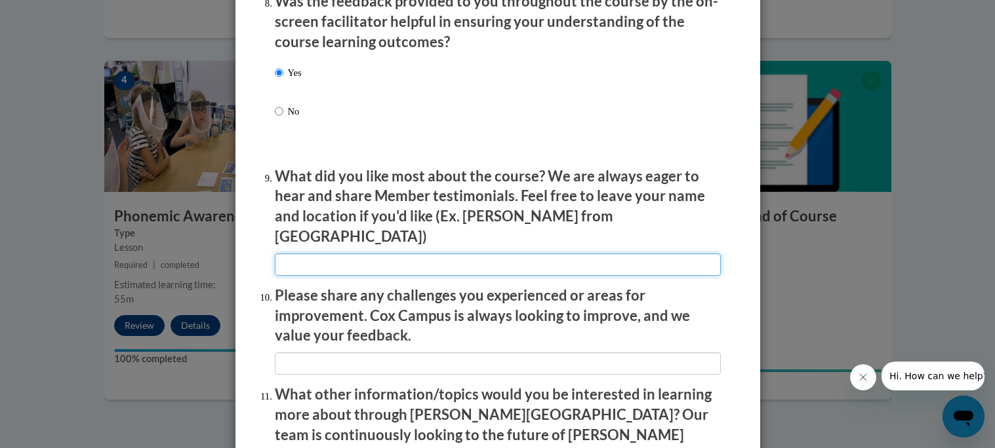
click at [465, 261] on input "textbox" at bounding box center [498, 265] width 446 height 22
type input "examples"
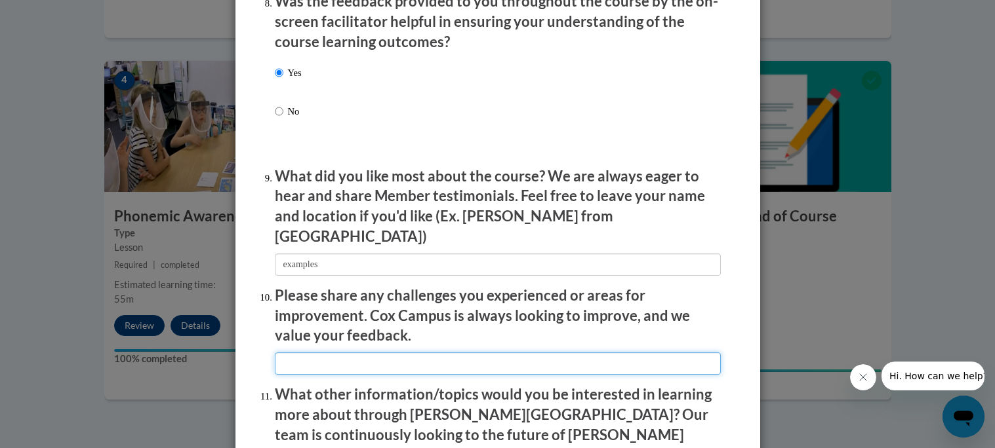
click at [452, 361] on input "textbox" at bounding box center [498, 364] width 446 height 22
type input "m"
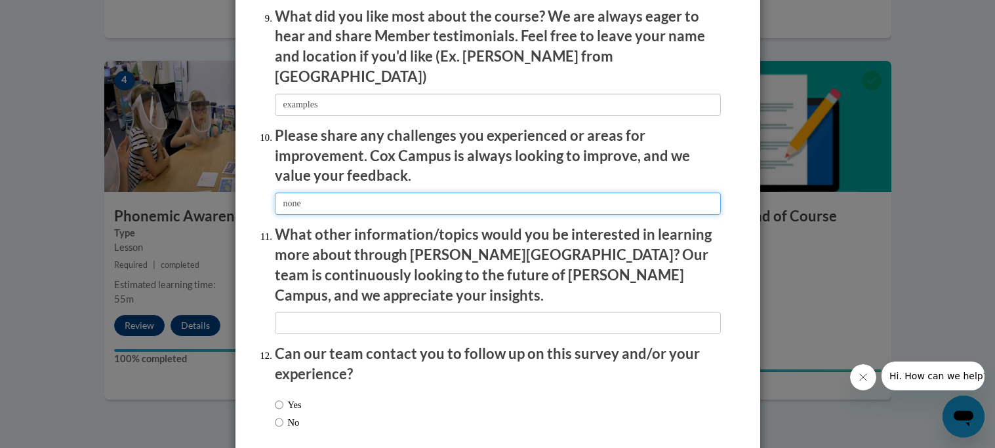
scroll to position [2225, 0]
type input "none"
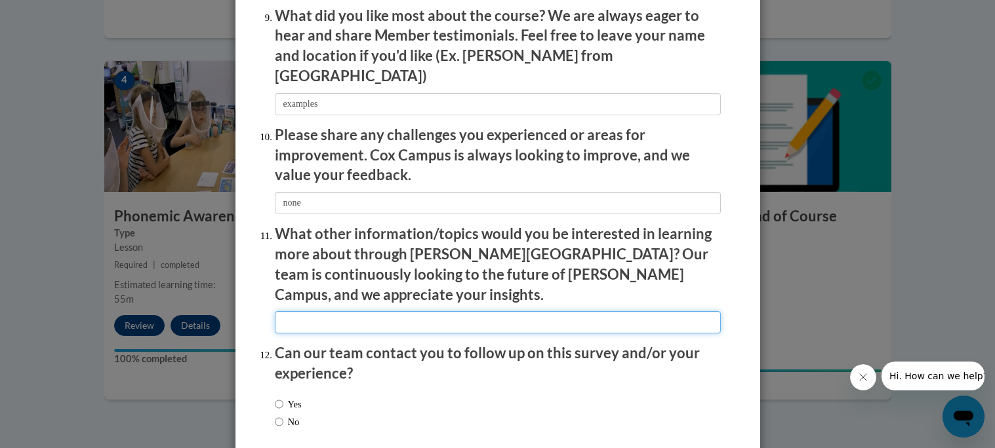
click at [448, 311] on input "textbox" at bounding box center [498, 322] width 446 height 22
type input "executive function and/or sped law"
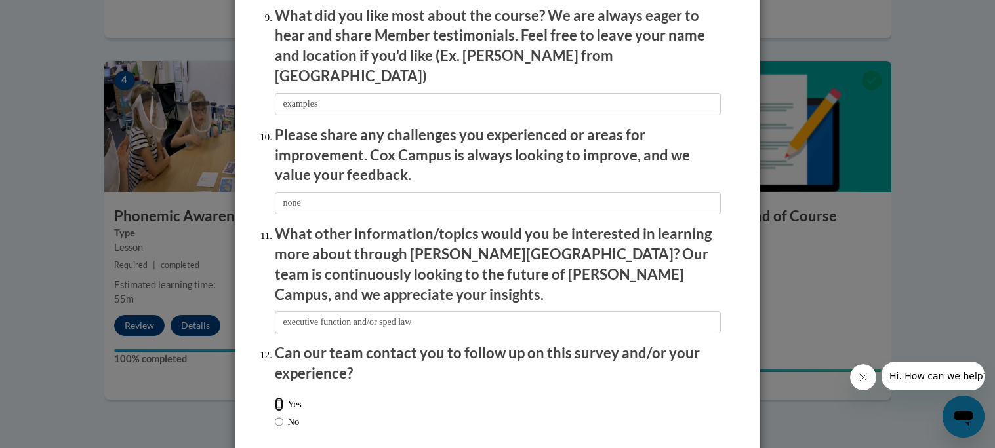
click at [280, 397] on input "Yes" at bounding box center [279, 404] width 9 height 14
radio input "true"
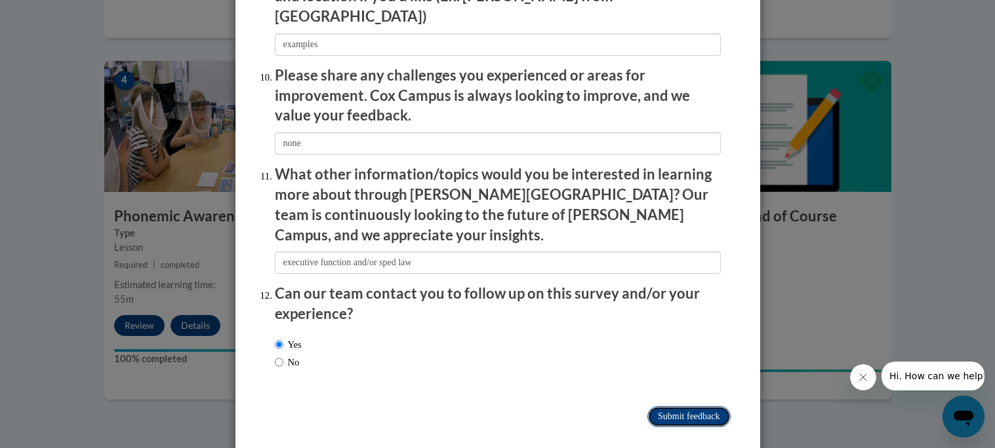
click at [692, 407] on input "Submit feedback" at bounding box center [688, 417] width 83 height 21
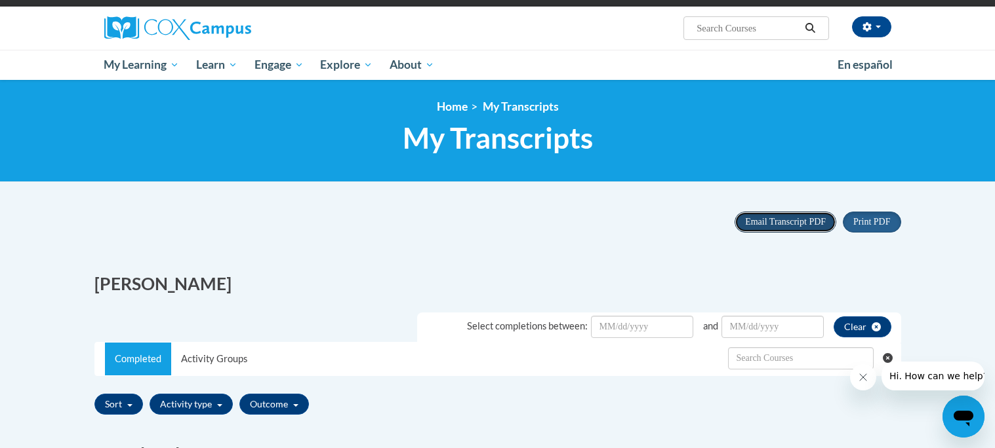
click at [774, 220] on span "Email Transcript PDF" at bounding box center [785, 222] width 81 height 10
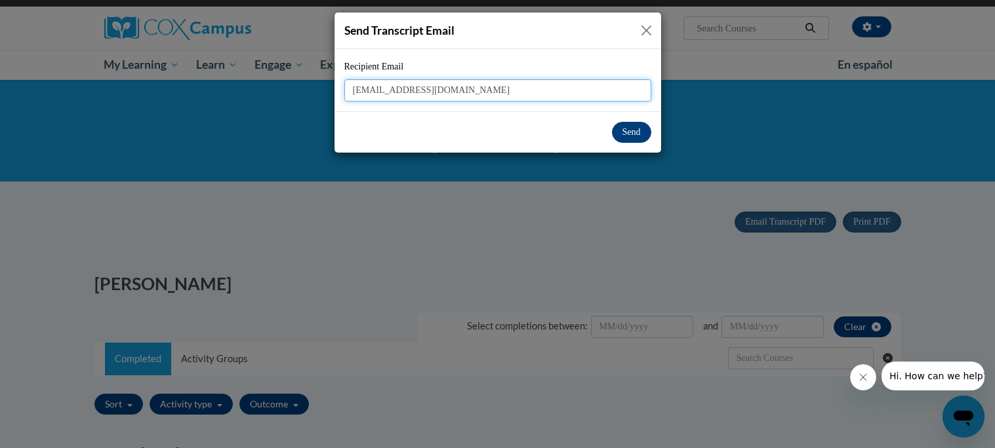
type input "mmason@miltonps.org"
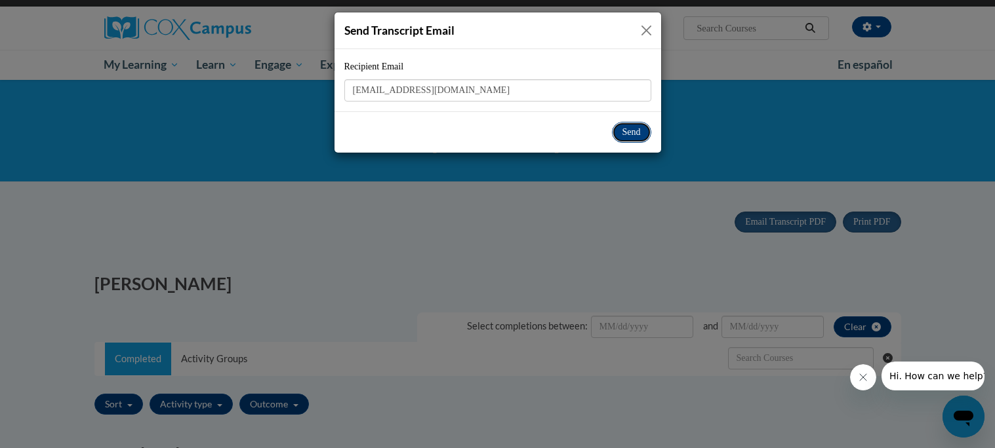
click at [620, 130] on button "Send" at bounding box center [631, 132] width 39 height 21
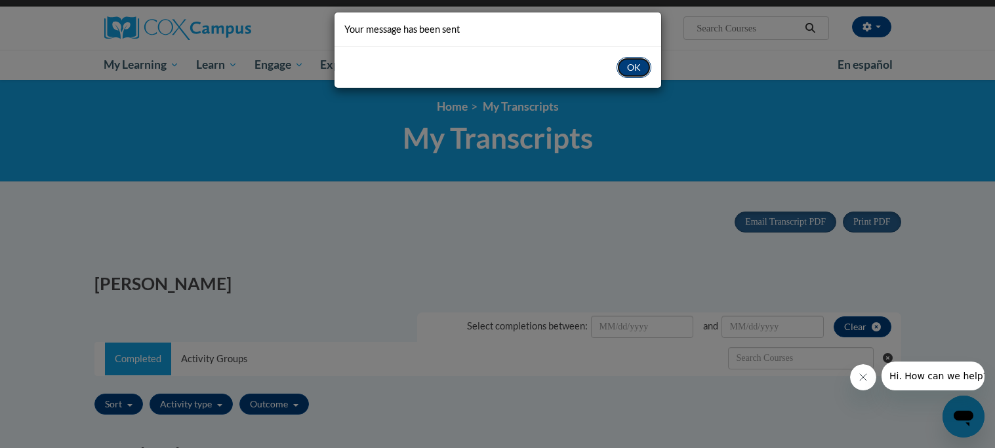
click at [631, 64] on button "OK" at bounding box center [633, 67] width 35 height 21
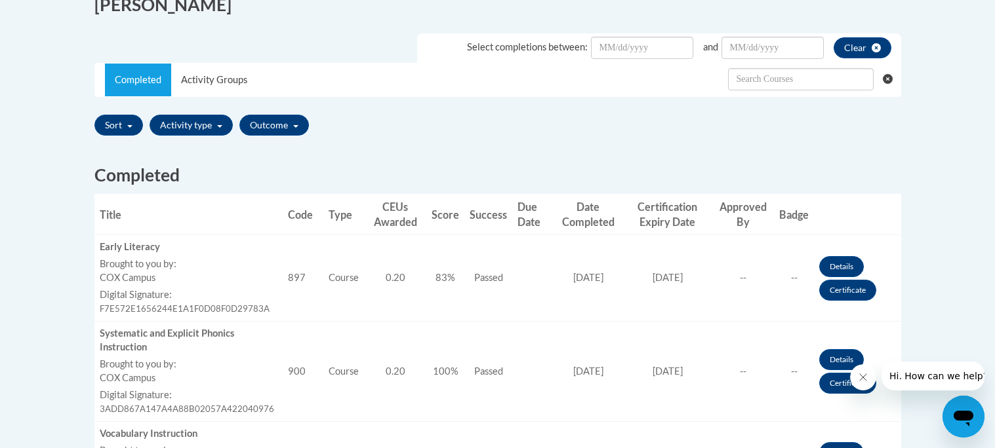
scroll to position [380, 0]
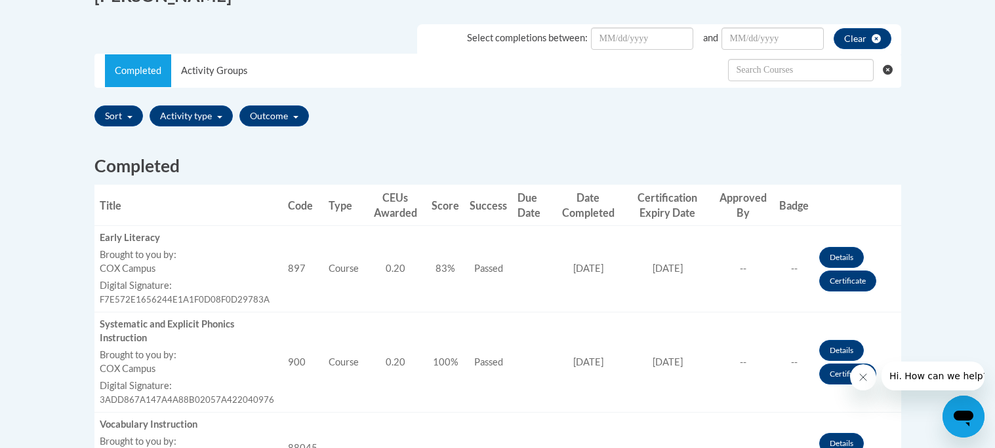
click at [585, 214] on th "Date Completed" at bounding box center [588, 205] width 71 height 41
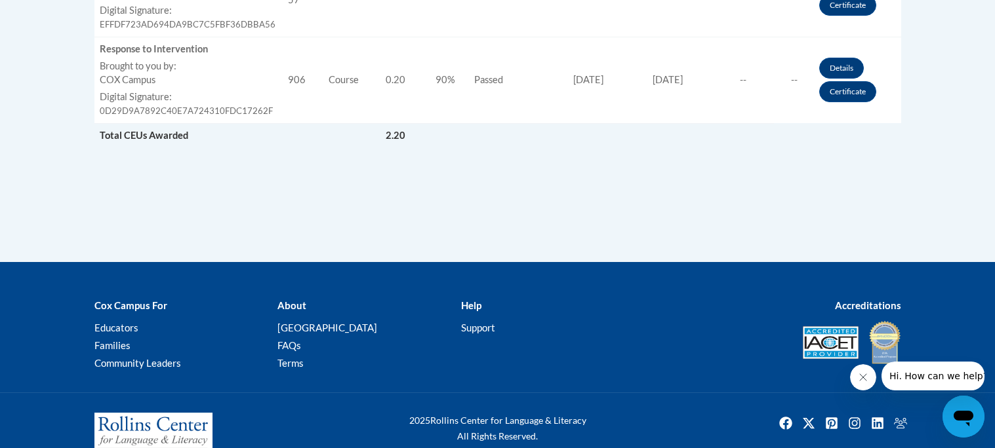
scroll to position [1191, 0]
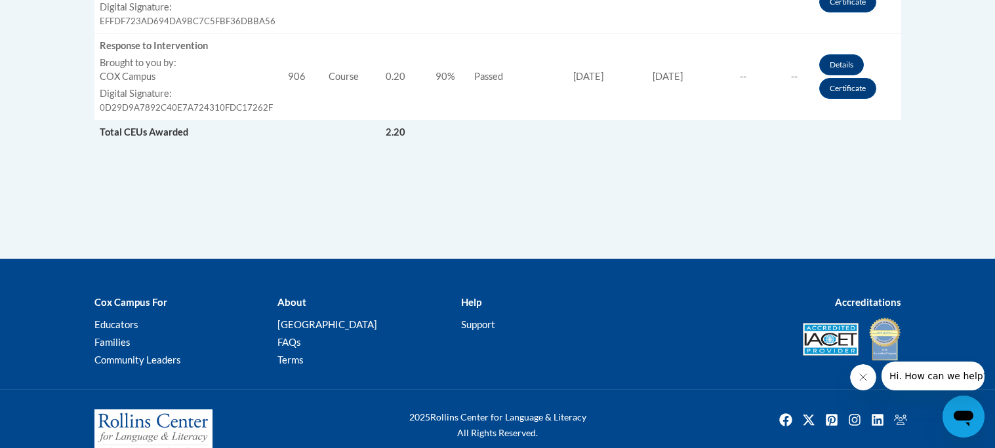
click at [179, 132] on span "Total CEUs Awarded" at bounding box center [144, 132] width 89 height 11
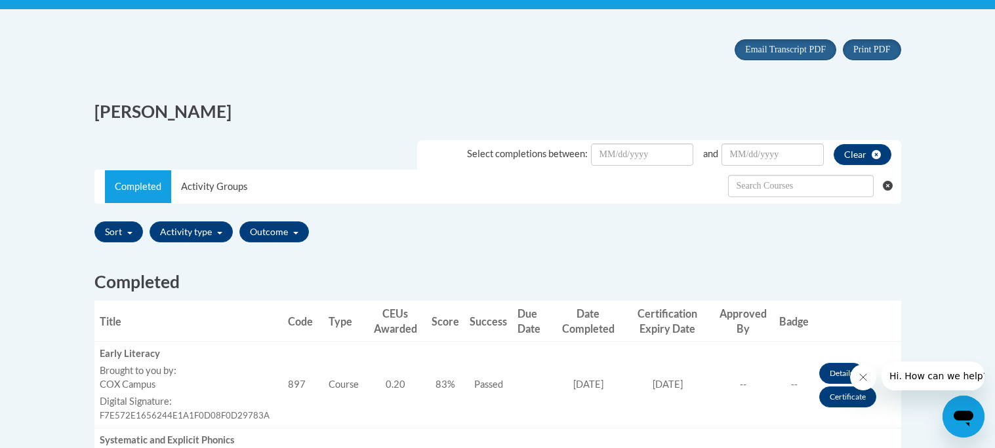
scroll to position [262, 0]
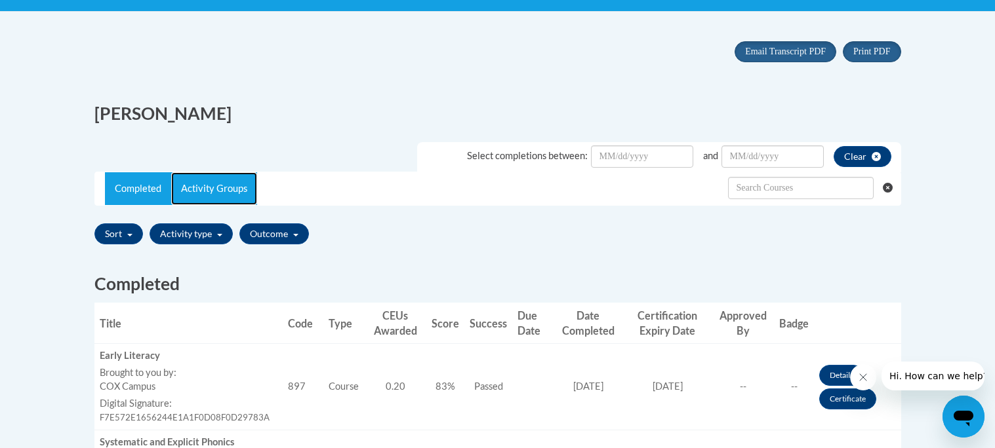
click at [190, 189] on link "Activity Groups" at bounding box center [214, 188] width 86 height 33
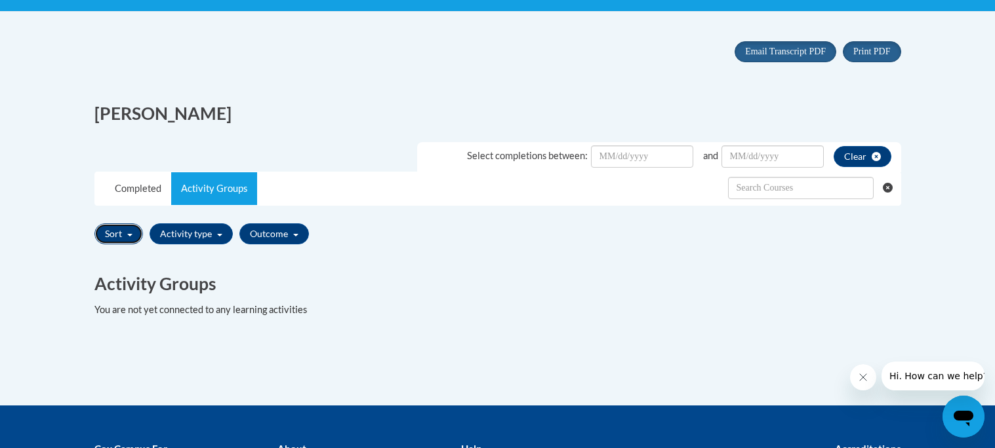
click at [116, 235] on button "Sort" at bounding box center [118, 234] width 49 height 21
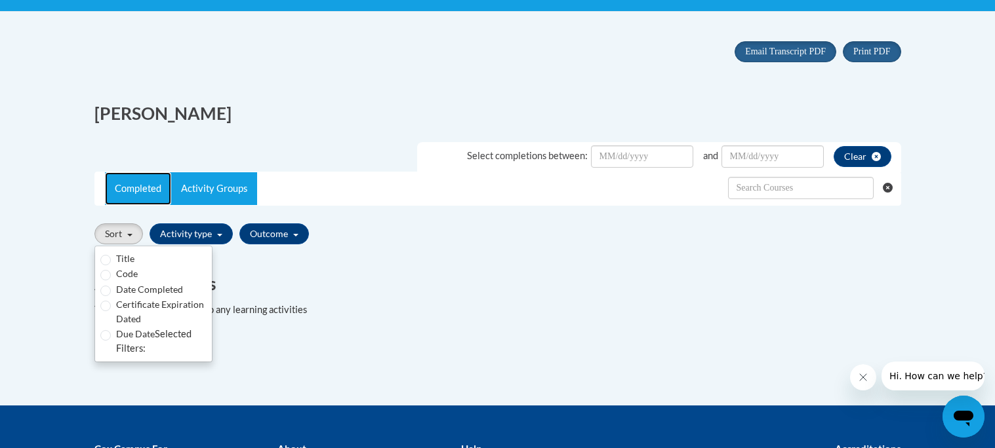
click at [145, 184] on link "Completed" at bounding box center [138, 188] width 66 height 33
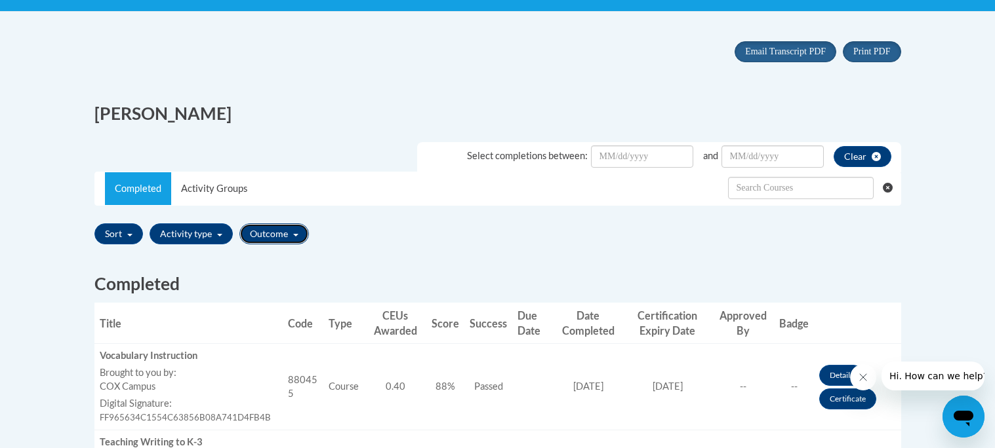
click at [294, 231] on button "Outcome" at bounding box center [274, 234] width 70 height 21
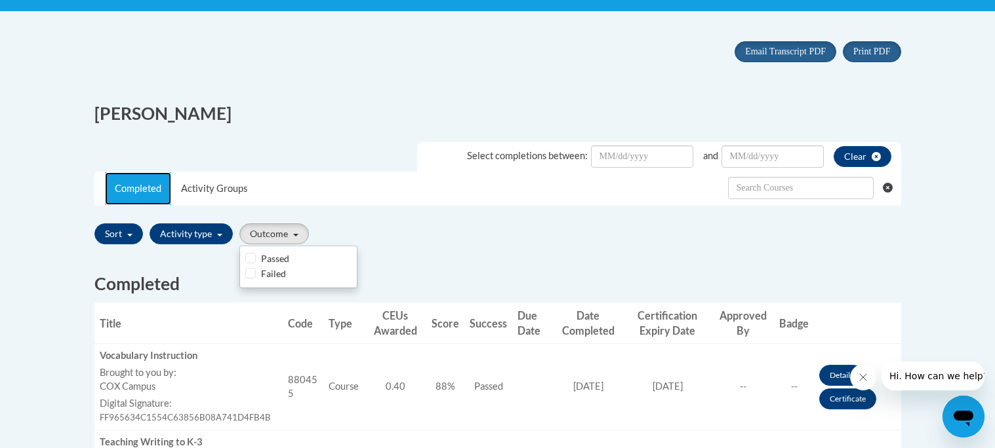
click at [129, 191] on link "Completed" at bounding box center [138, 188] width 66 height 33
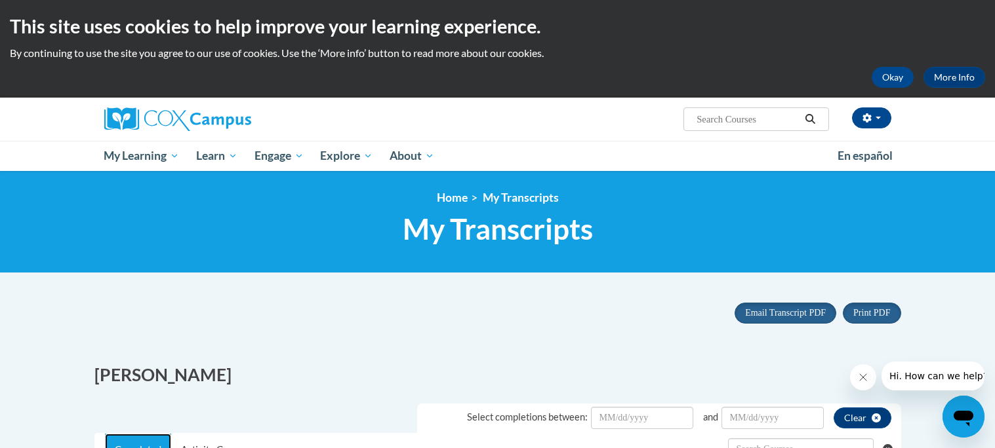
scroll to position [2, 0]
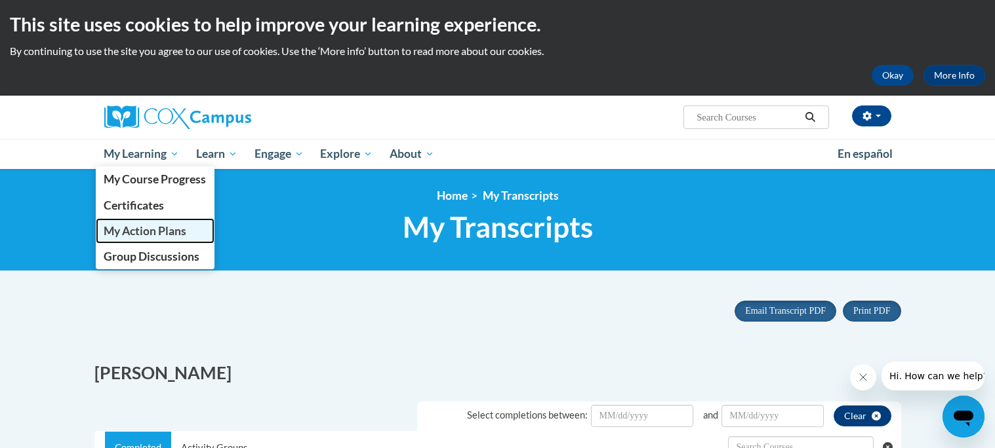
click at [122, 227] on span "My Action Plans" at bounding box center [145, 231] width 83 height 14
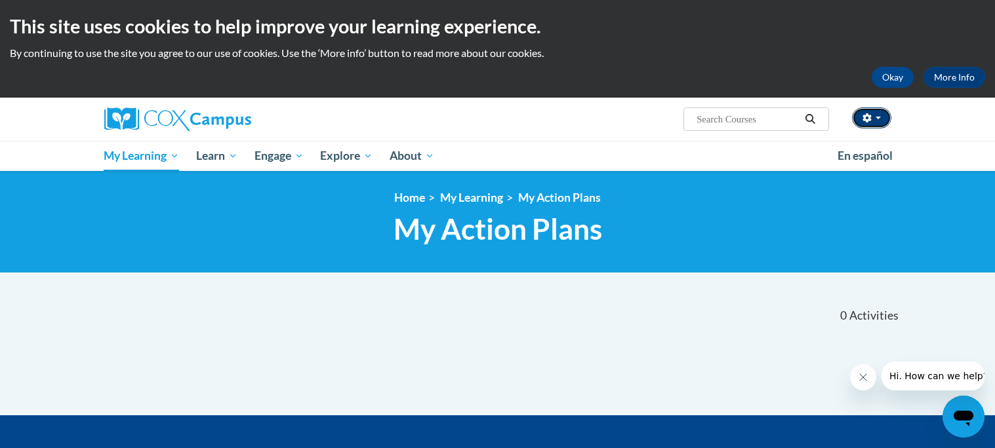
click at [879, 117] on span "button" at bounding box center [877, 118] width 5 height 3
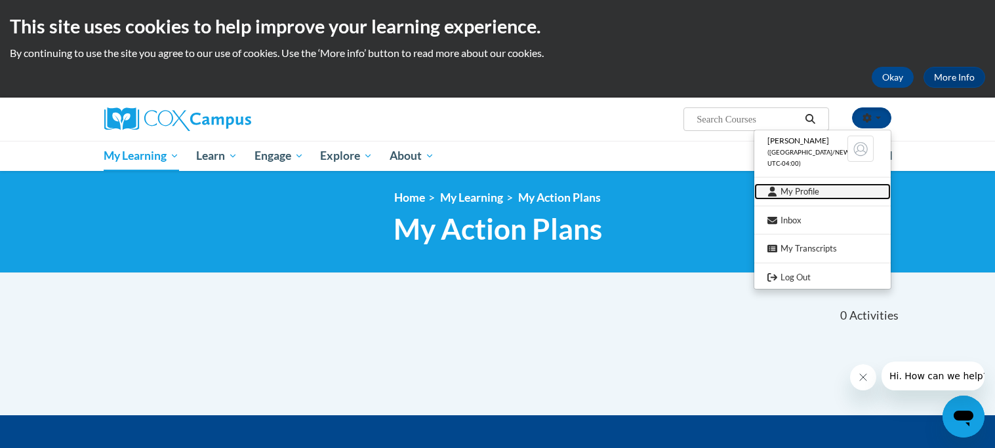
click at [803, 188] on link "My Profile" at bounding box center [822, 192] width 136 height 16
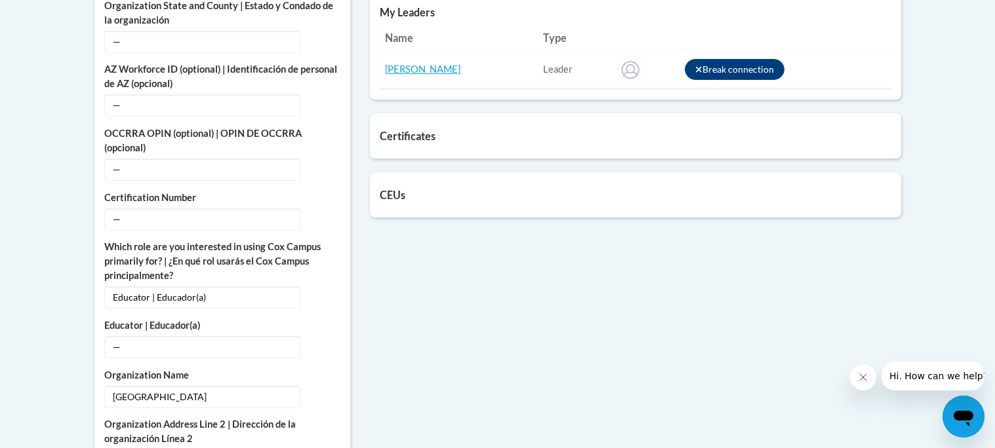
scroll to position [673, 0]
click at [136, 335] on span "—" at bounding box center [202, 346] width 196 height 22
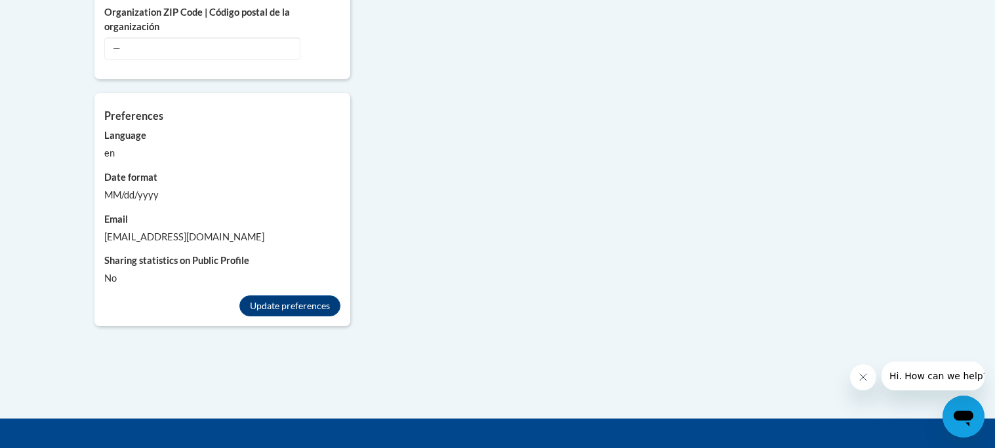
scroll to position [1252, 0]
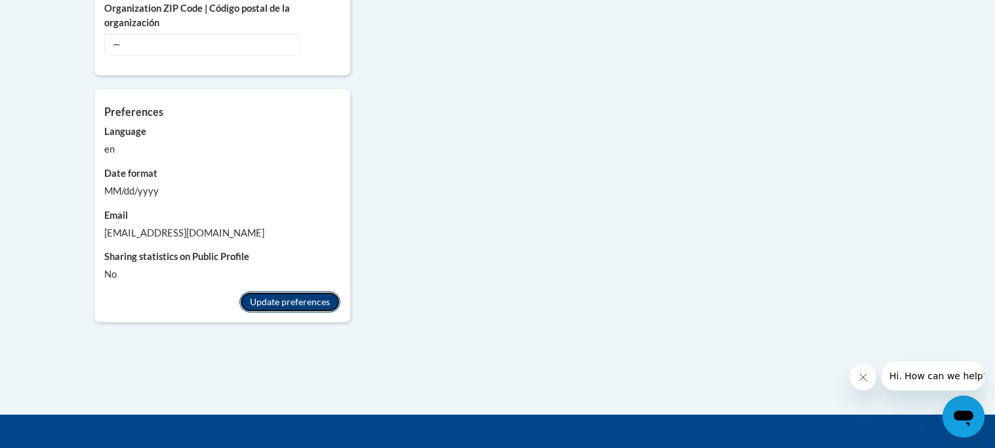
click at [296, 292] on button "Update preferences" at bounding box center [289, 302] width 101 height 21
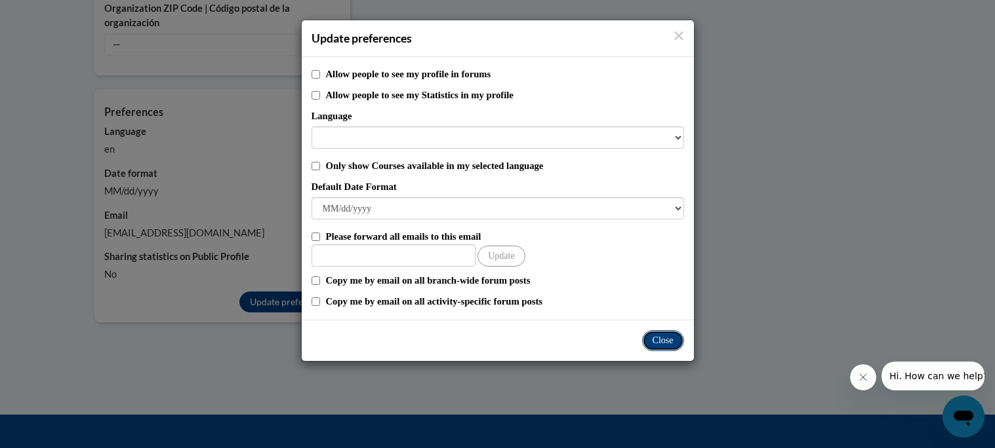
click at [667, 342] on button "Close" at bounding box center [663, 340] width 42 height 21
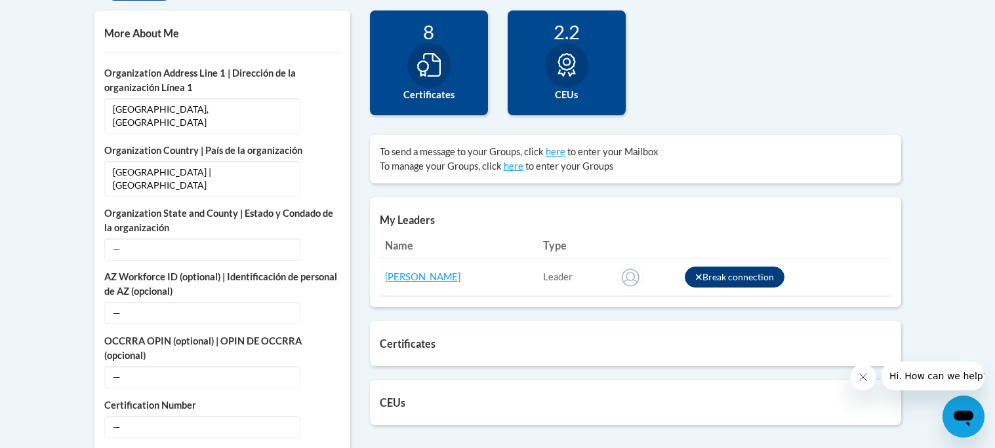
scroll to position [0, 0]
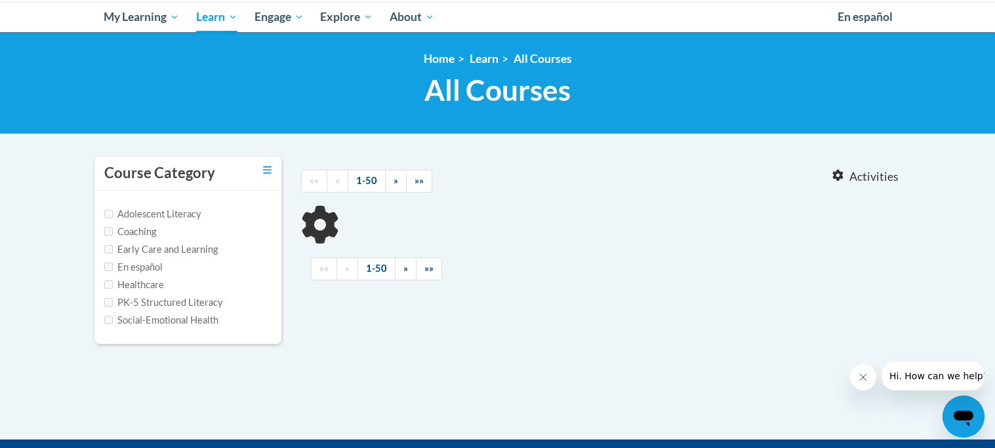
type input "PDPs"
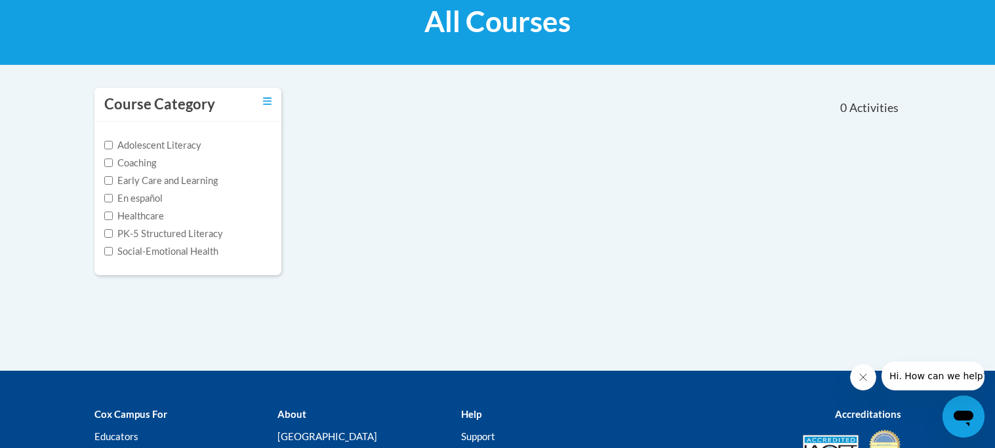
scroll to position [346, 0]
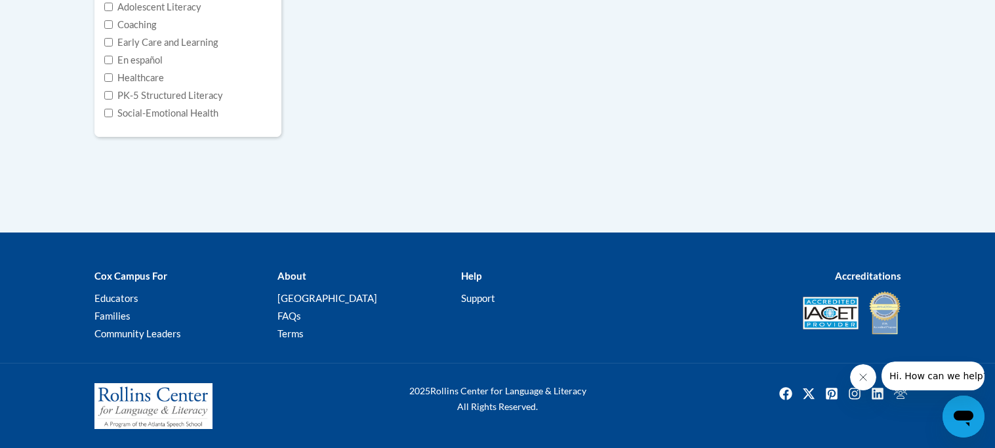
click at [475, 275] on b "Help" at bounding box center [471, 276] width 20 height 12
click at [479, 298] on link "Support" at bounding box center [478, 298] width 34 height 12
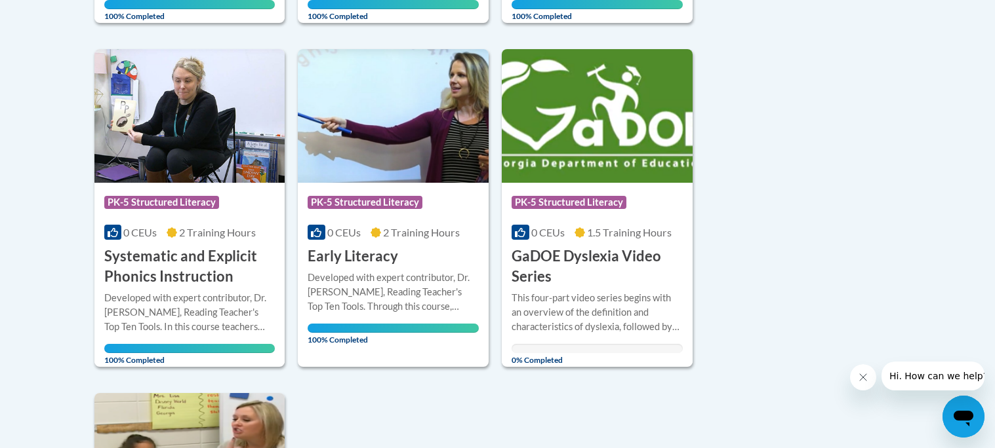
scroll to position [944, 0]
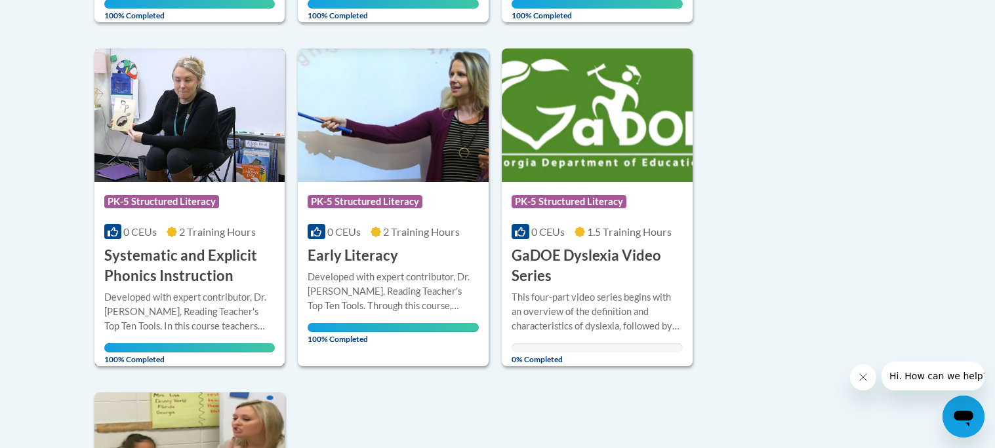
click at [144, 229] on span "0 CEUs" at bounding box center [139, 232] width 33 height 12
